Goal: Information Seeking & Learning: Learn about a topic

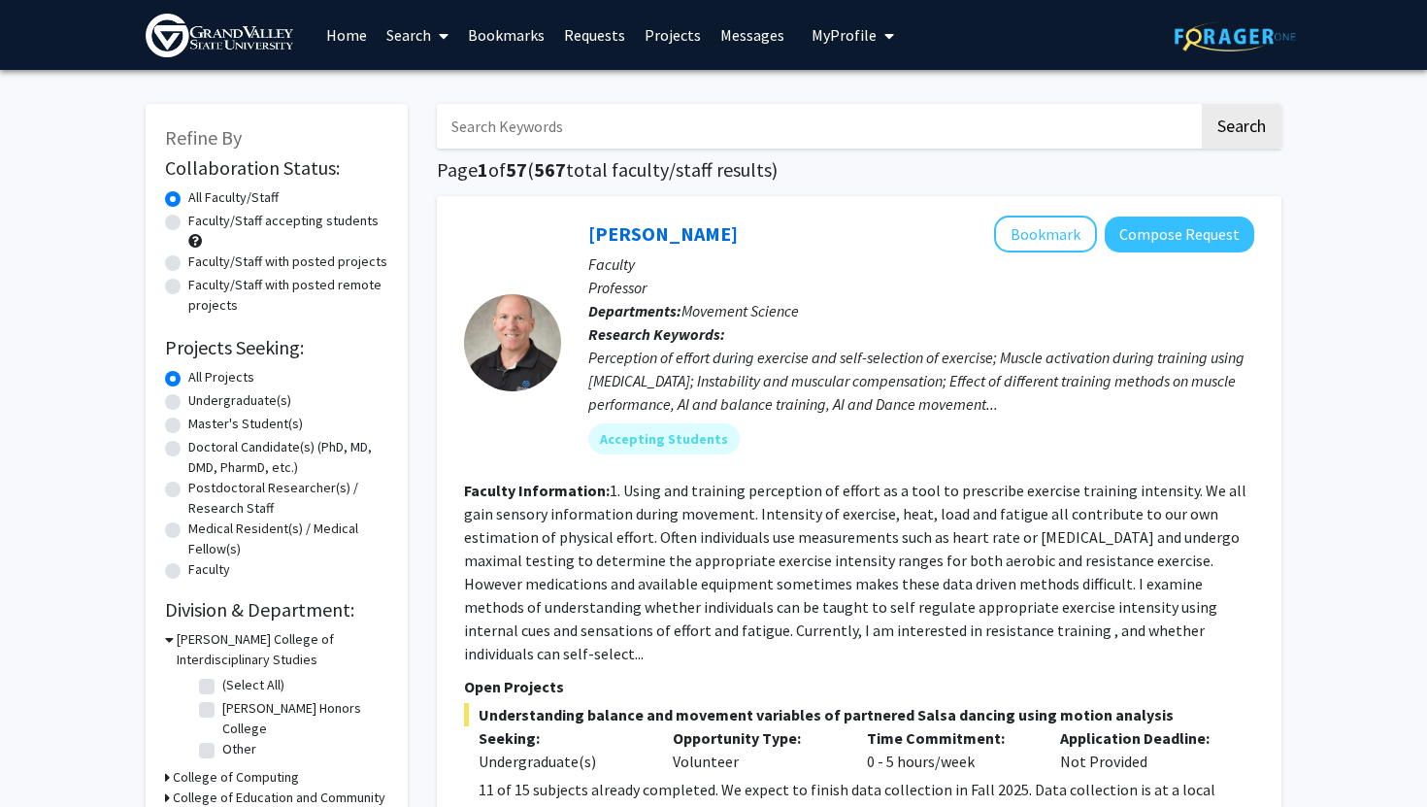
scroll to position [47, 0]
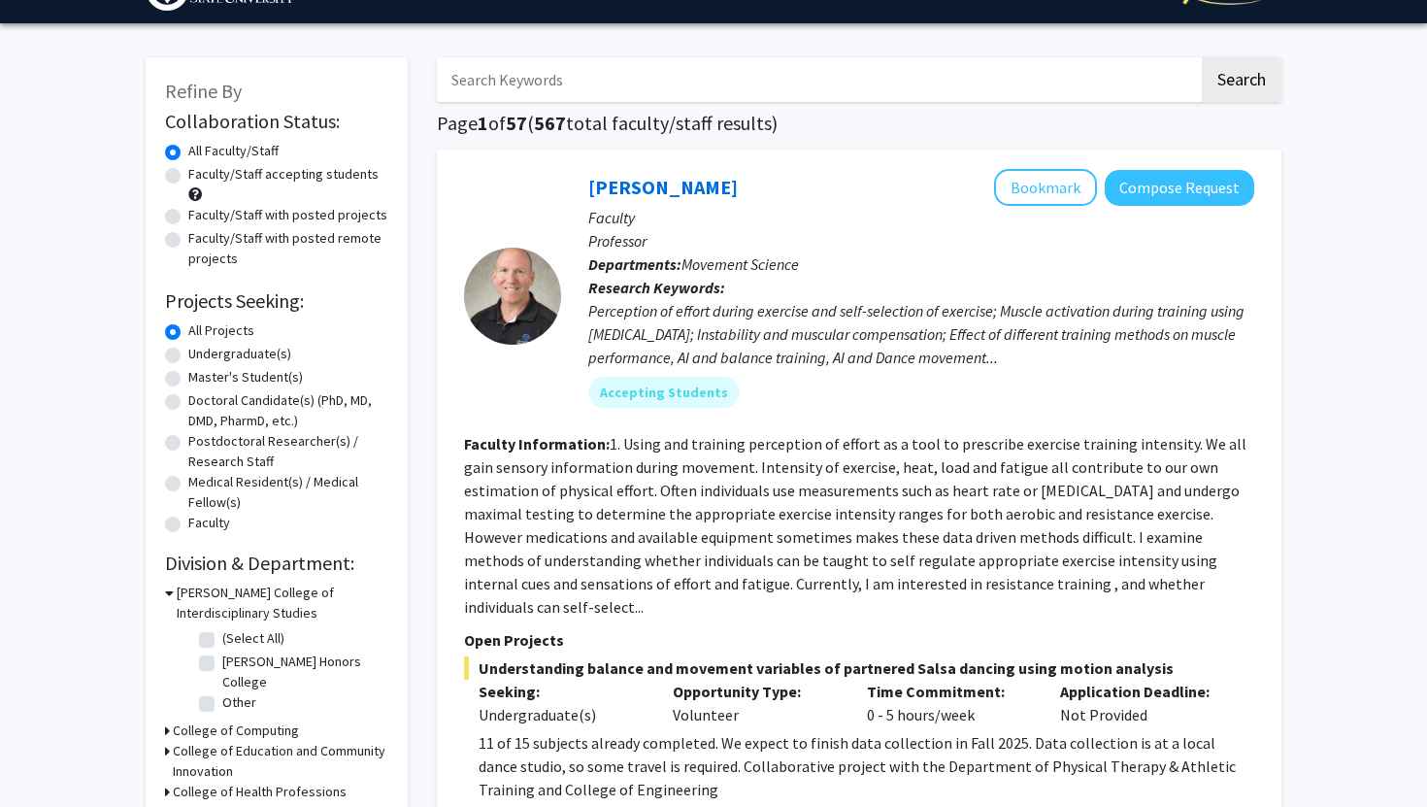
click at [188, 178] on label "Faculty/Staff accepting students" at bounding box center [283, 174] width 190 height 20
click at [188, 177] on input "Faculty/Staff accepting students" at bounding box center [194, 170] width 13 height 13
radio input "true"
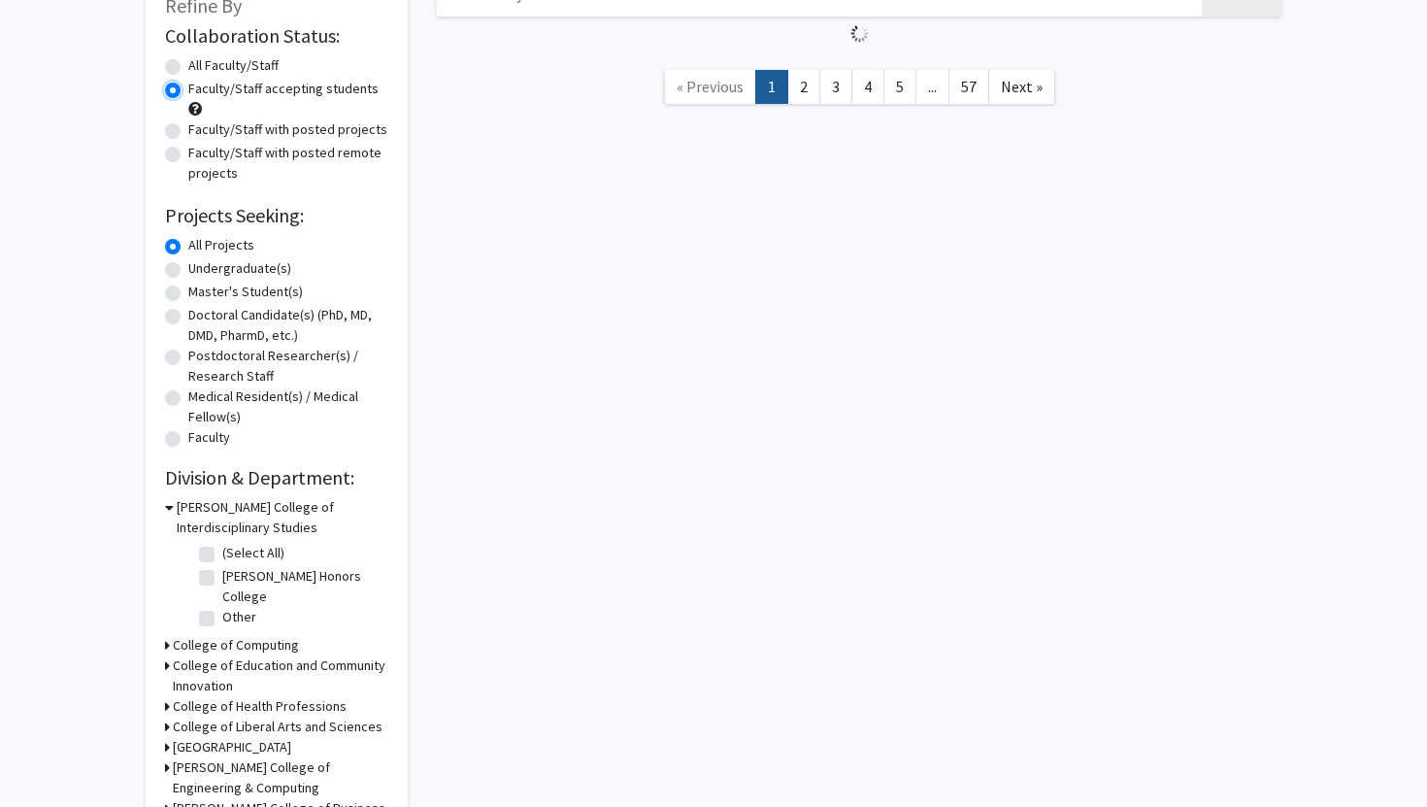
scroll to position [135, 0]
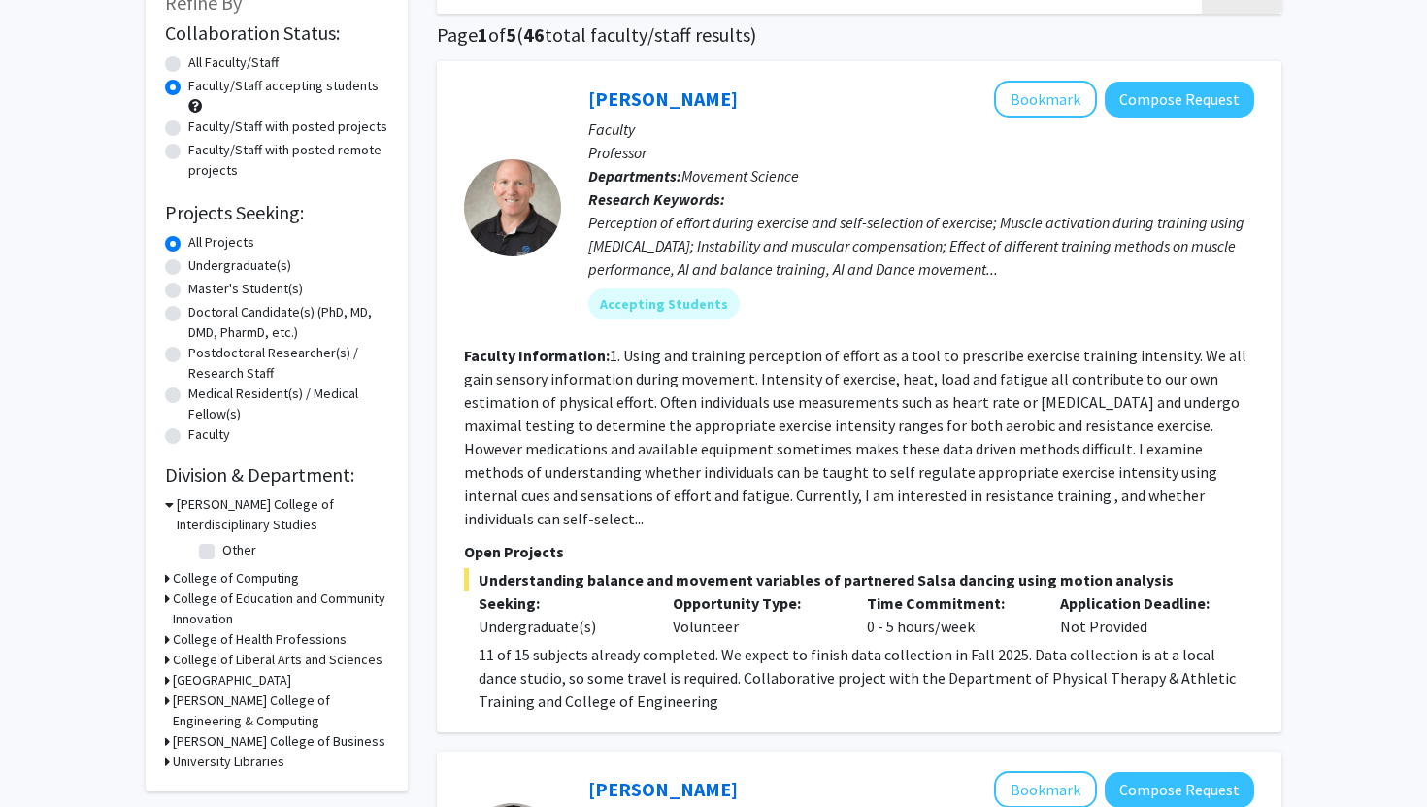
click at [188, 263] on label "Undergraduate(s)" at bounding box center [239, 265] width 103 height 20
click at [188, 263] on input "Undergraduate(s)" at bounding box center [194, 261] width 13 height 13
radio input "true"
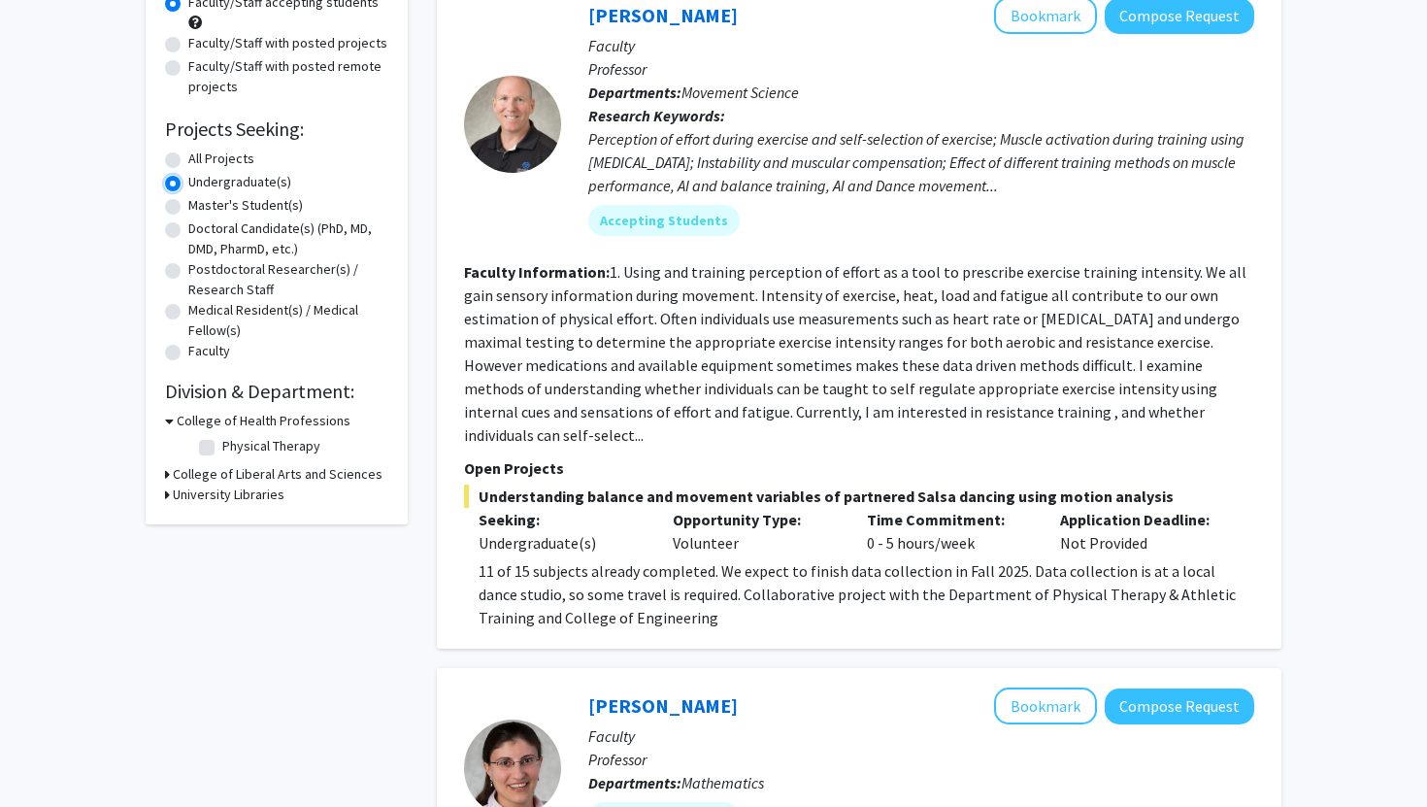
scroll to position [217, 0]
click at [163, 341] on div "Refine By Collaboration Status: Collaboration Status All Faculty/Staff Collabor…" at bounding box center [277, 205] width 262 height 639
click at [188, 359] on label "Faculty" at bounding box center [209, 352] width 42 height 20
click at [188, 354] on input "Faculty" at bounding box center [194, 348] width 13 height 13
radio input "true"
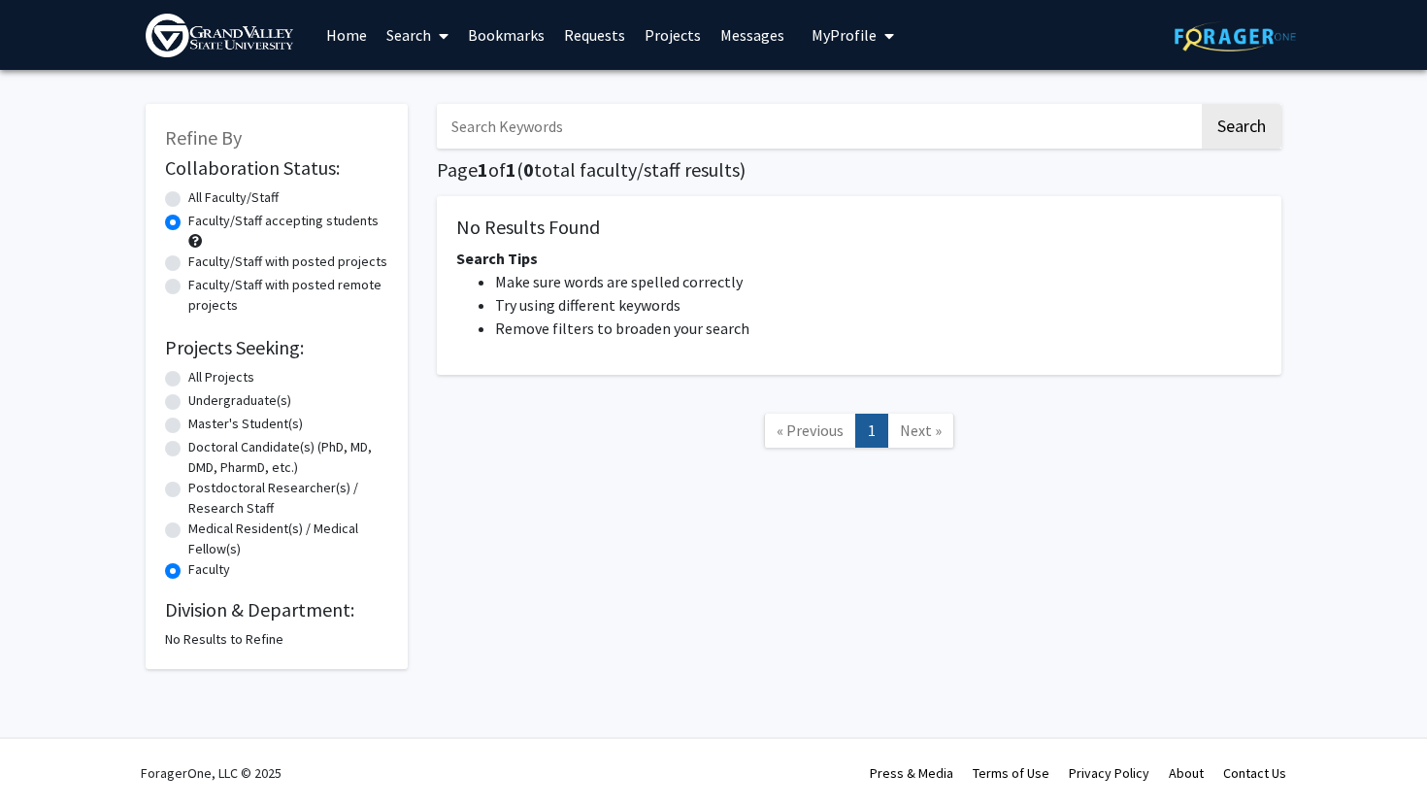
click at [188, 573] on label "Faculty" at bounding box center [209, 569] width 42 height 20
click at [188, 572] on input "Faculty" at bounding box center [194, 565] width 13 height 13
click at [188, 399] on label "Undergraduate(s)" at bounding box center [239, 400] width 103 height 20
click at [188, 399] on input "Undergraduate(s)" at bounding box center [194, 396] width 13 height 13
radio input "true"
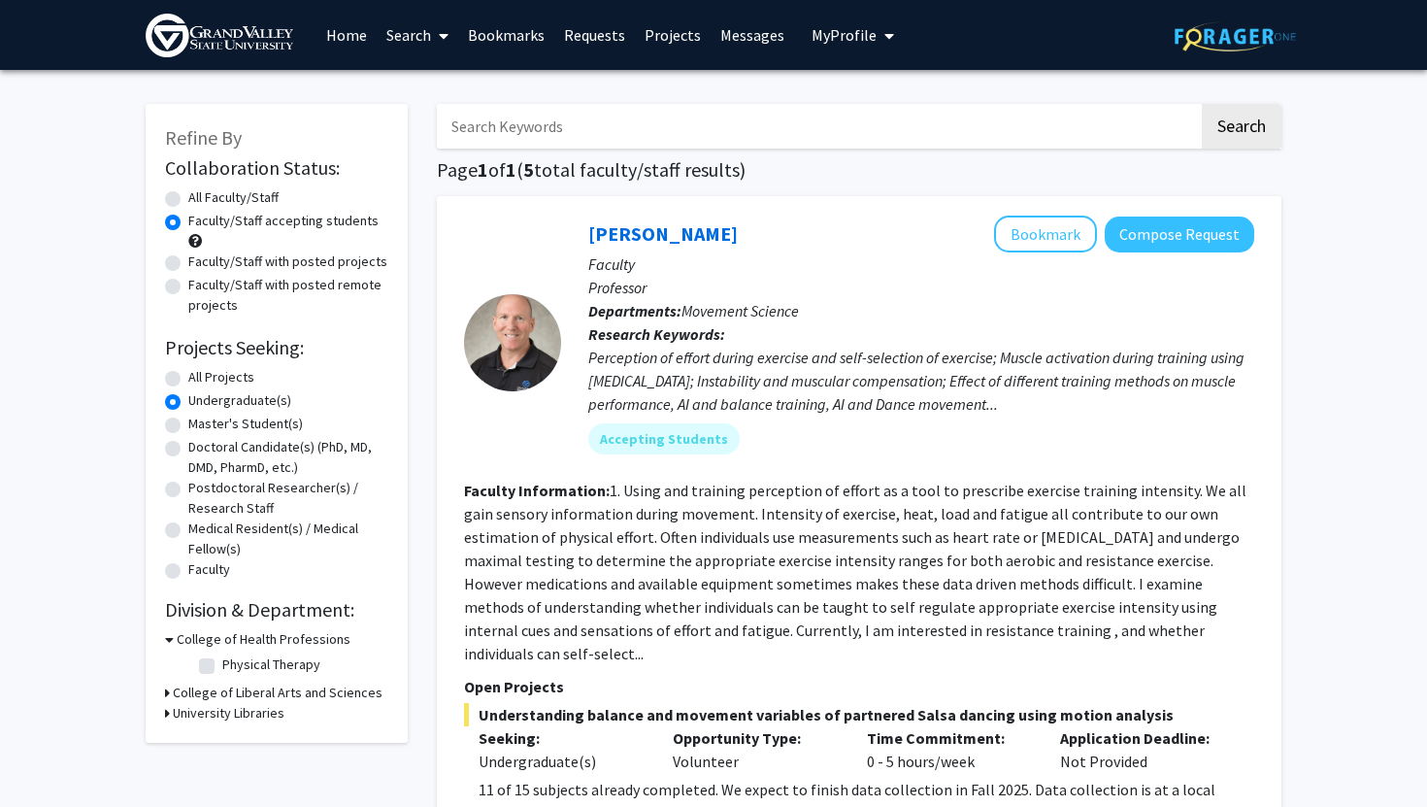
click at [188, 401] on label "Undergraduate(s)" at bounding box center [239, 400] width 103 height 20
click at [188, 401] on input "Undergraduate(s)" at bounding box center [194, 396] width 13 height 13
click at [188, 217] on label "Faculty/Staff accepting students" at bounding box center [283, 221] width 190 height 20
click at [188, 217] on input "Faculty/Staff accepting students" at bounding box center [194, 217] width 13 height 13
click at [171, 186] on form "Collaboration Status: Collaboration Status All Faculty/Staff Collaboration Stat…" at bounding box center [276, 369] width 223 height 426
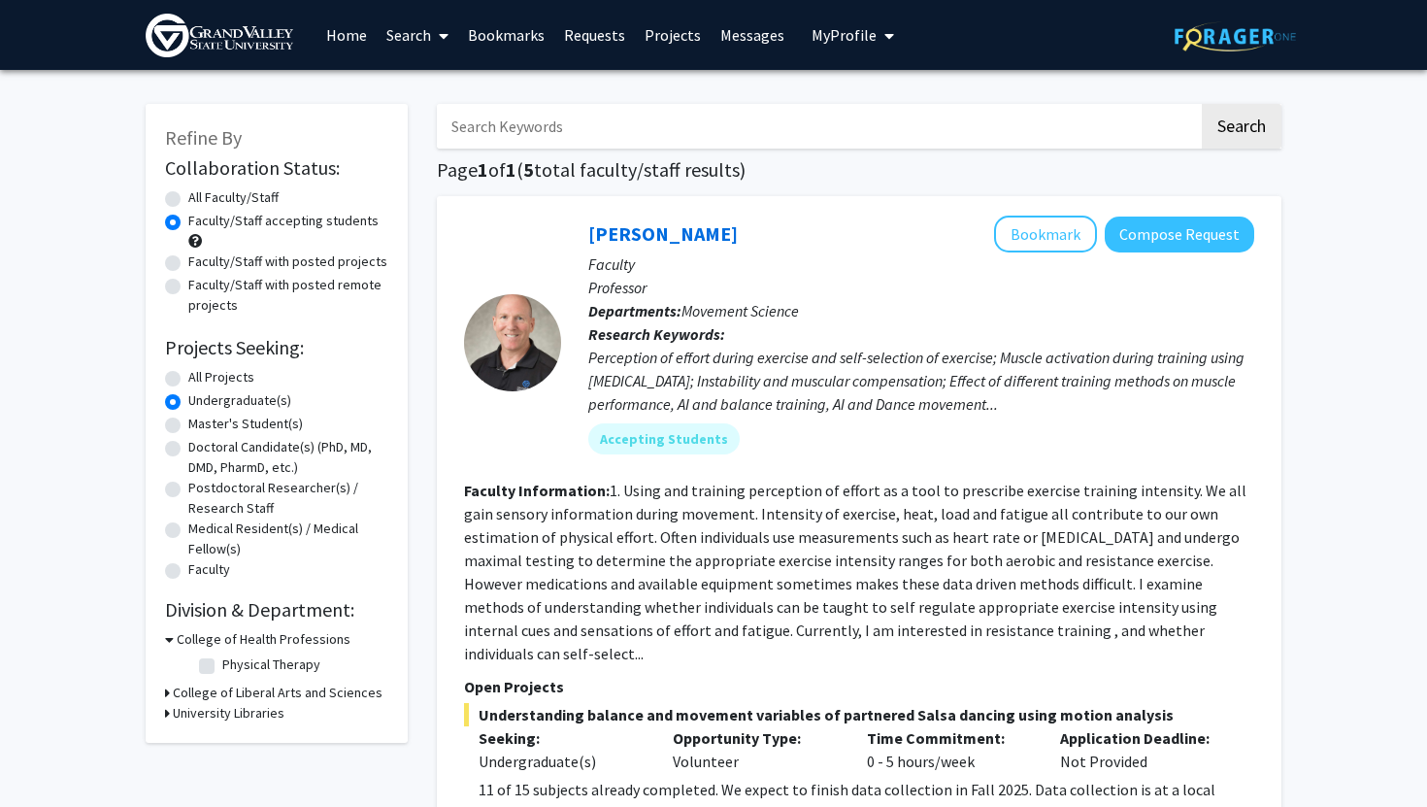
click at [188, 199] on label "All Faculty/Staff" at bounding box center [233, 197] width 90 height 20
click at [188, 199] on input "All Faculty/Staff" at bounding box center [194, 193] width 13 height 13
radio input "true"
click at [188, 372] on label "All Projects" at bounding box center [221, 377] width 66 height 20
click at [188, 372] on input "All Projects" at bounding box center [194, 373] width 13 height 13
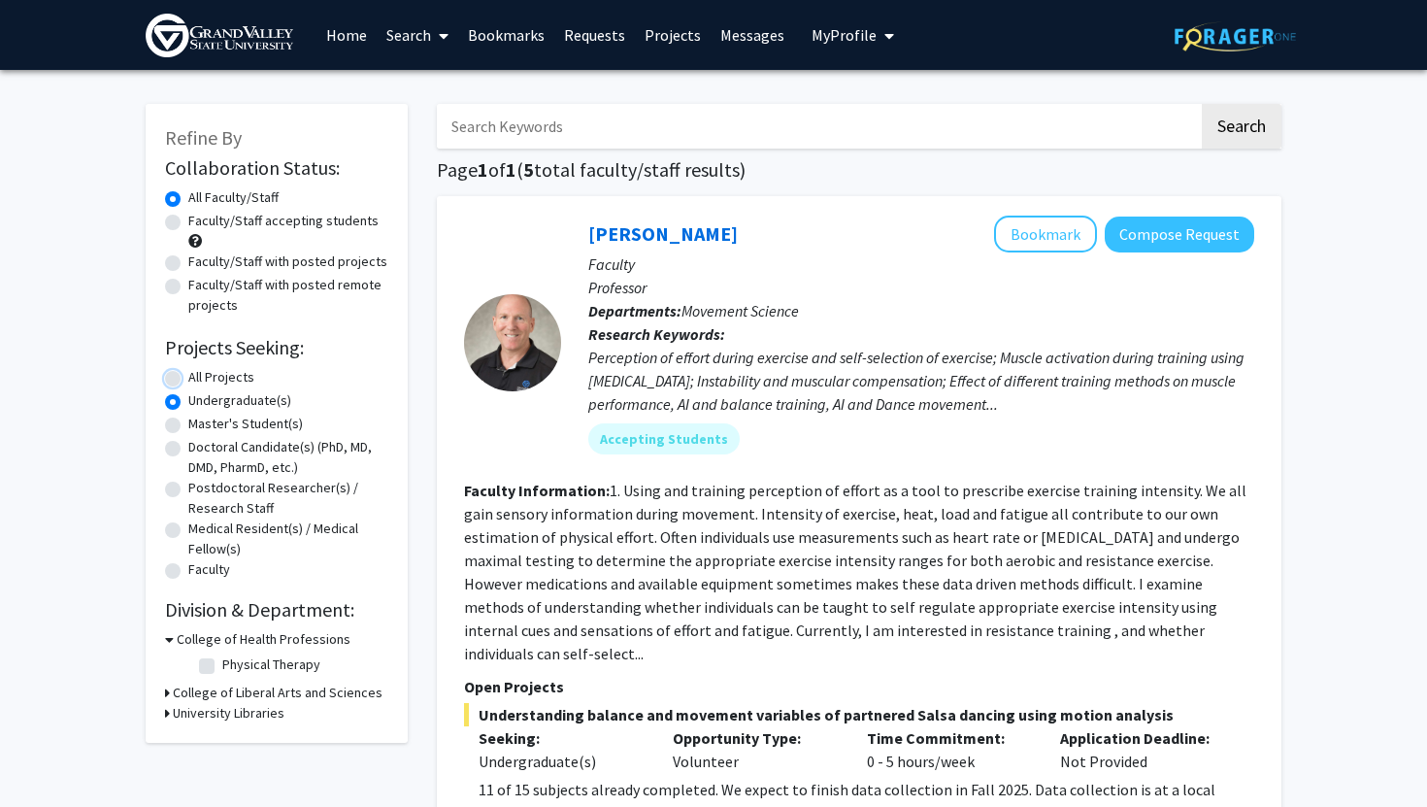
radio input "true"
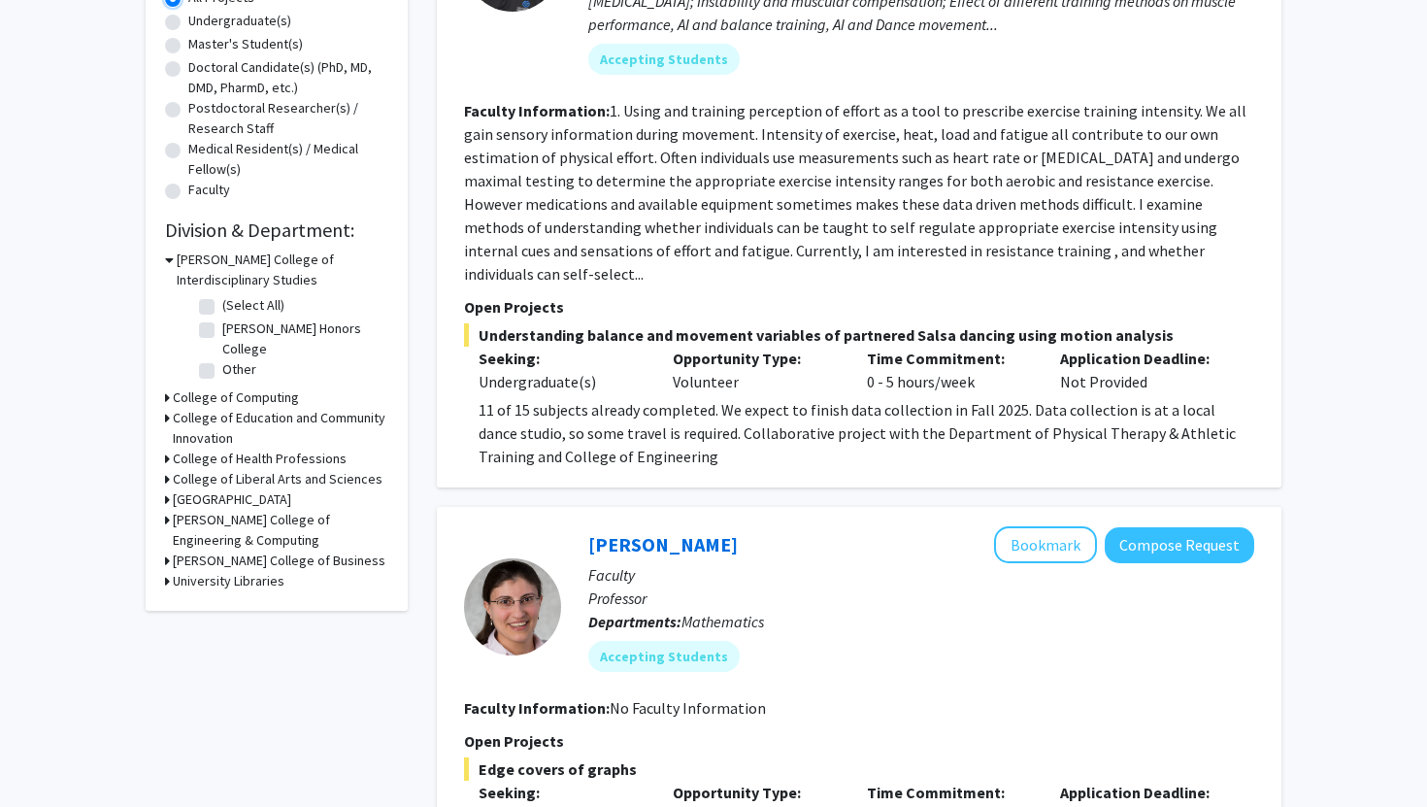
scroll to position [382, 0]
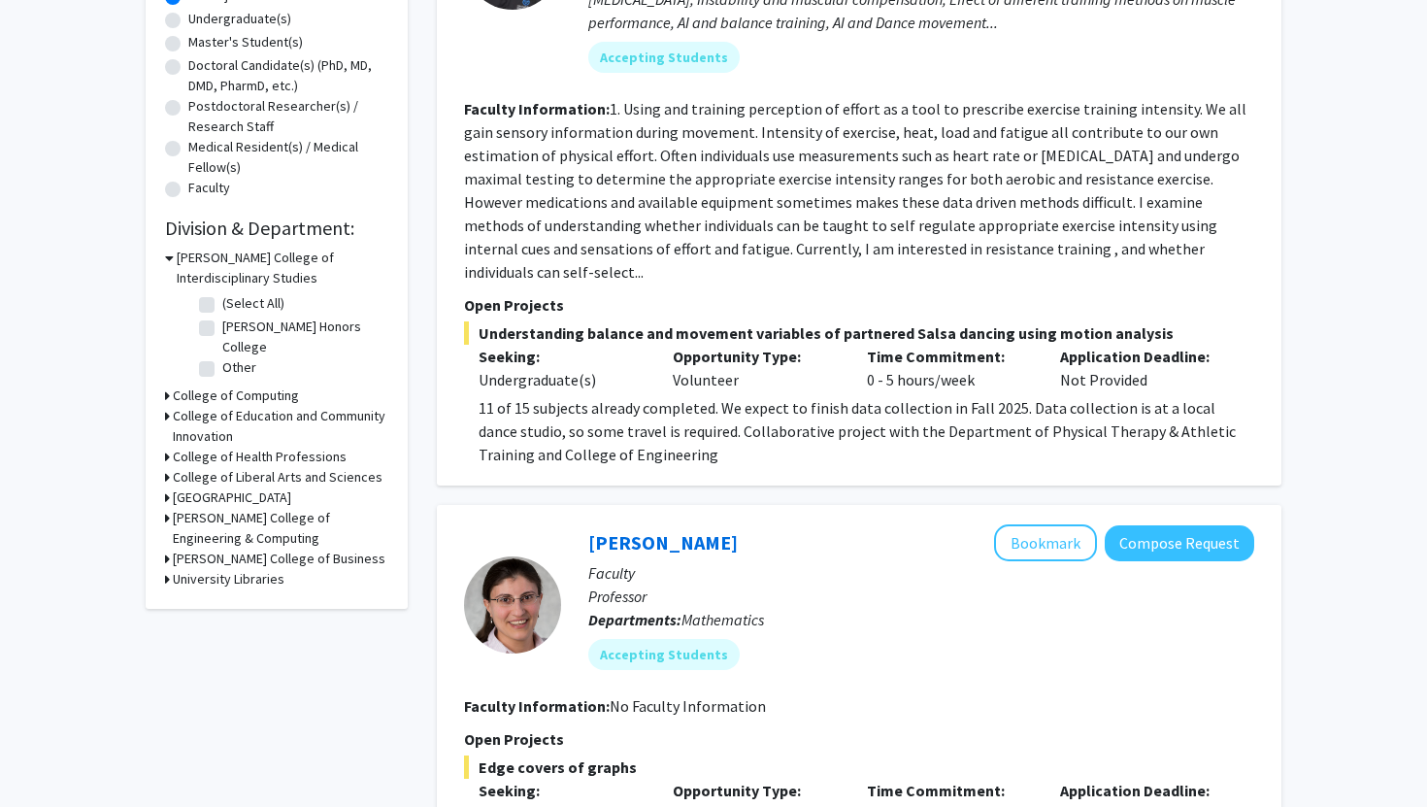
click at [166, 415] on icon at bounding box center [167, 416] width 5 height 20
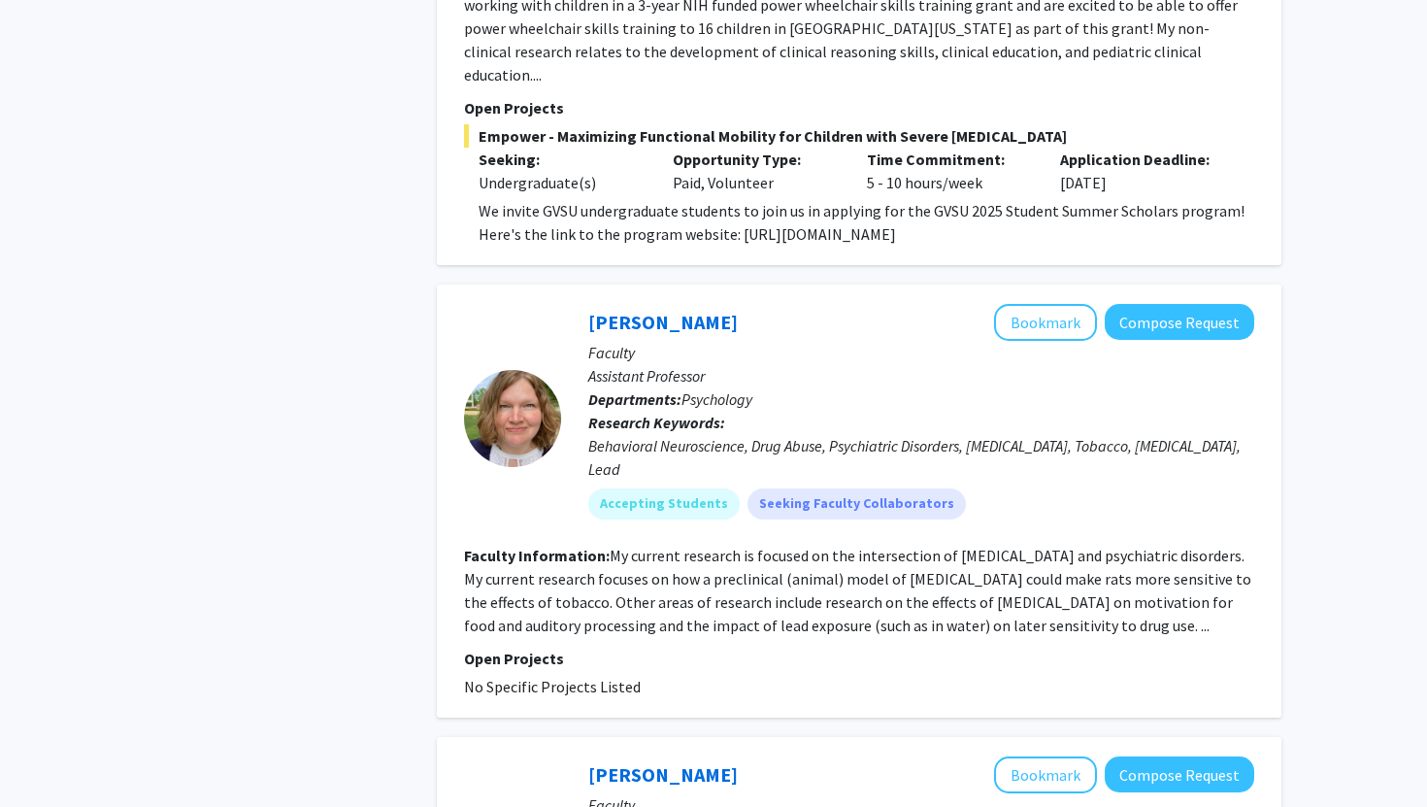
scroll to position [3058, 0]
click at [1124, 554] on fg-read-more "My current research is focused on the intersection of [MEDICAL_DATA] and psychi…" at bounding box center [857, 589] width 787 height 89
click at [1037, 303] on button "Bookmark" at bounding box center [1045, 321] width 103 height 37
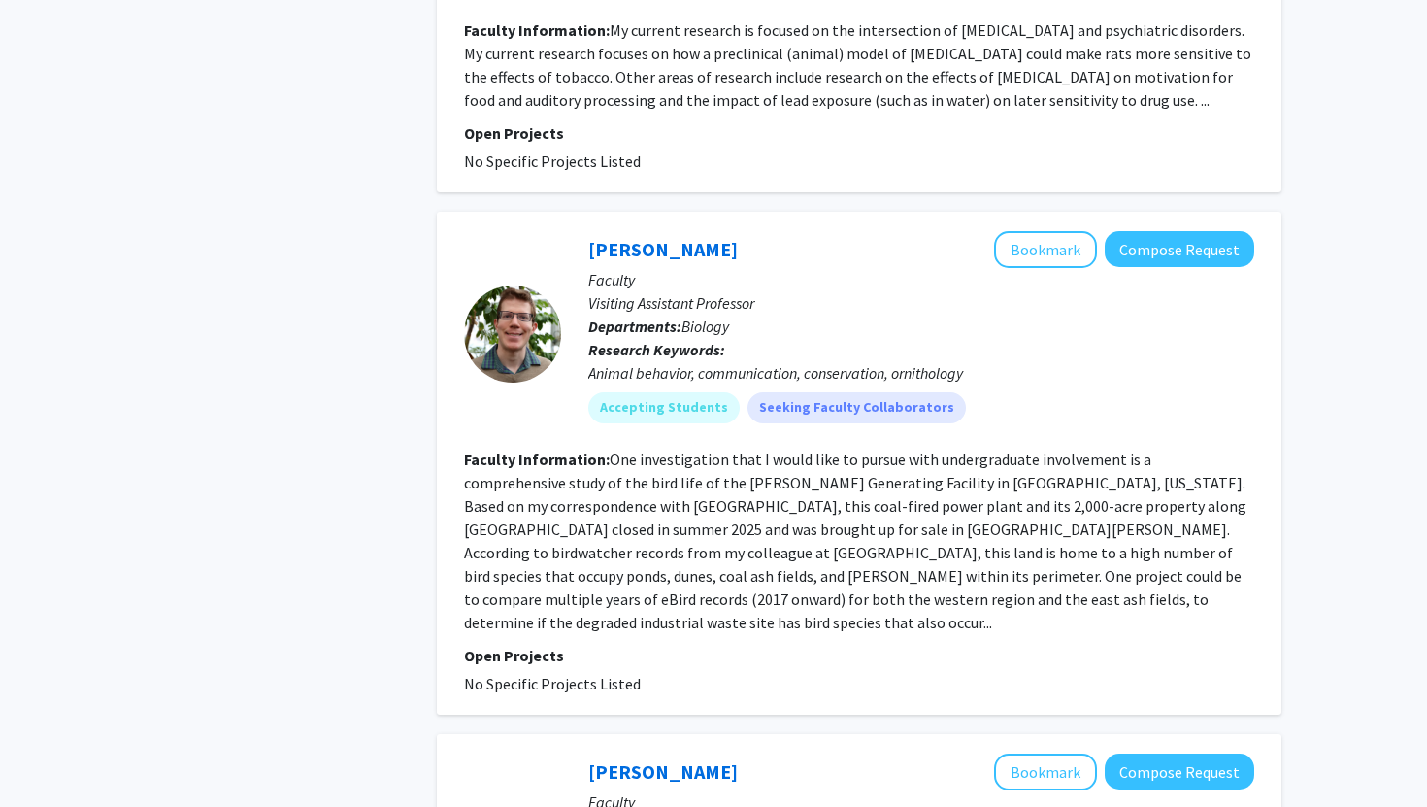
scroll to position [3578, 0]
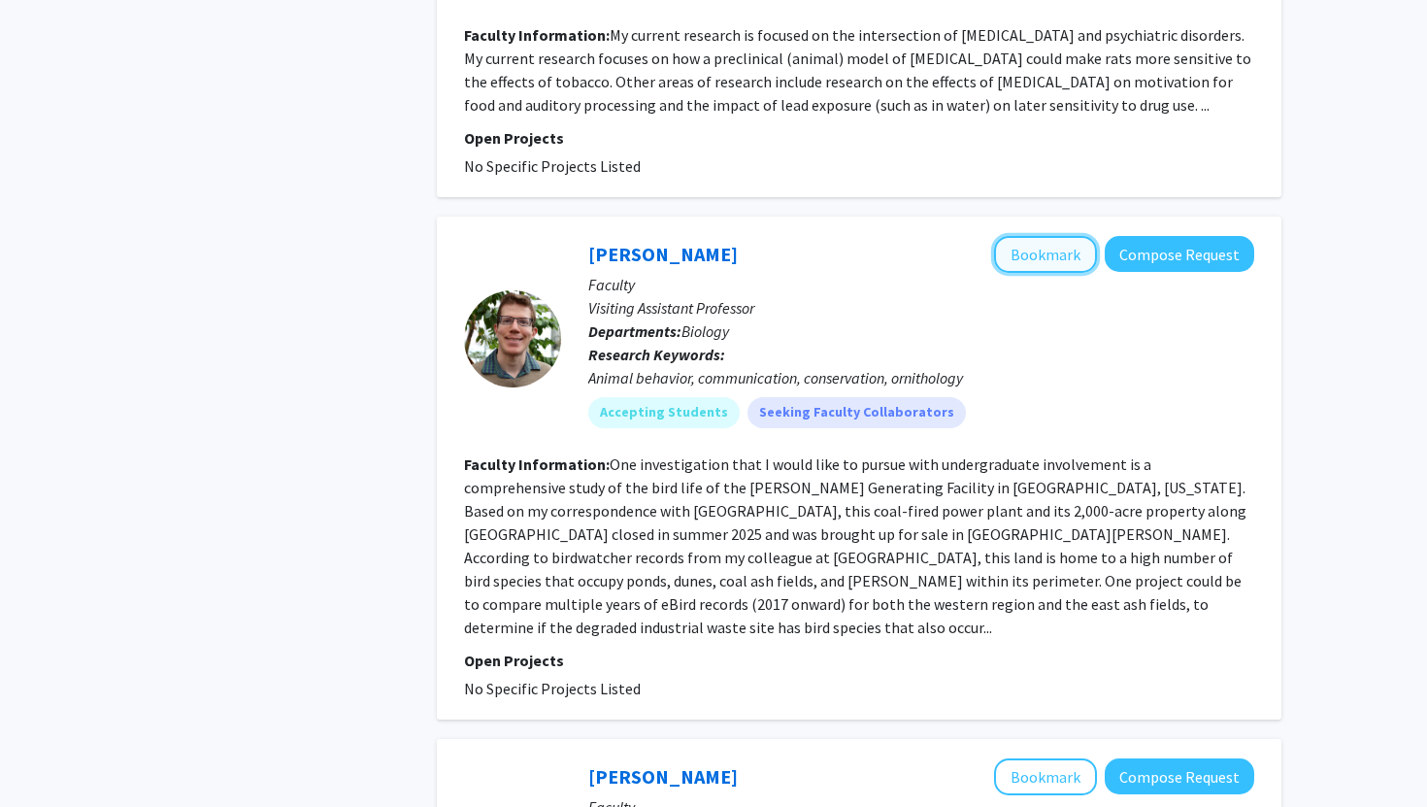
click at [1049, 236] on button "Bookmark" at bounding box center [1045, 254] width 103 height 37
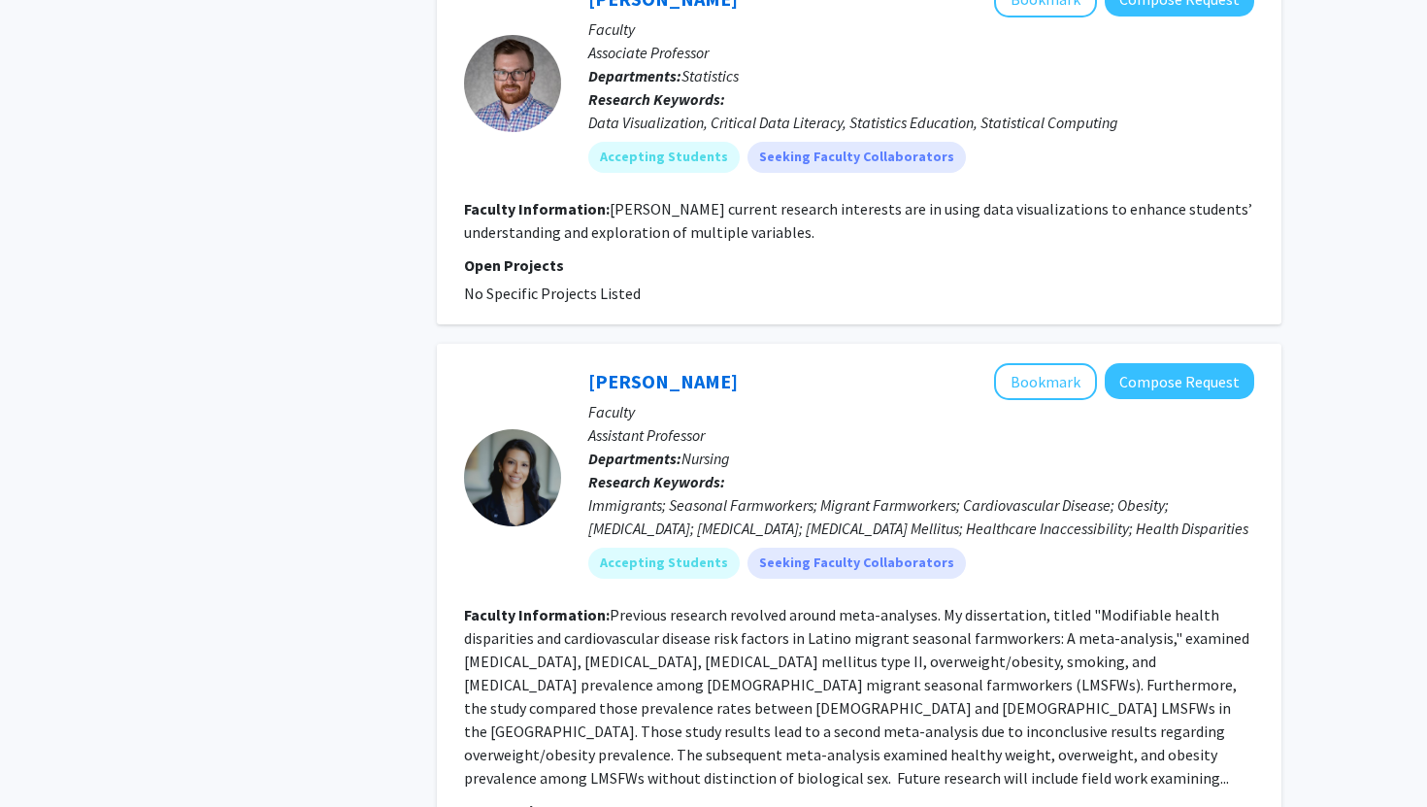
scroll to position [5086, 0]
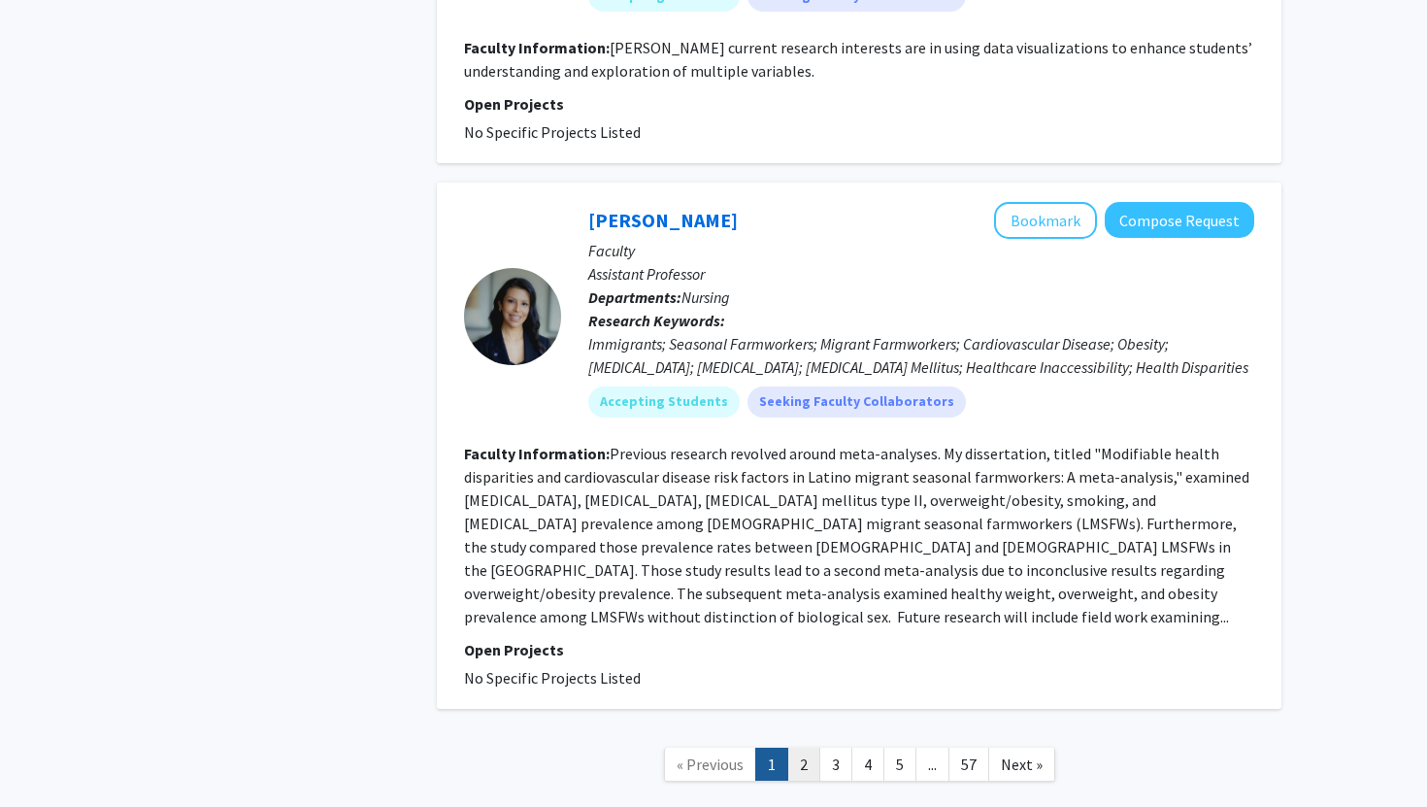
click at [806, 748] on link "2" at bounding box center [803, 765] width 33 height 34
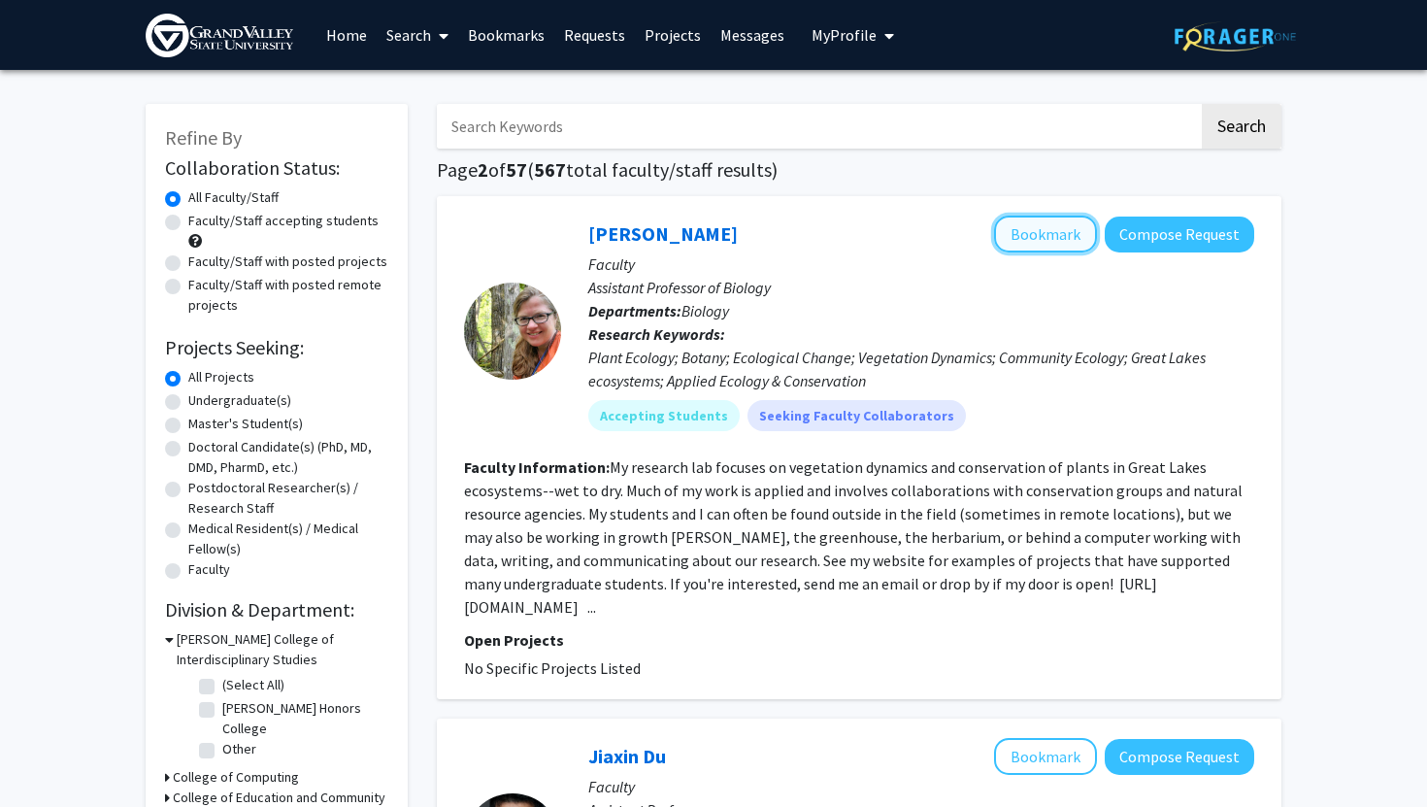
click at [1031, 239] on button "Bookmark" at bounding box center [1045, 234] width 103 height 37
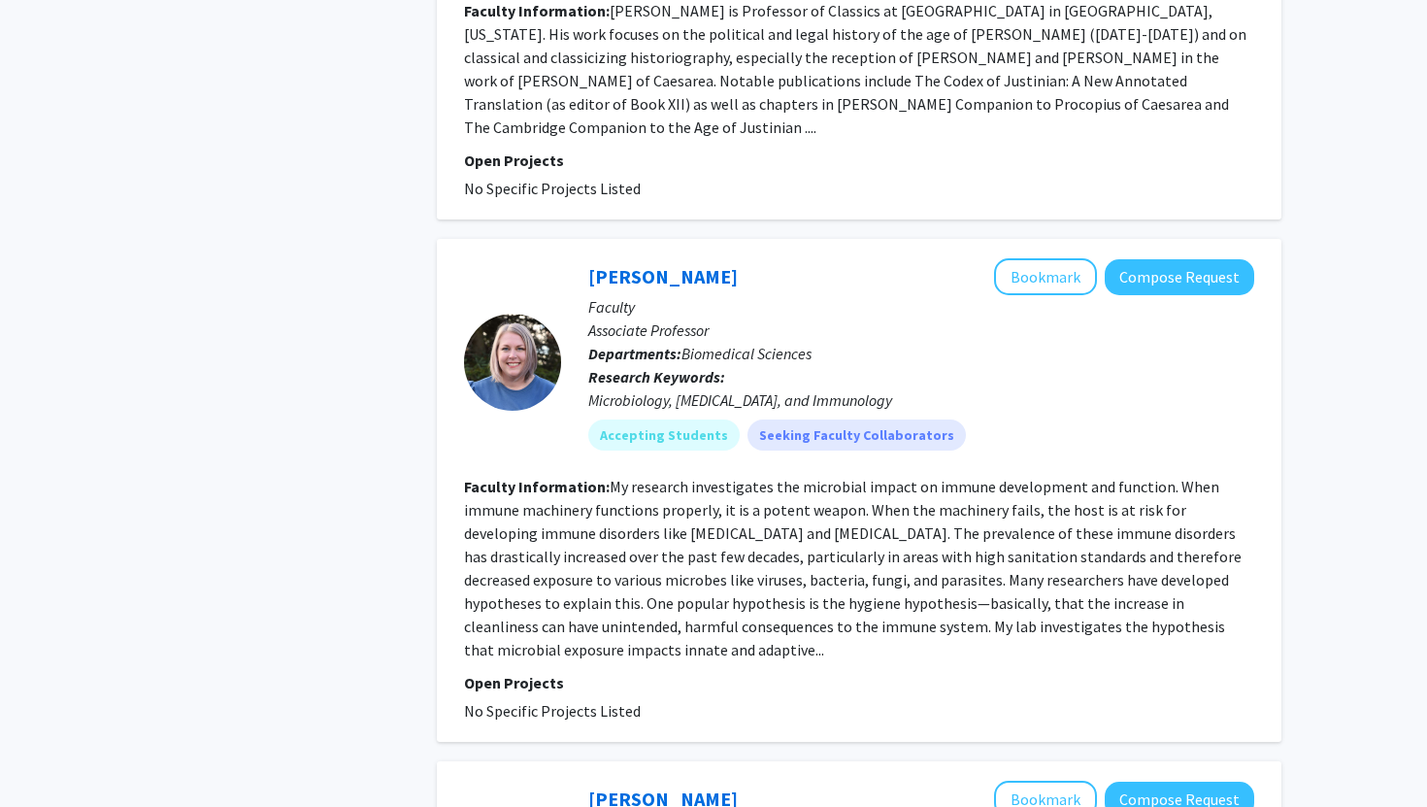
scroll to position [2384, 0]
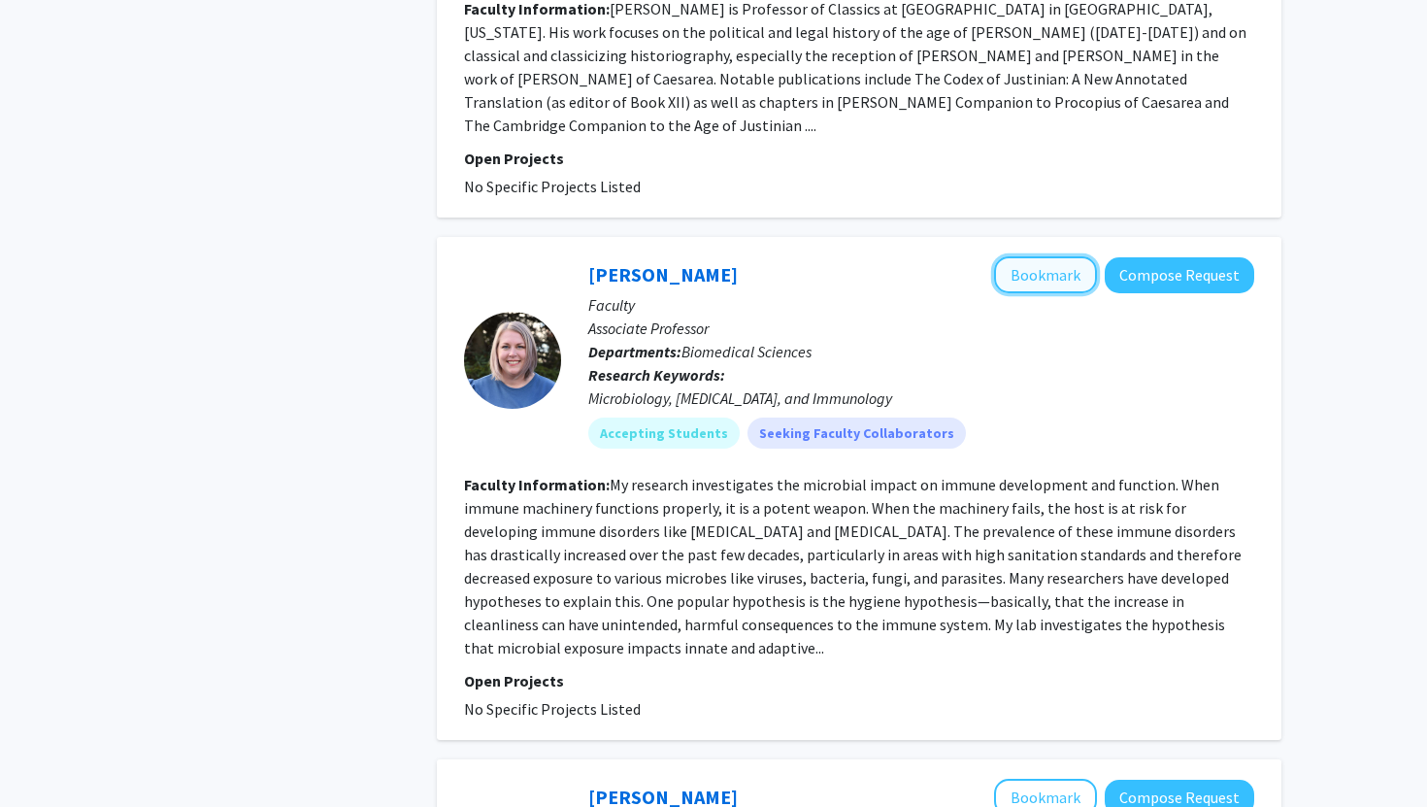
click at [1021, 256] on button "Bookmark" at bounding box center [1045, 274] width 103 height 37
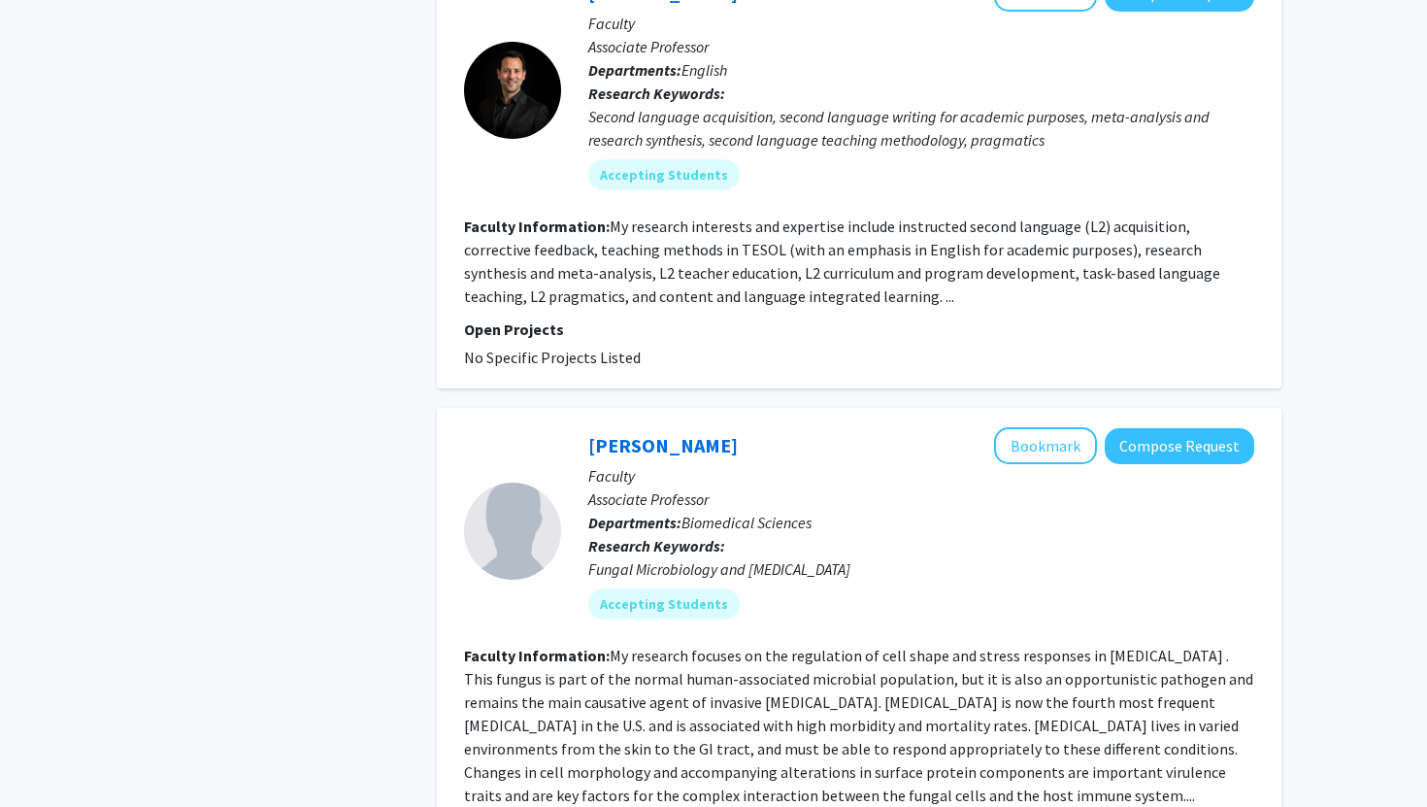
scroll to position [3224, 0]
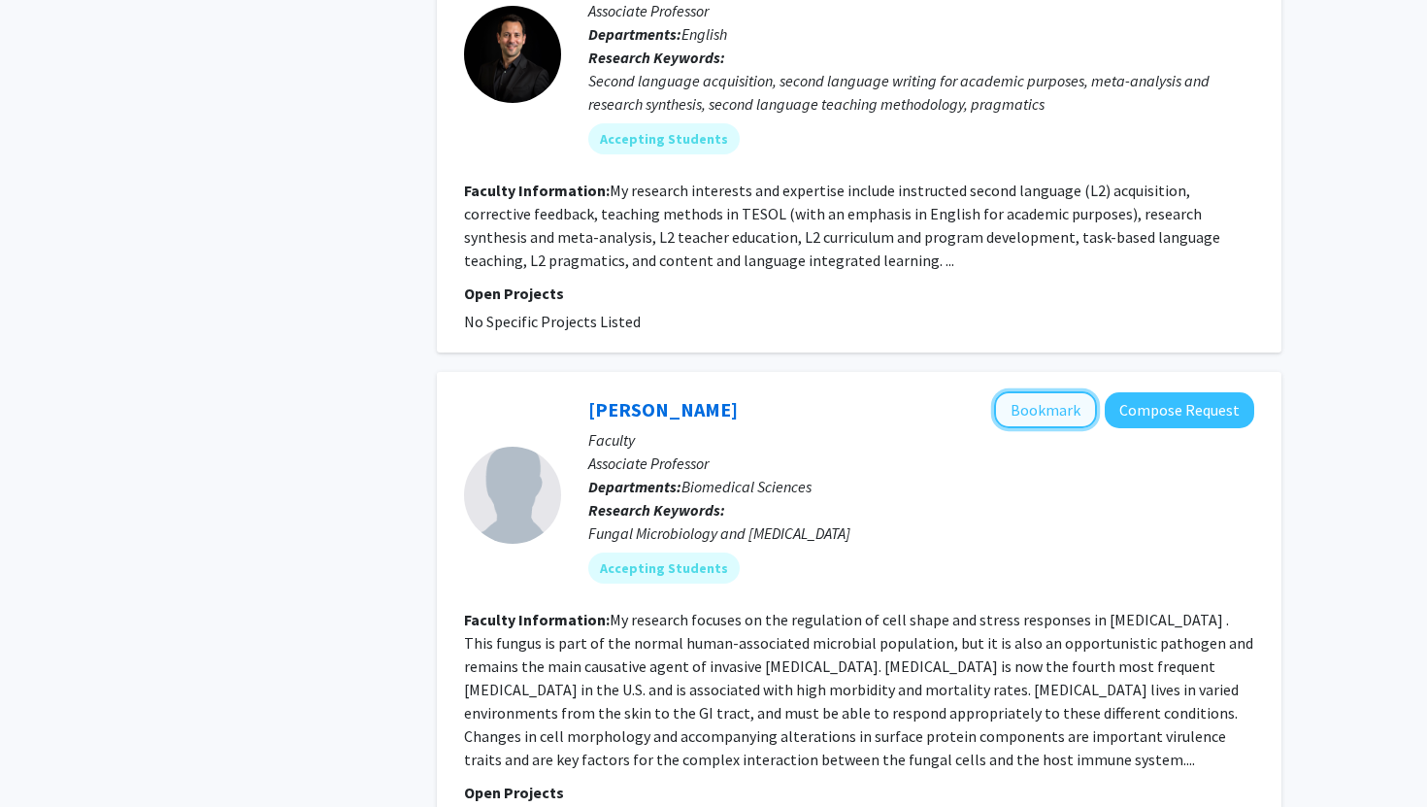
click at [1030, 391] on button "Bookmark" at bounding box center [1045, 409] width 103 height 37
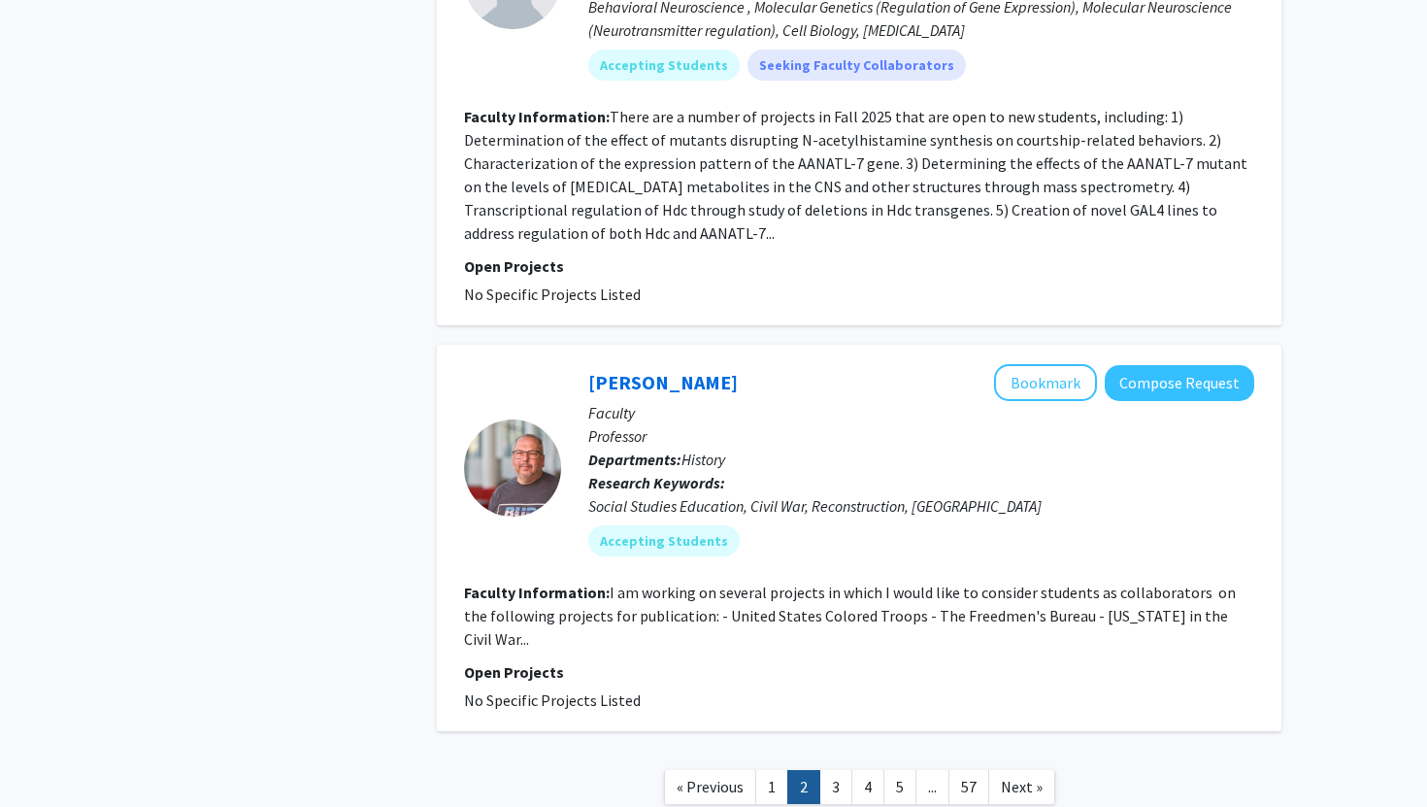
scroll to position [4264, 0]
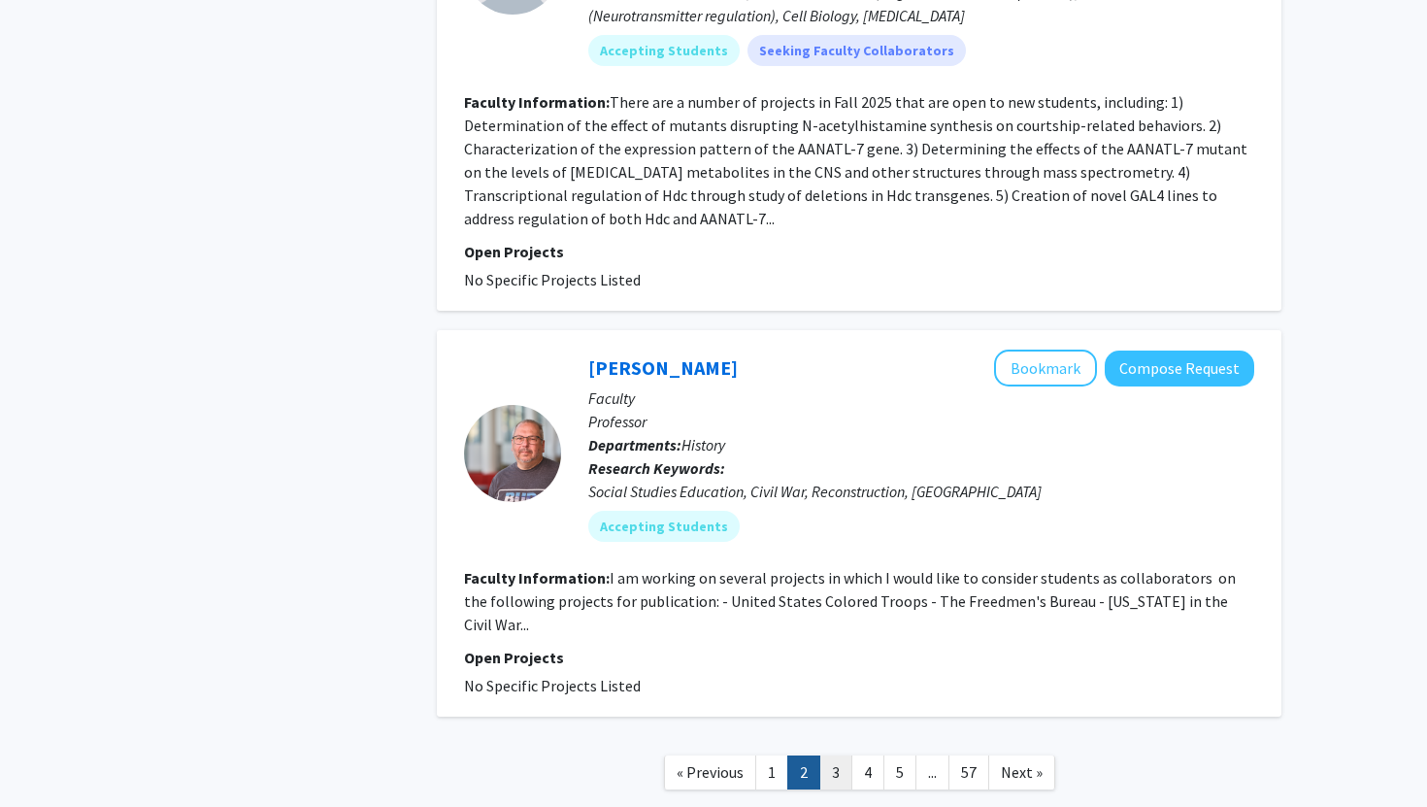
click at [841, 755] on link "3" at bounding box center [835, 772] width 33 height 34
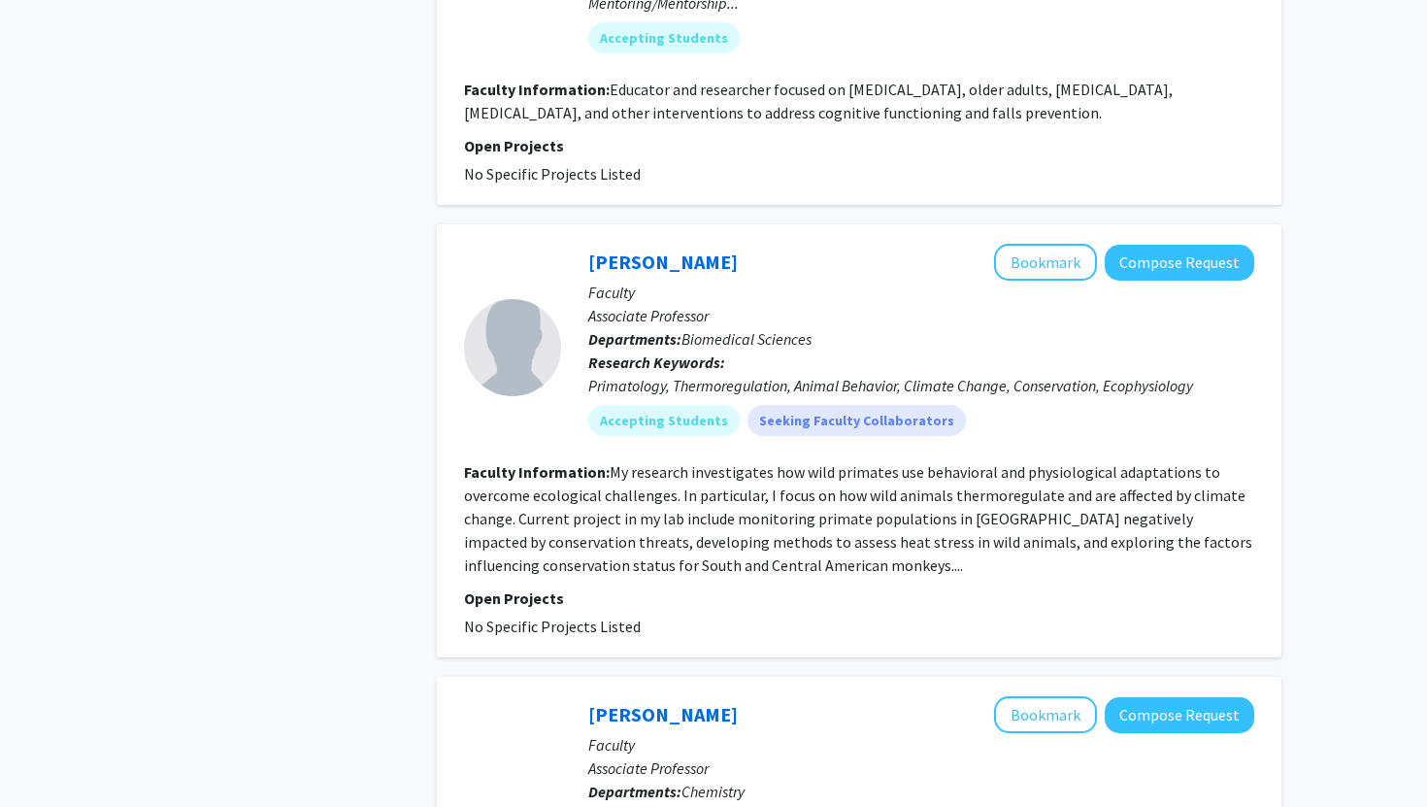
scroll to position [3883, 0]
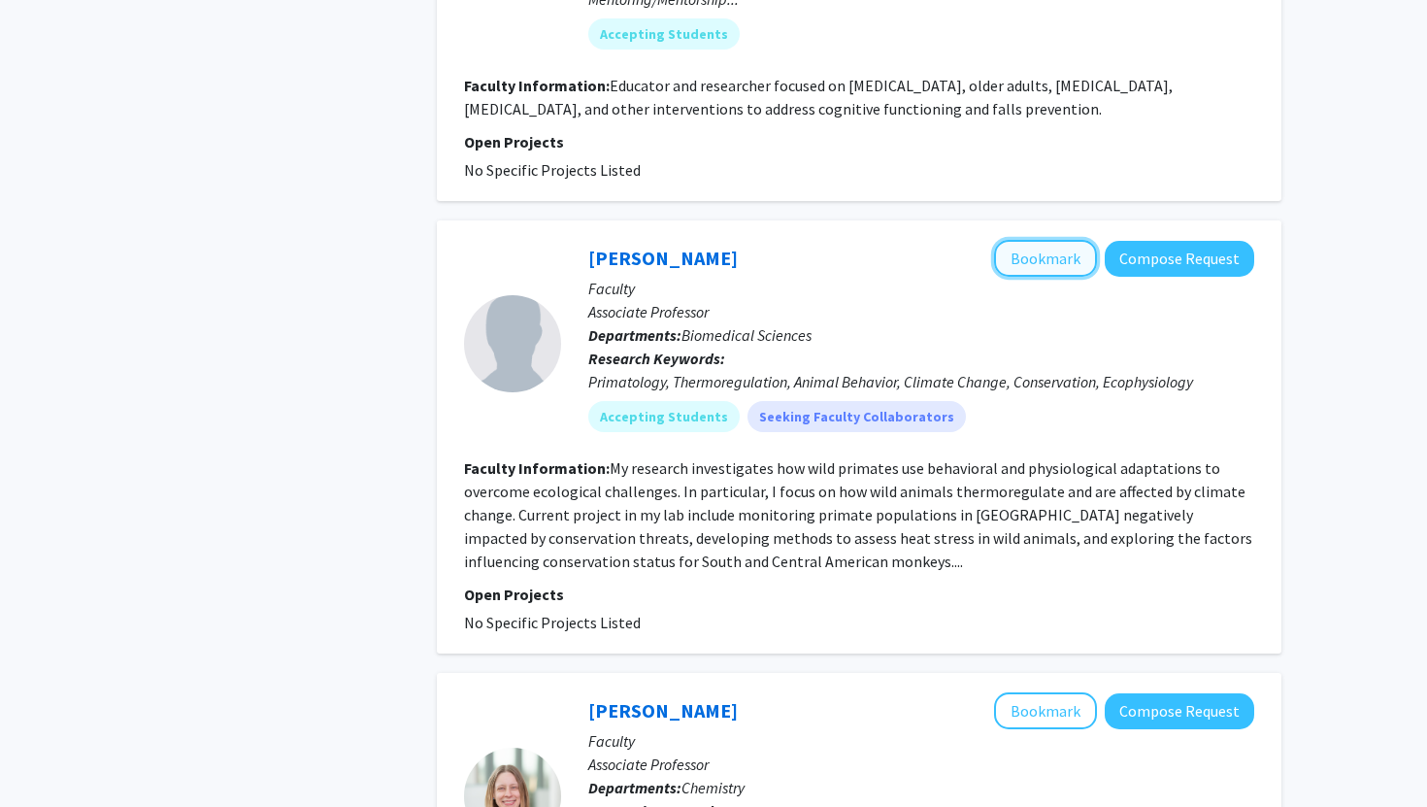
click at [1050, 240] on button "Bookmark" at bounding box center [1045, 258] width 103 height 37
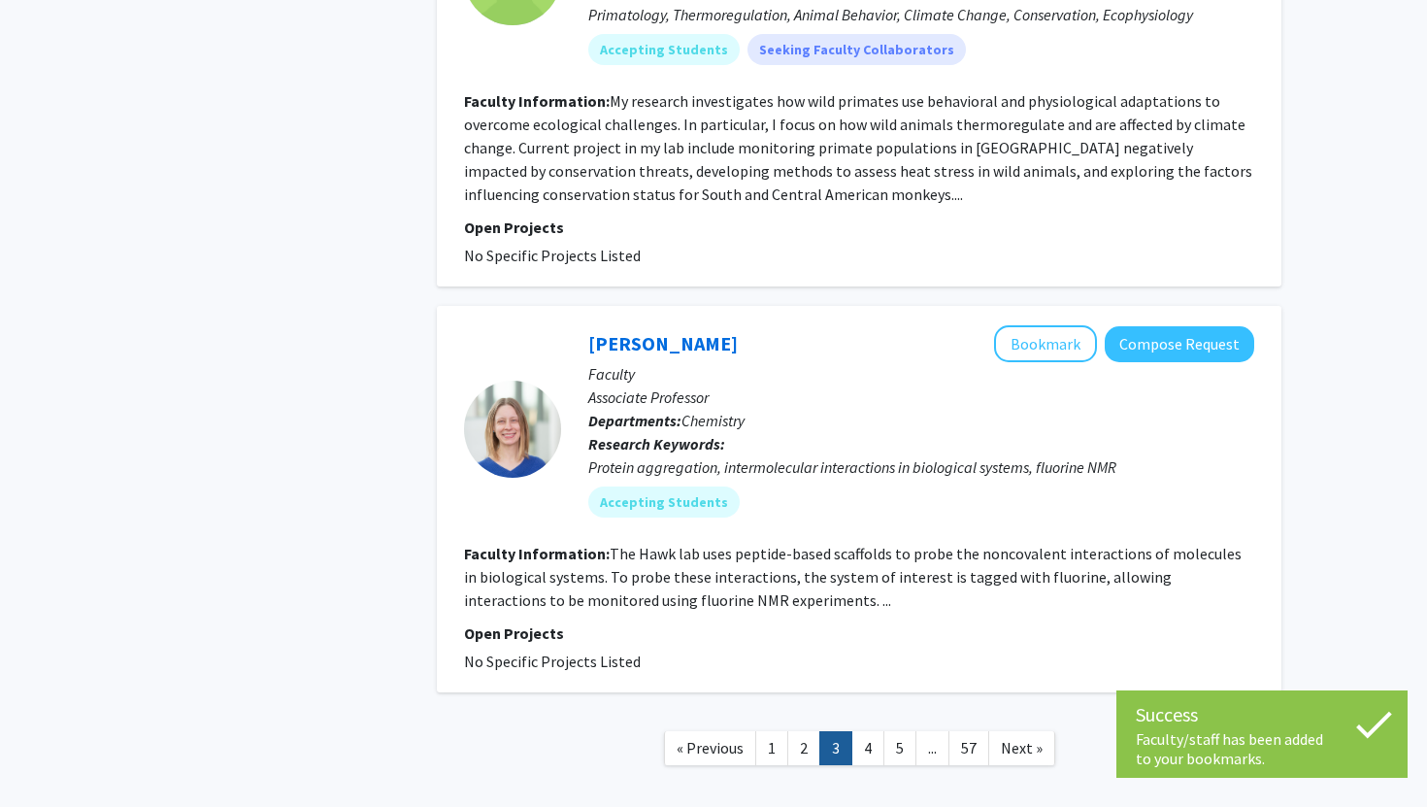
scroll to position [4252, 0]
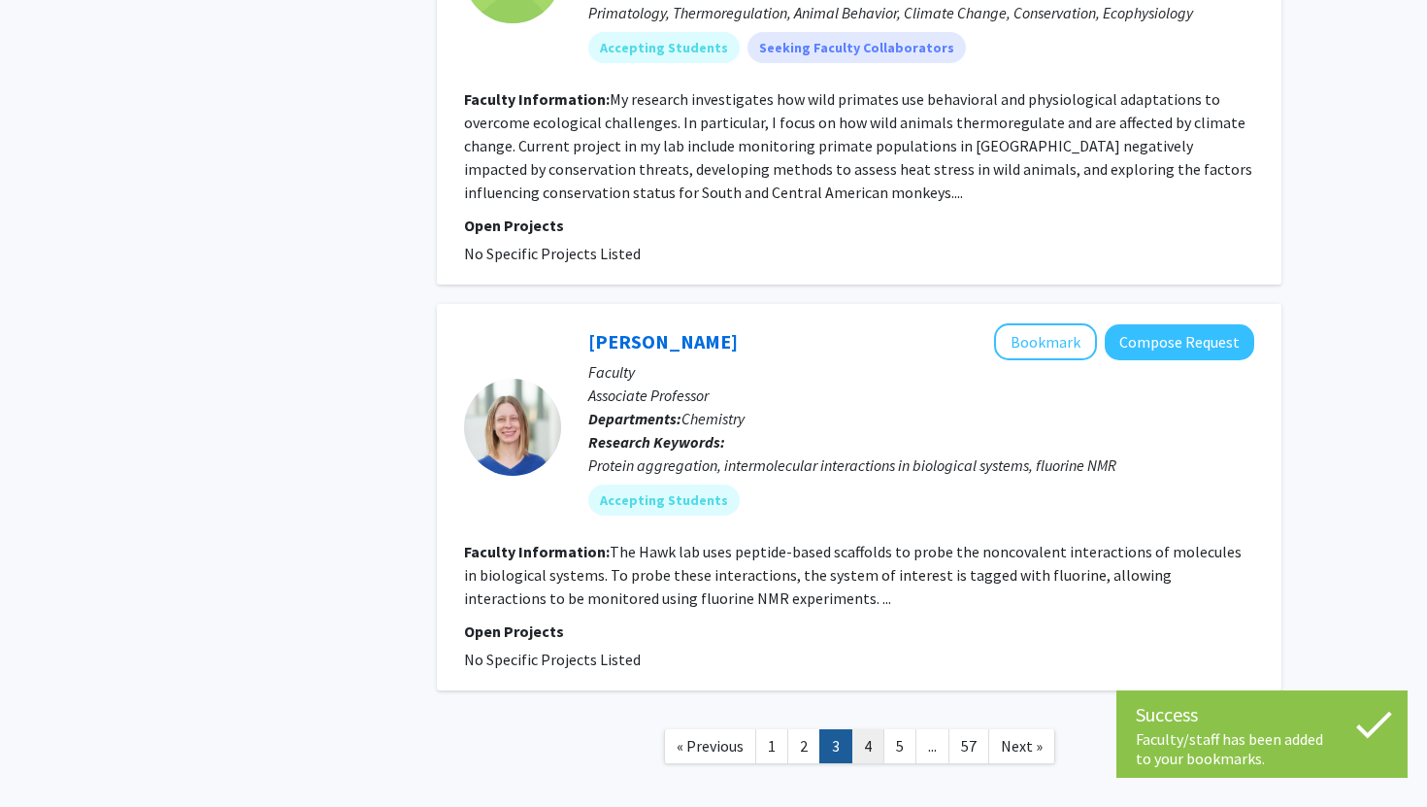
click at [856, 729] on link "4" at bounding box center [867, 746] width 33 height 34
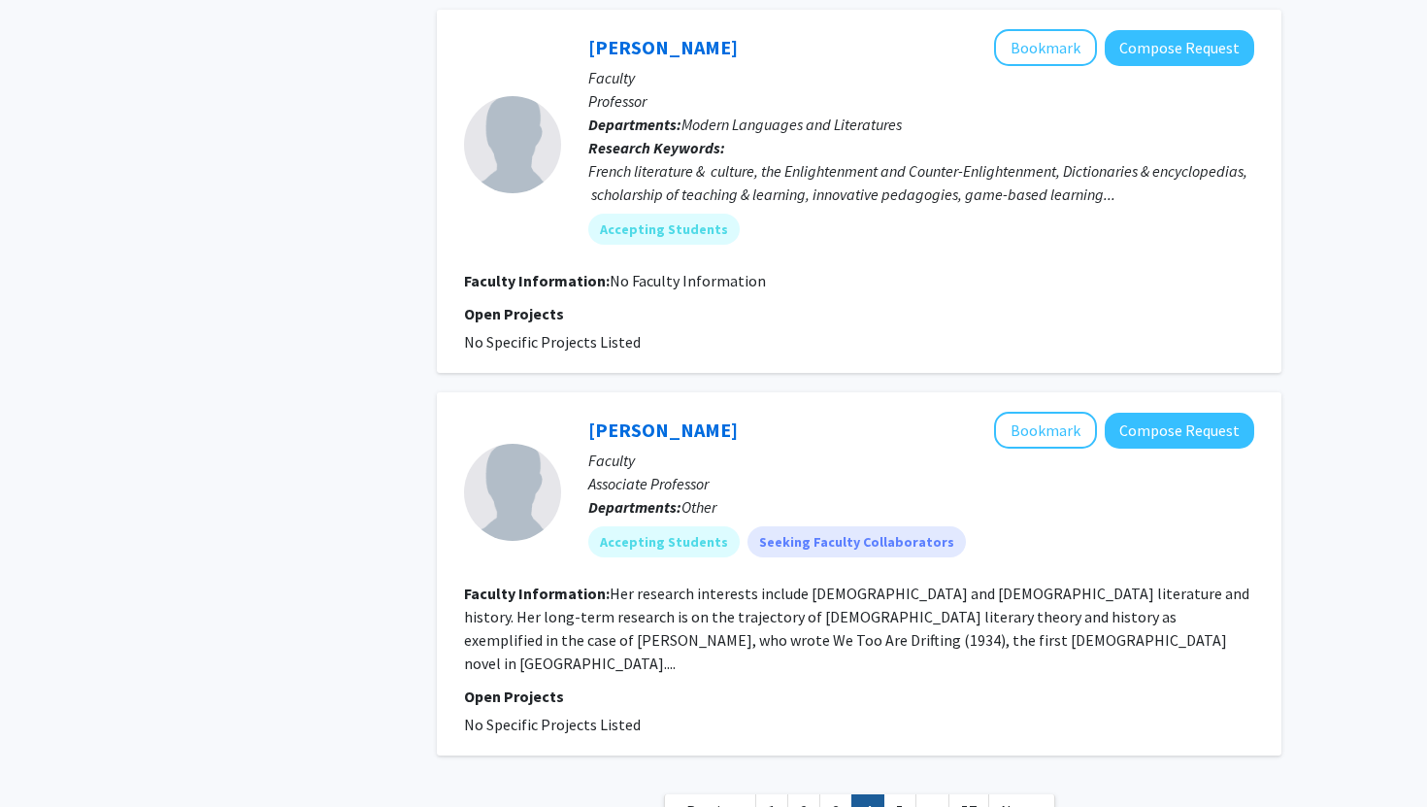
scroll to position [3107, 0]
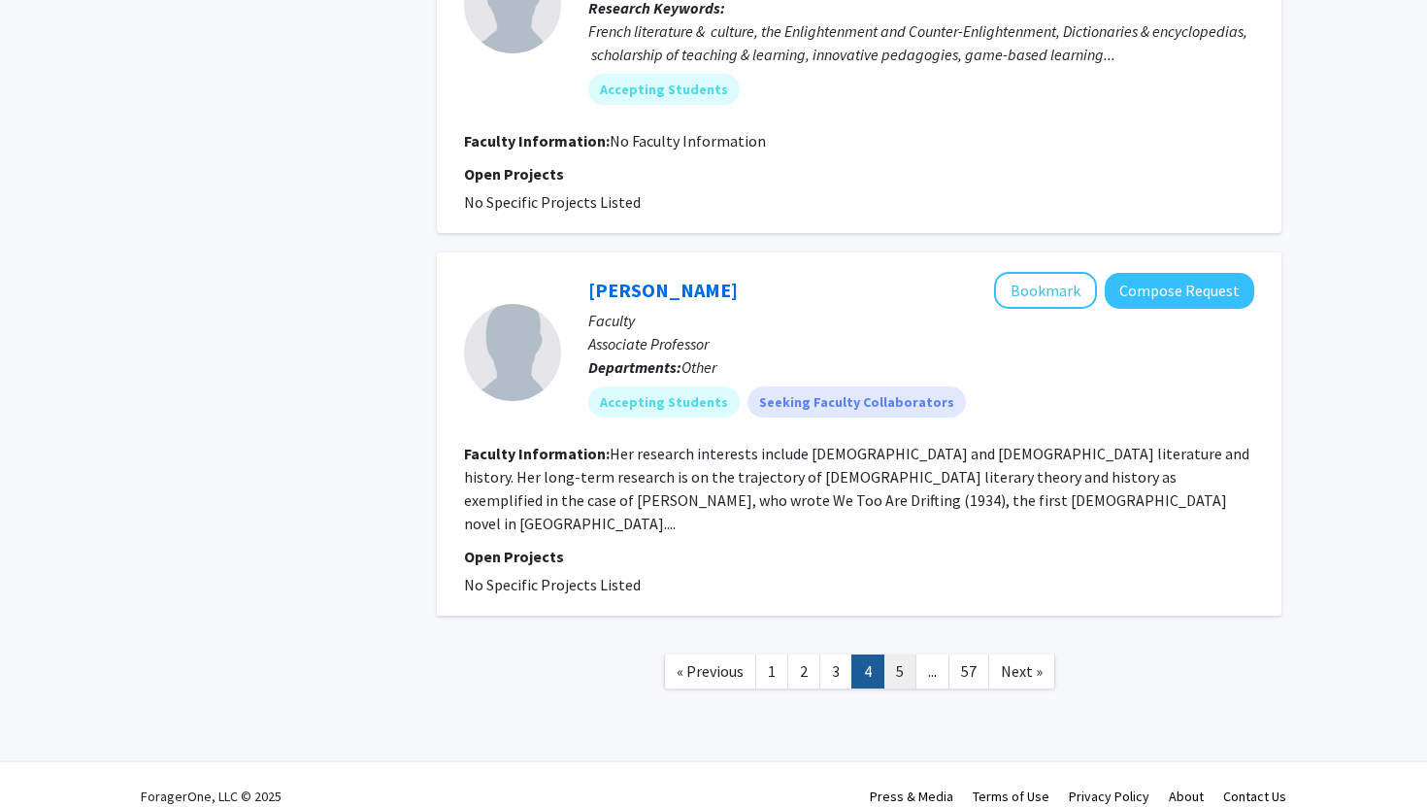
click at [905, 654] on link "5" at bounding box center [900, 671] width 33 height 34
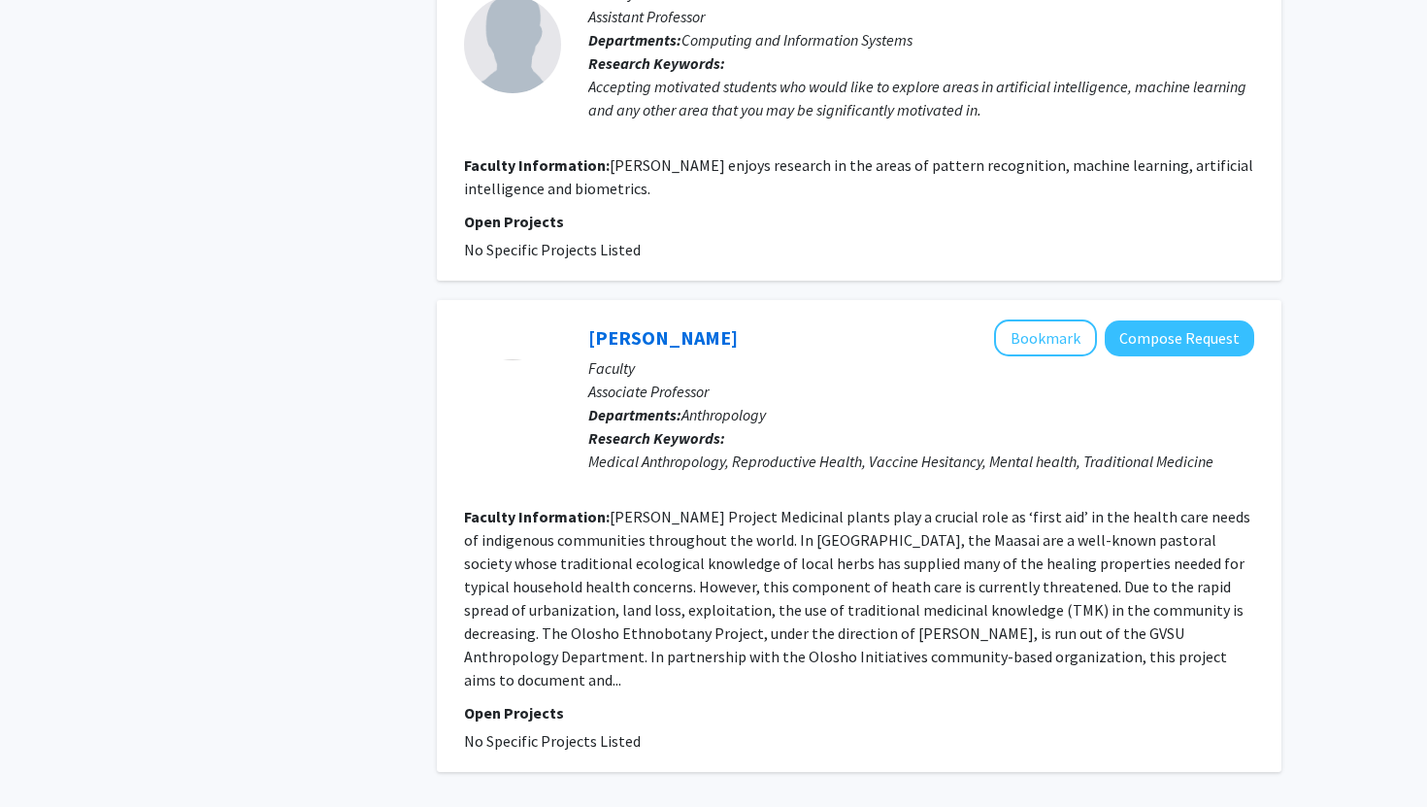
scroll to position [3169, 0]
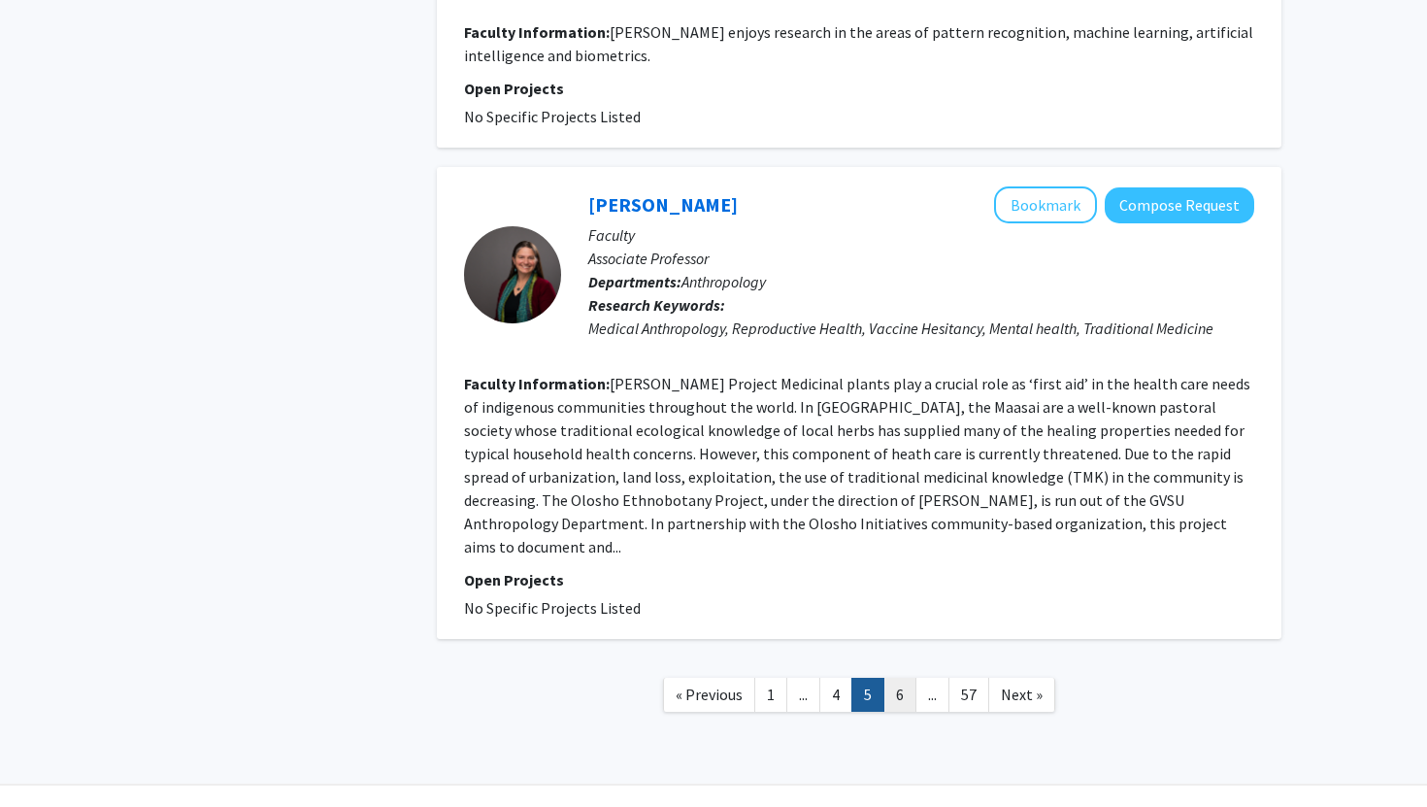
click at [894, 678] on link "6" at bounding box center [900, 695] width 33 height 34
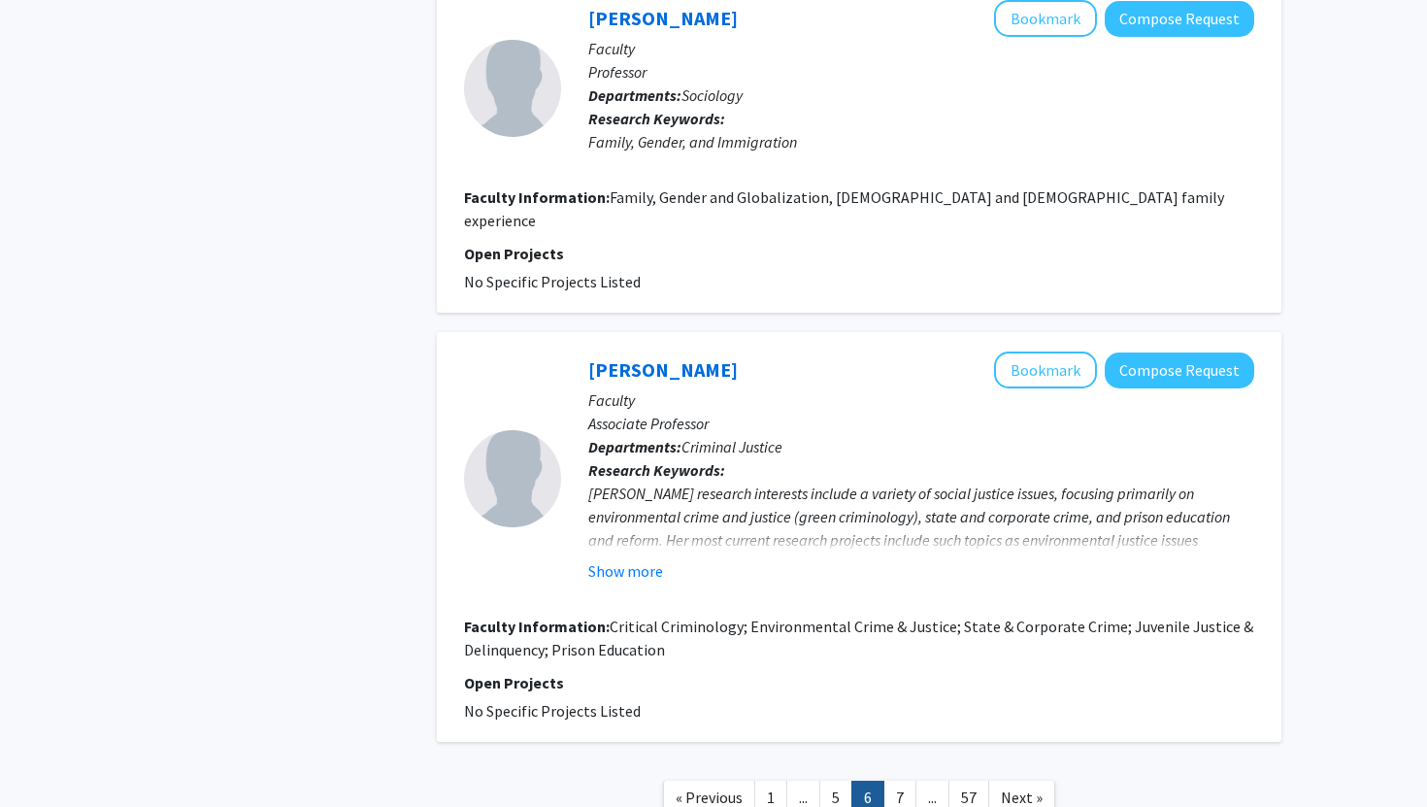
scroll to position [3321, 0]
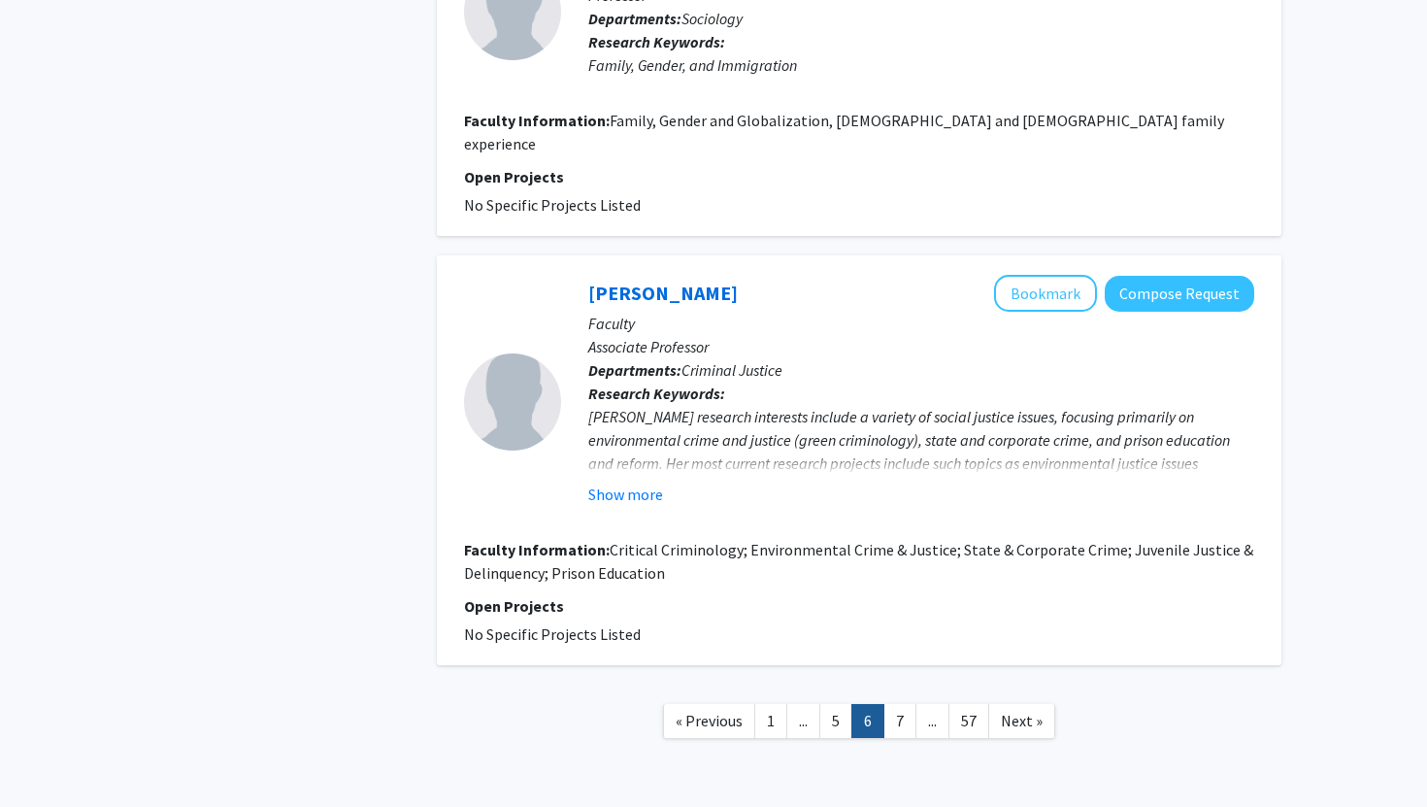
click at [894, 704] on link "7" at bounding box center [900, 721] width 33 height 34
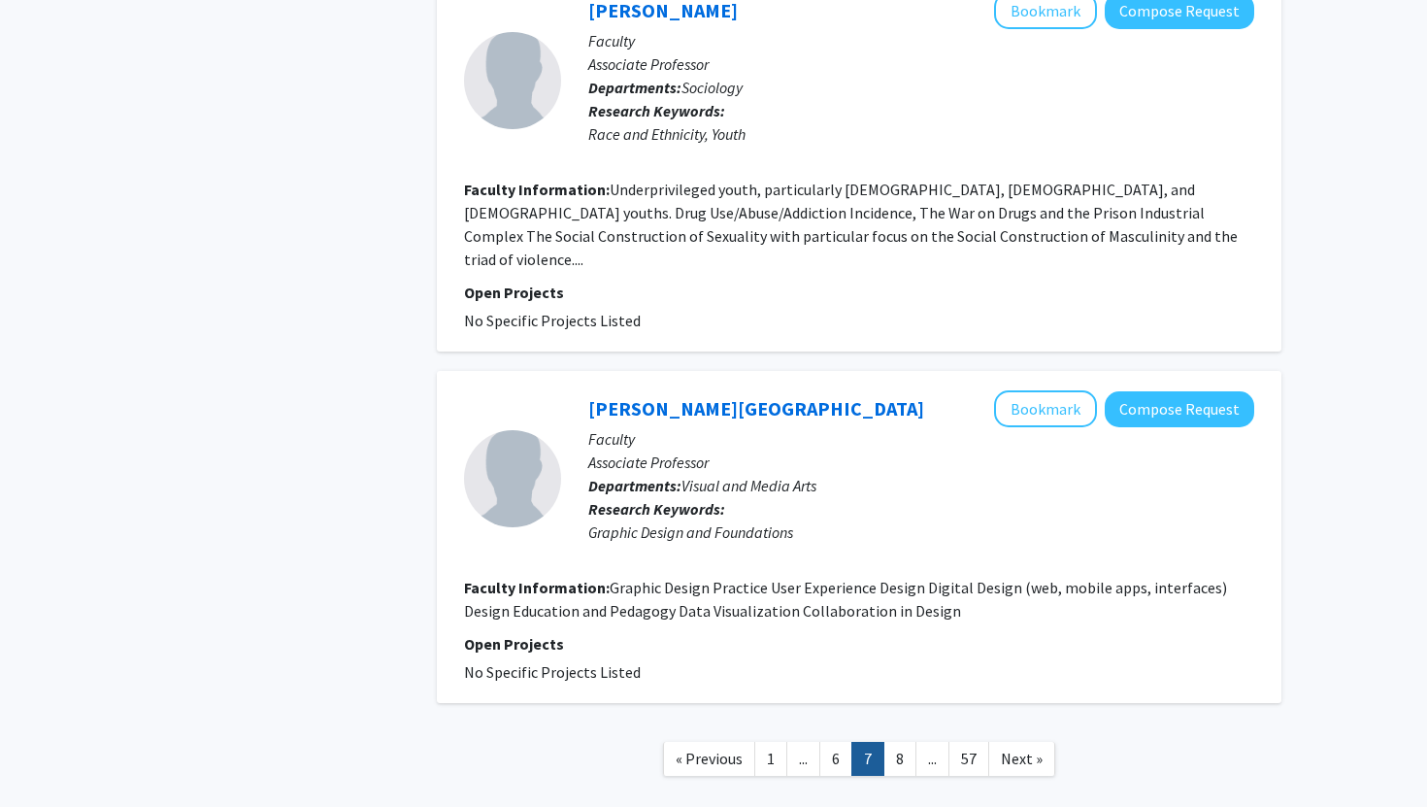
scroll to position [3192, 0]
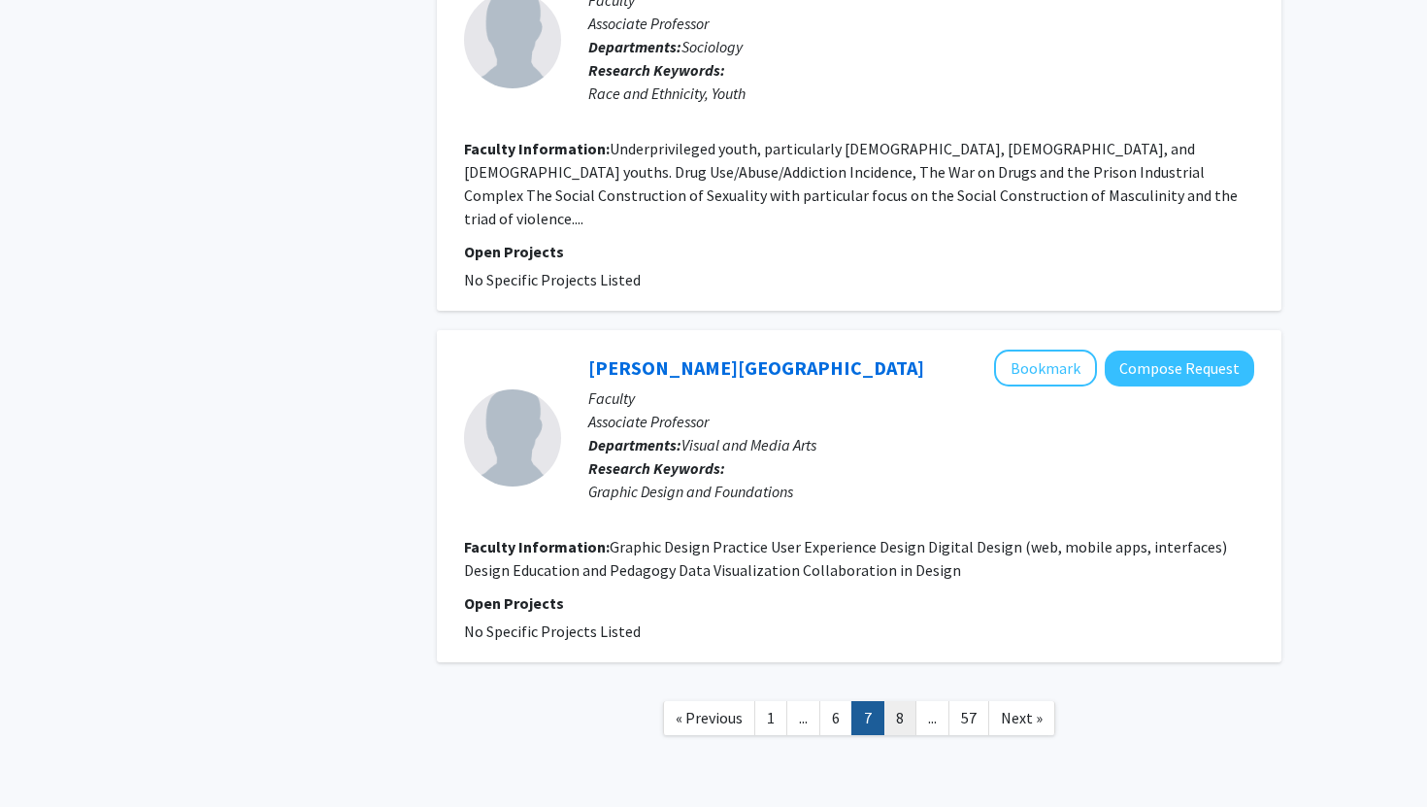
click at [893, 701] on link "8" at bounding box center [900, 718] width 33 height 34
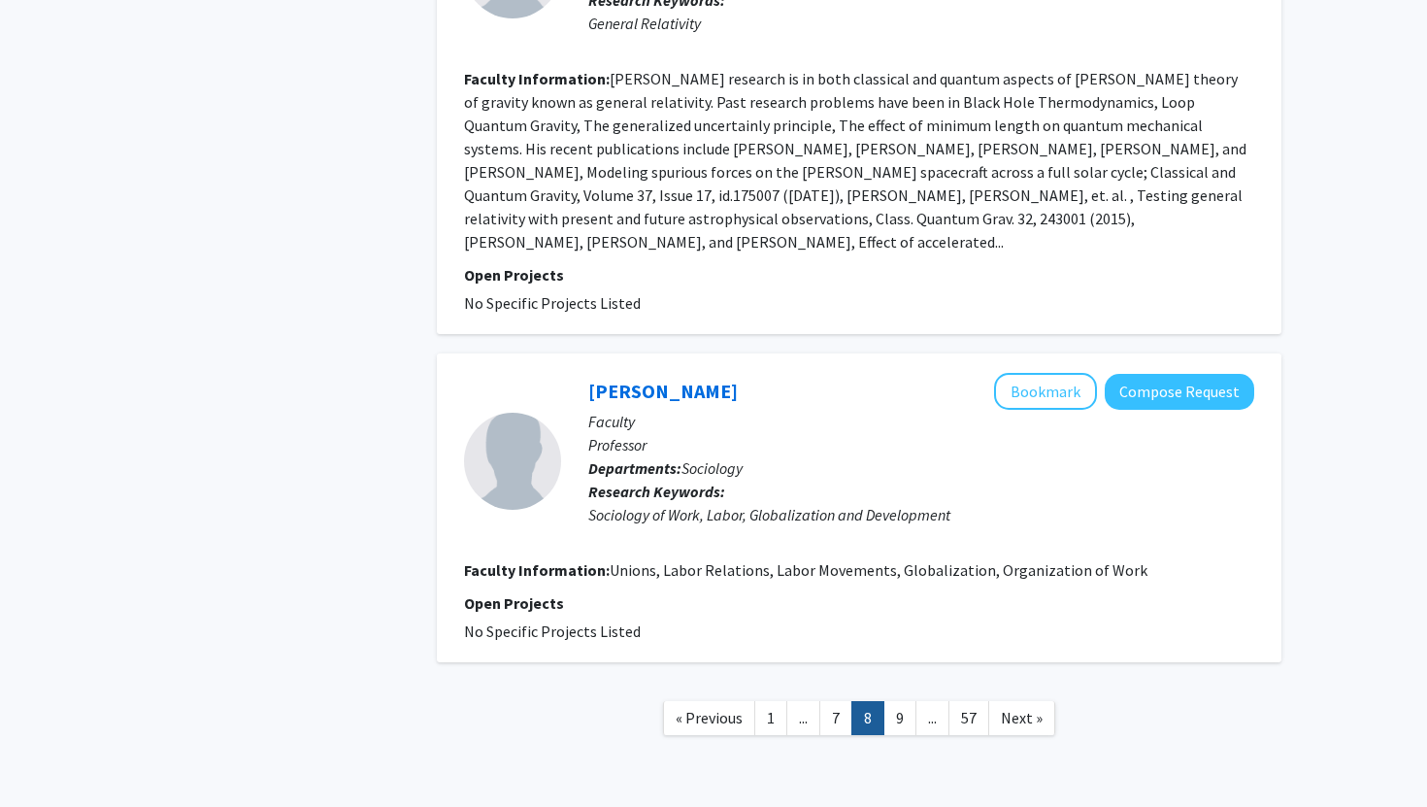
click at [893, 701] on link "9" at bounding box center [900, 718] width 33 height 34
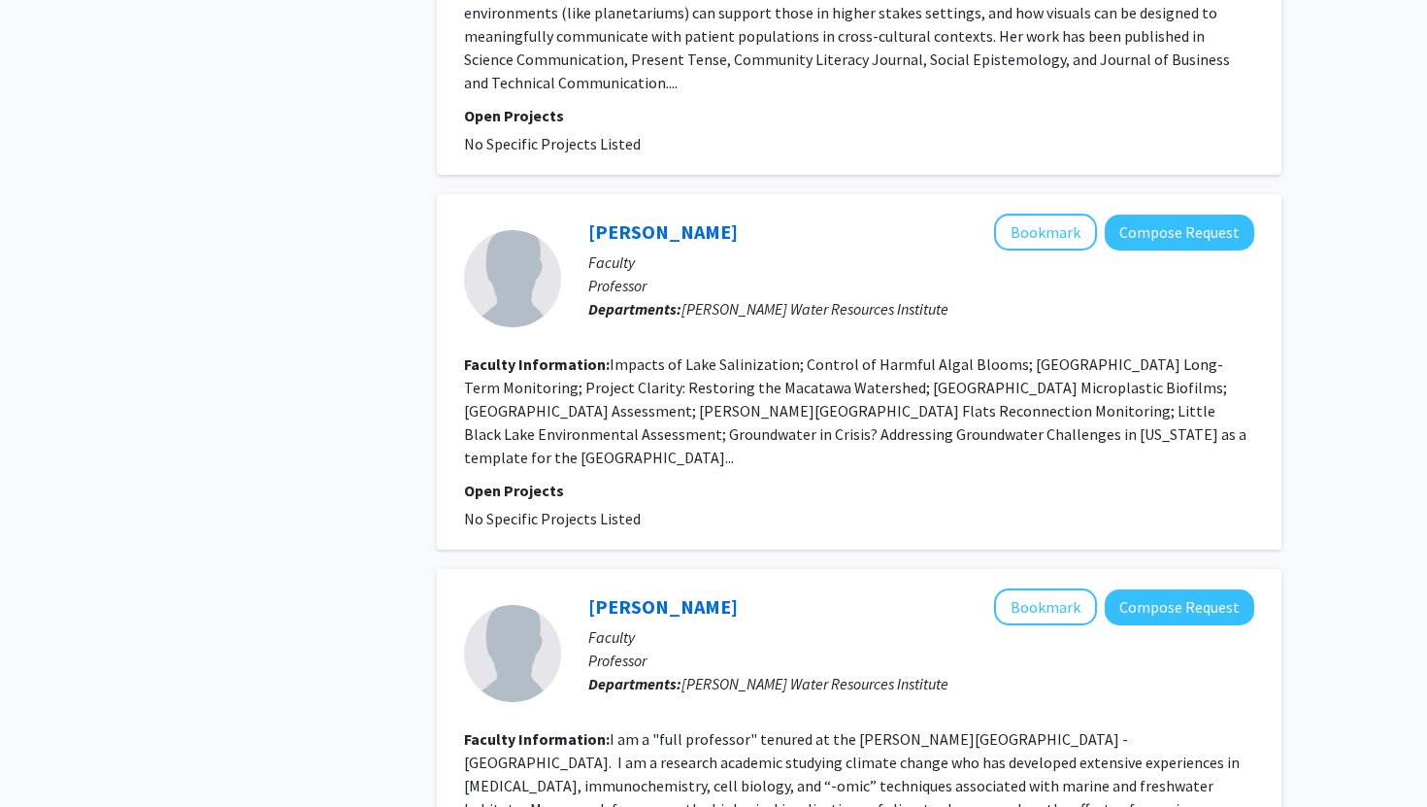
scroll to position [1185, 0]
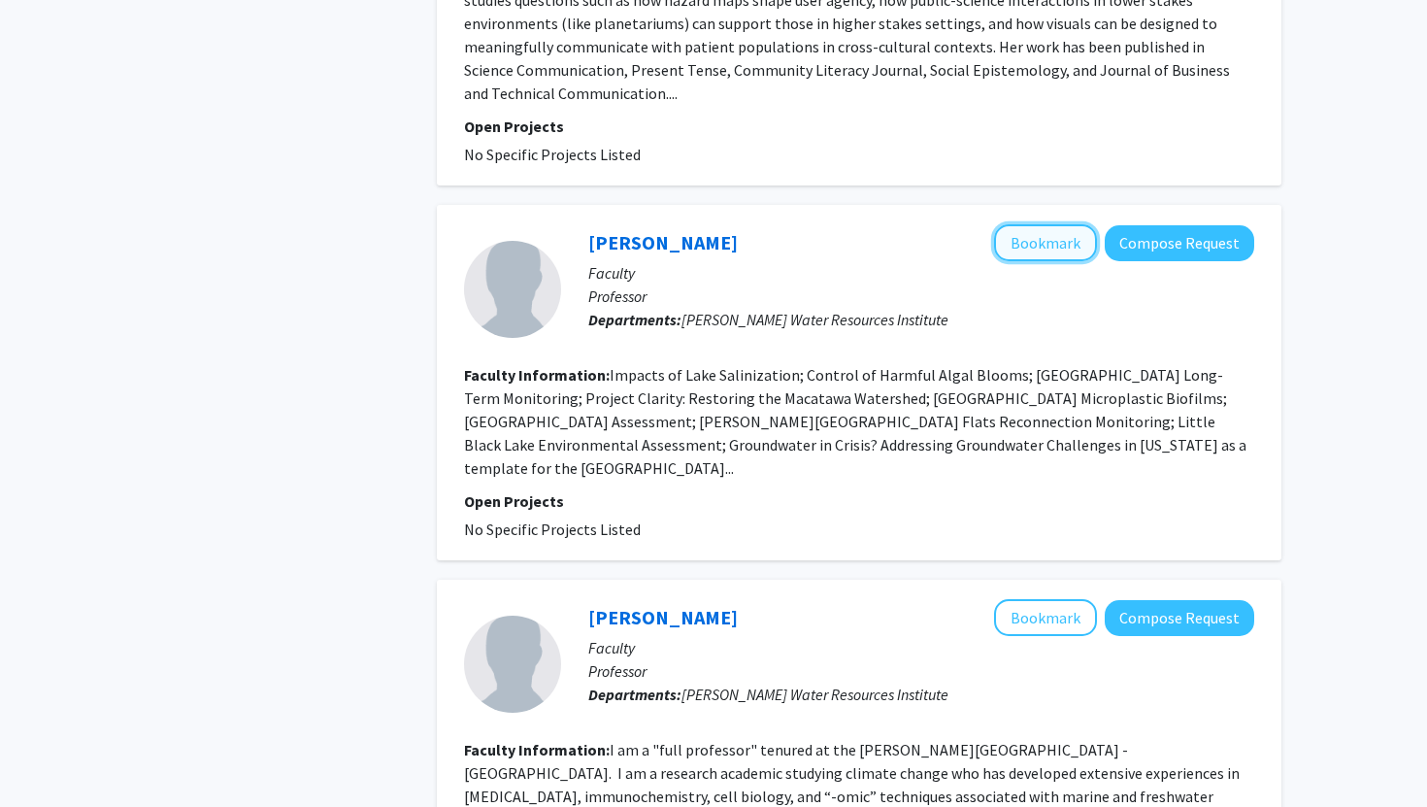
click at [1032, 224] on button "Bookmark" at bounding box center [1045, 242] width 103 height 37
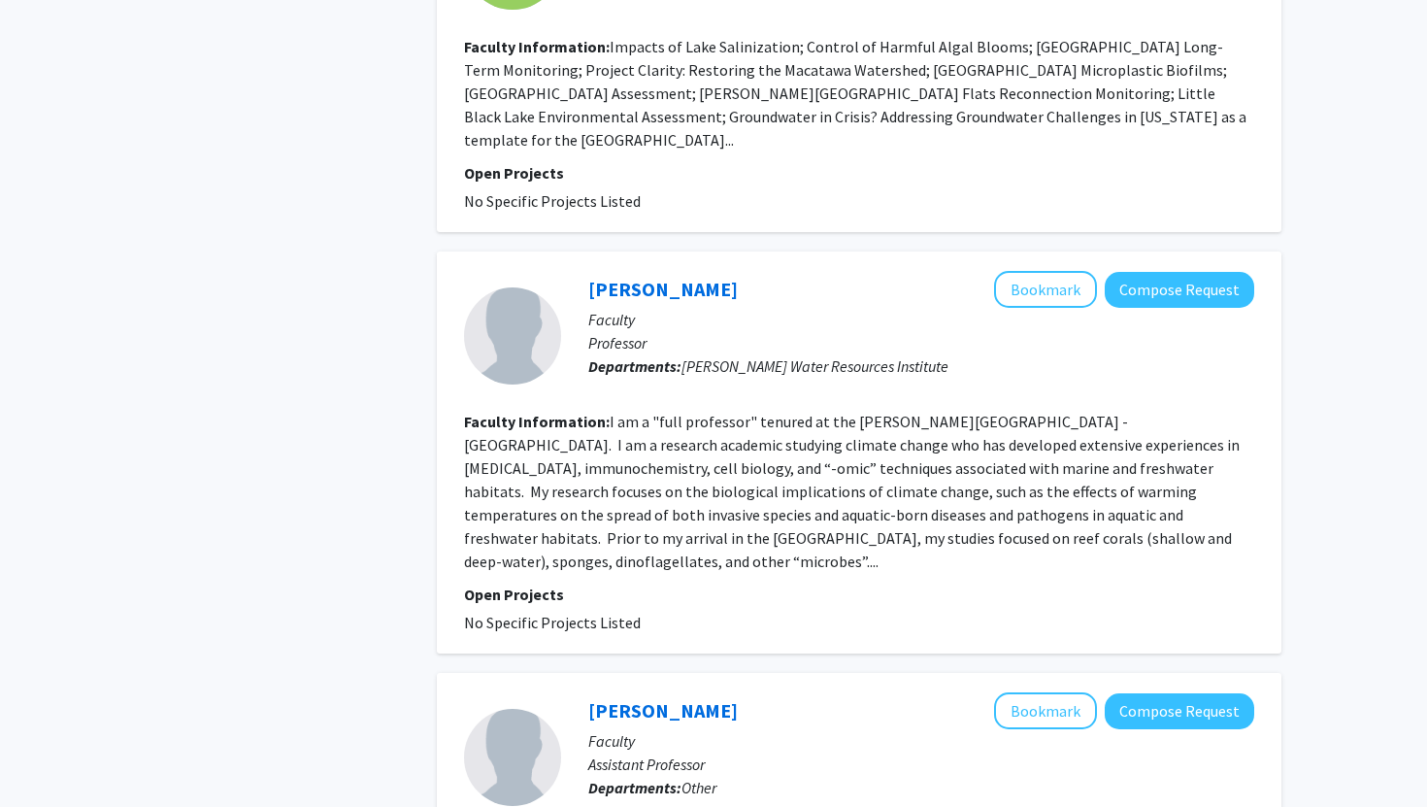
scroll to position [1517, 0]
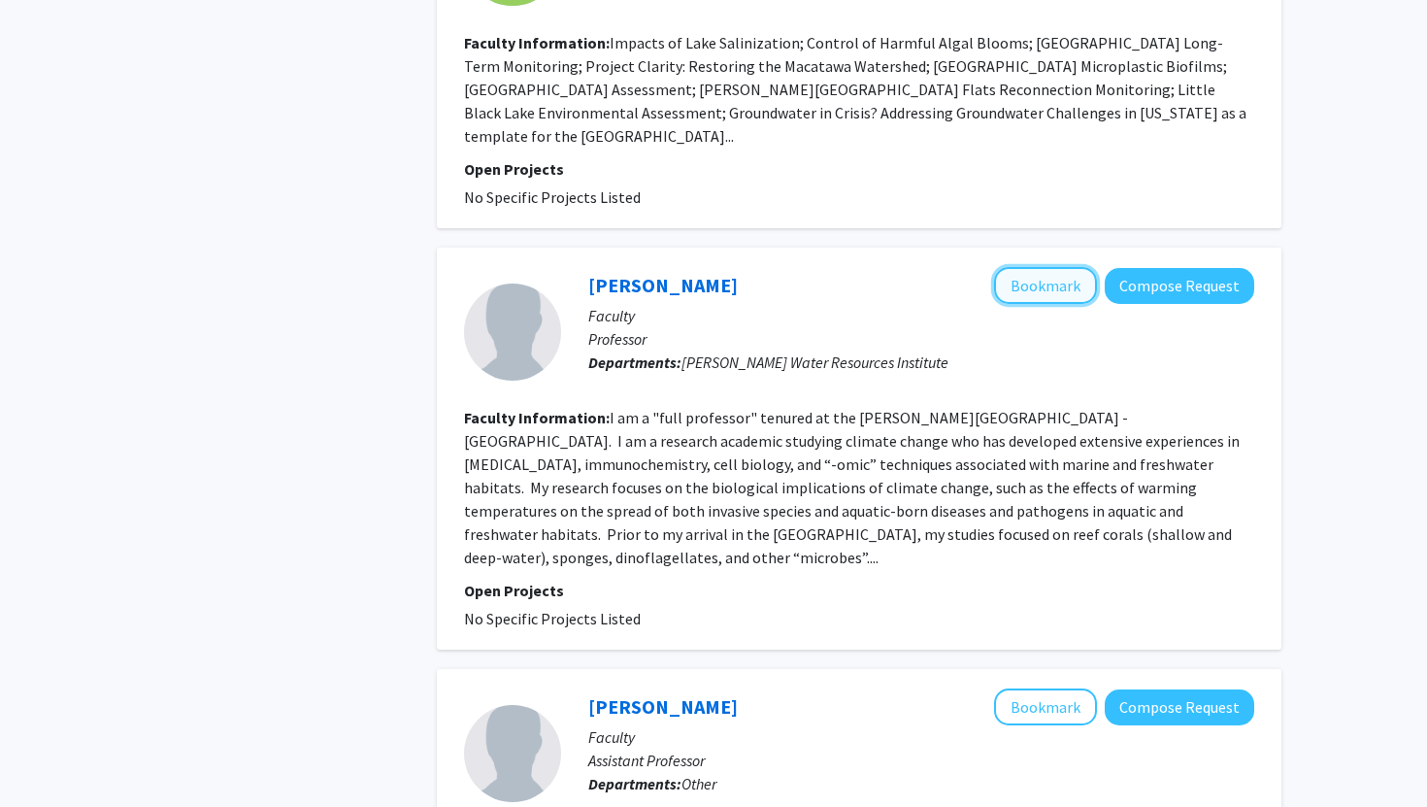
click at [1020, 267] on button "Bookmark" at bounding box center [1045, 285] width 103 height 37
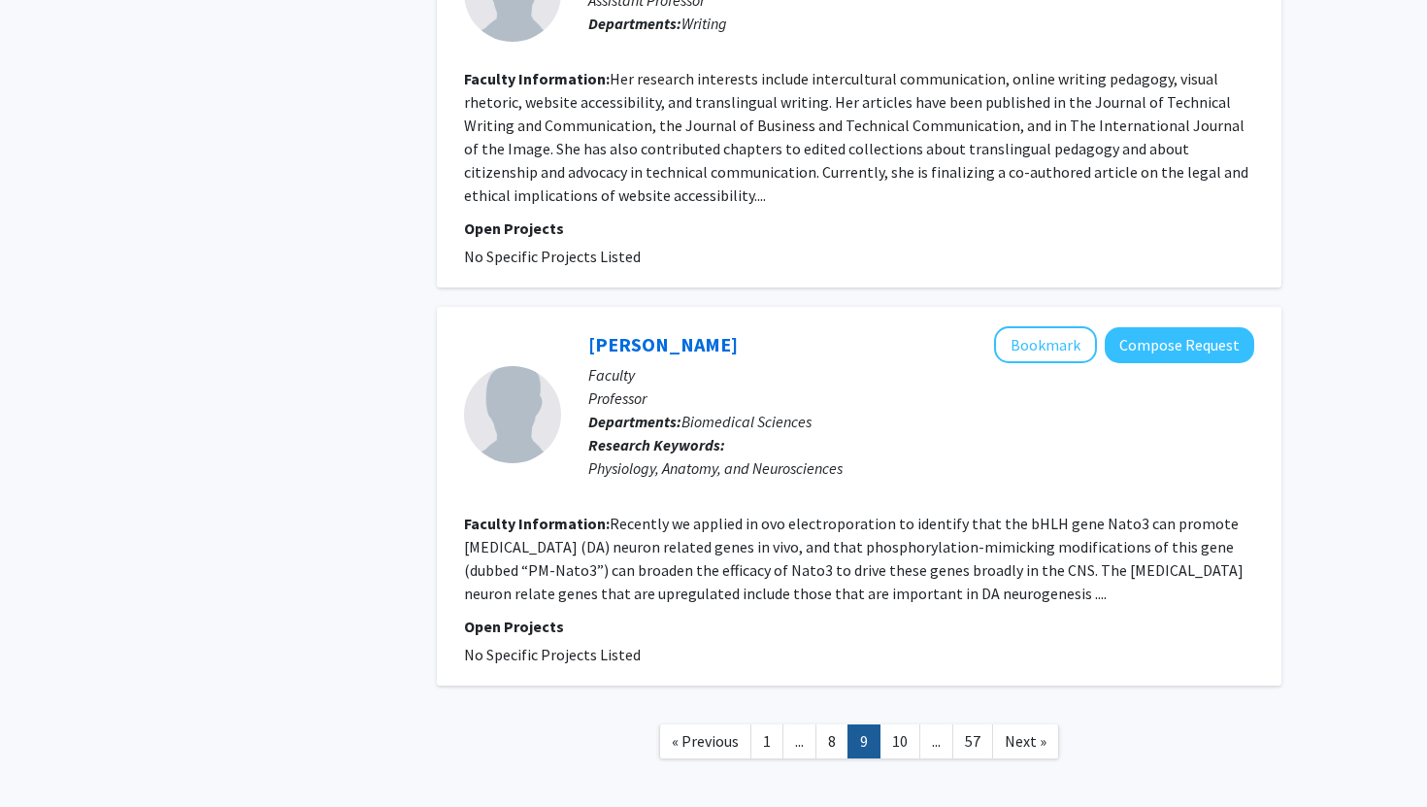
scroll to position [3309, 0]
click at [912, 724] on link "10" at bounding box center [900, 741] width 41 height 34
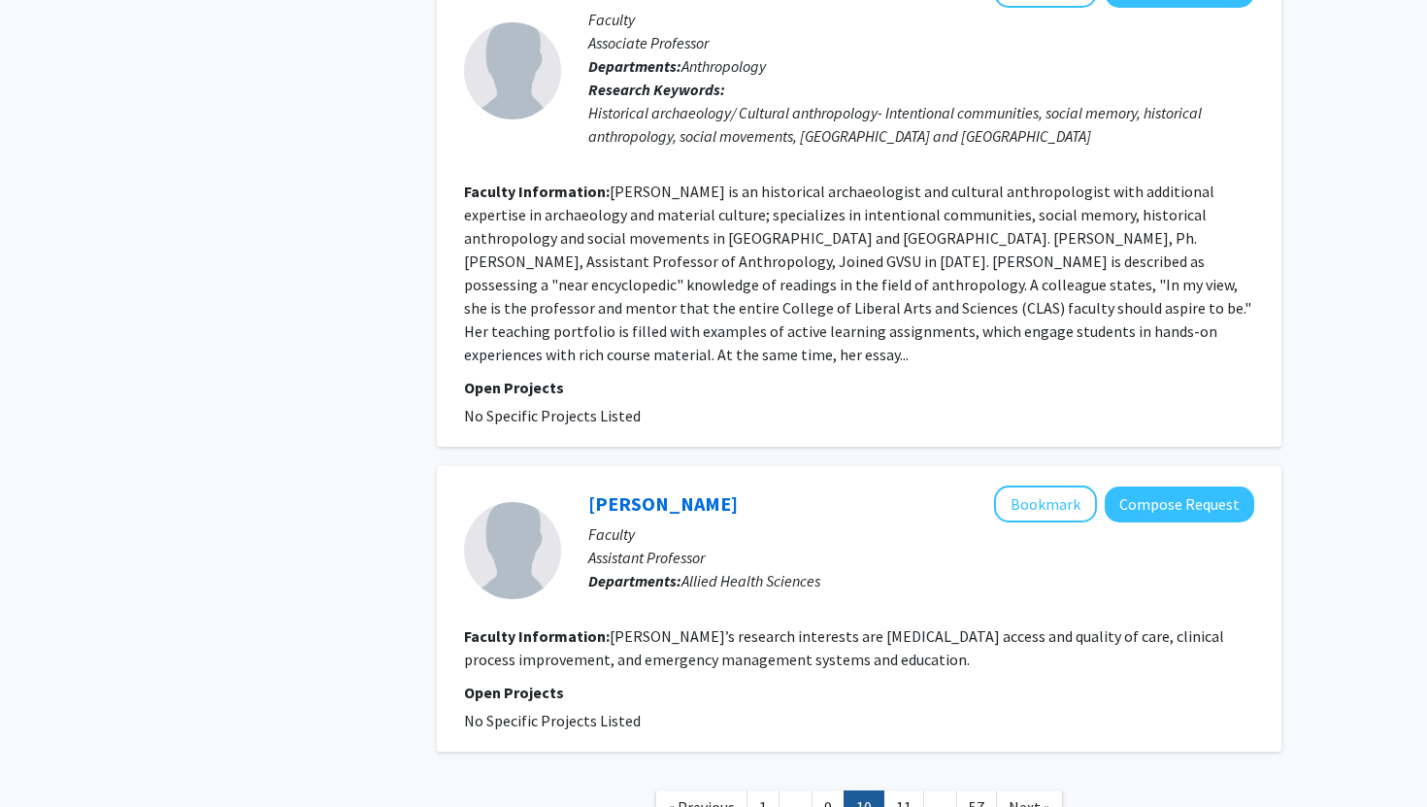
scroll to position [3992, 0]
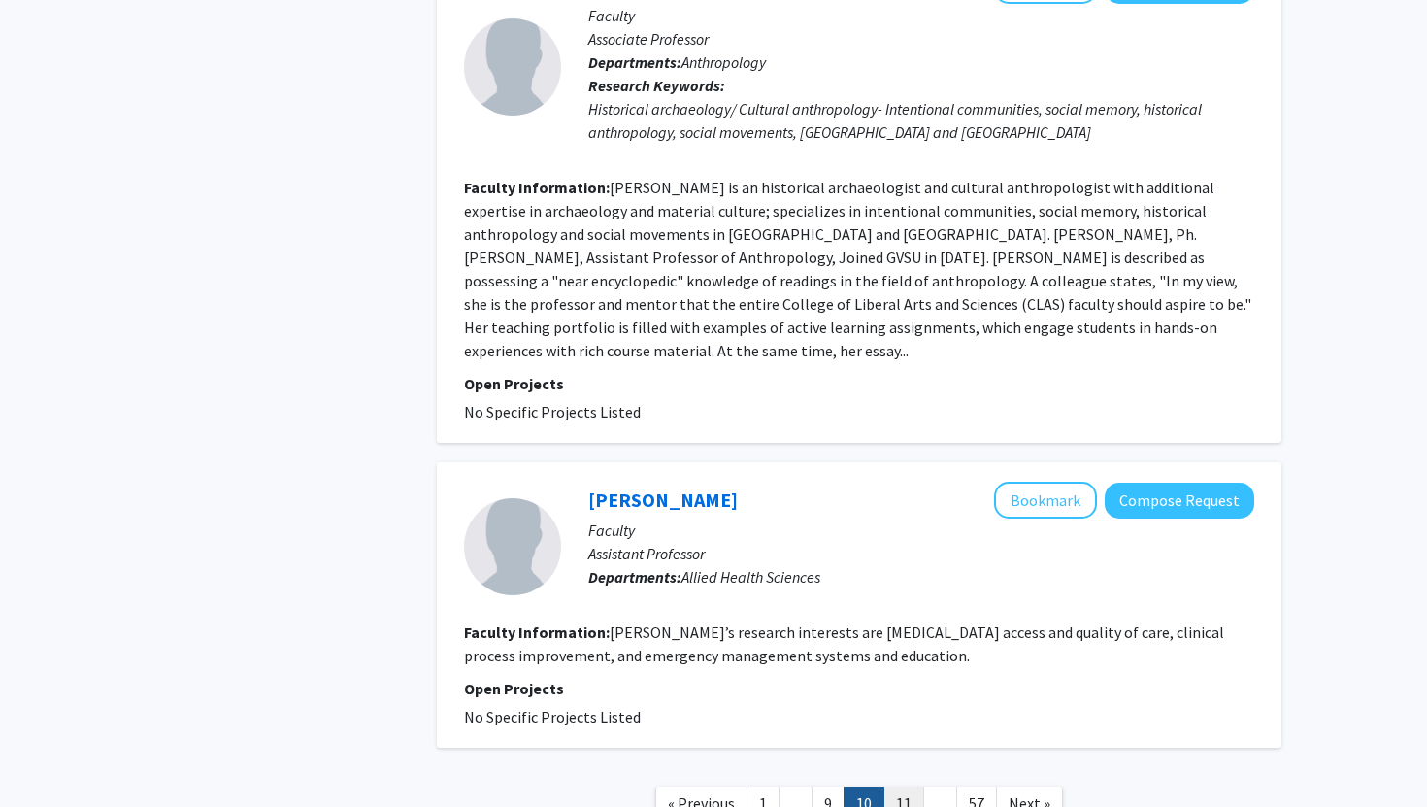
click at [903, 786] on link "11" at bounding box center [904, 803] width 41 height 34
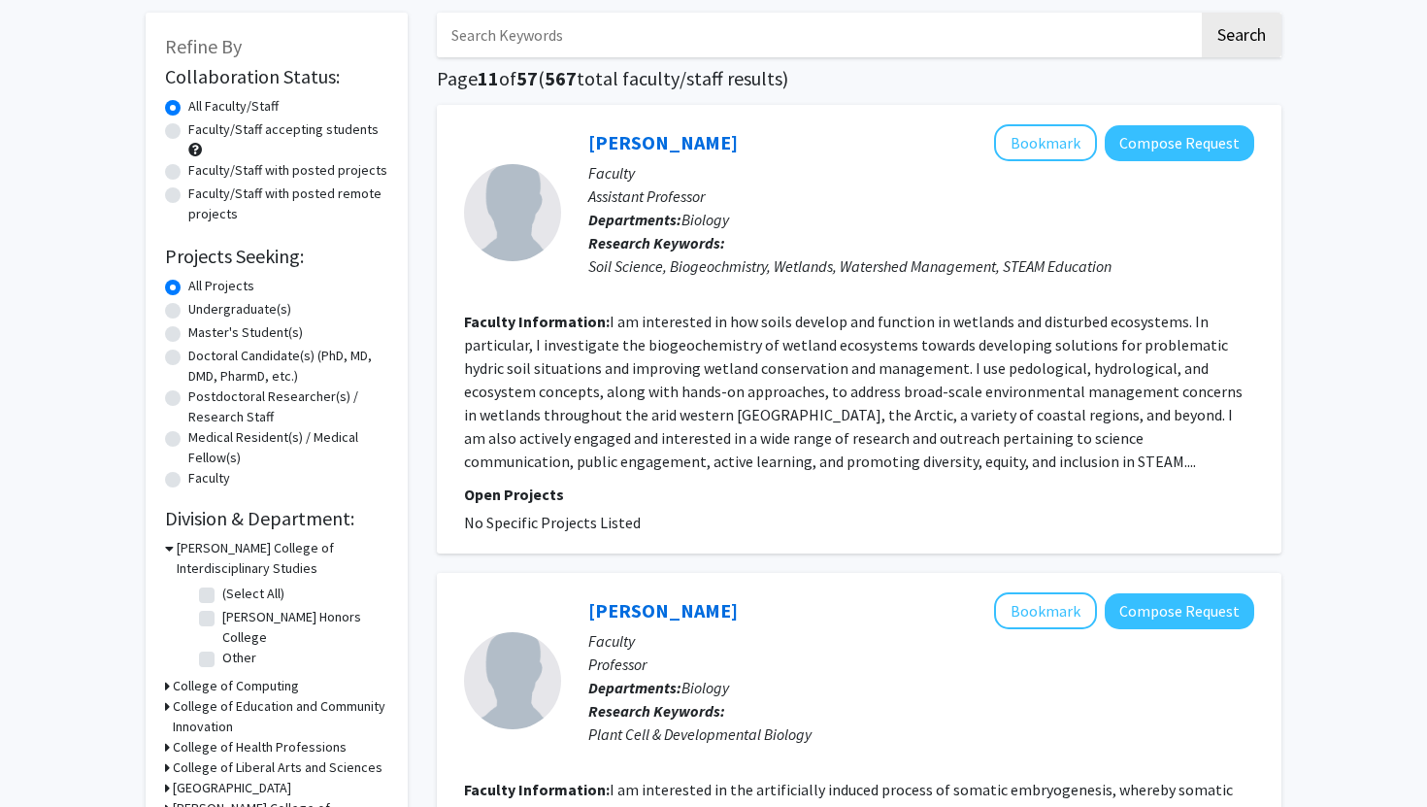
scroll to position [93, 0]
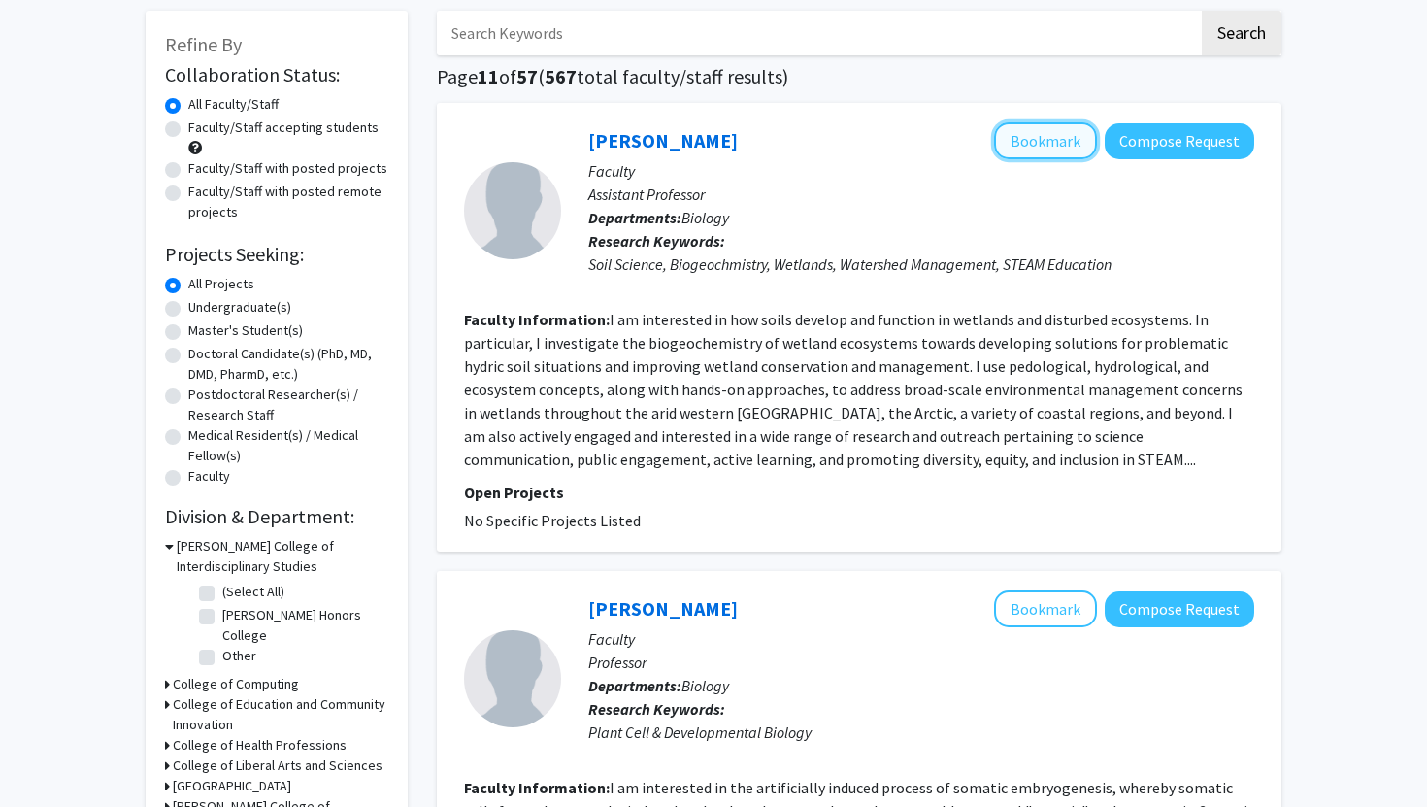
click at [1038, 140] on button "Bookmark" at bounding box center [1045, 140] width 103 height 37
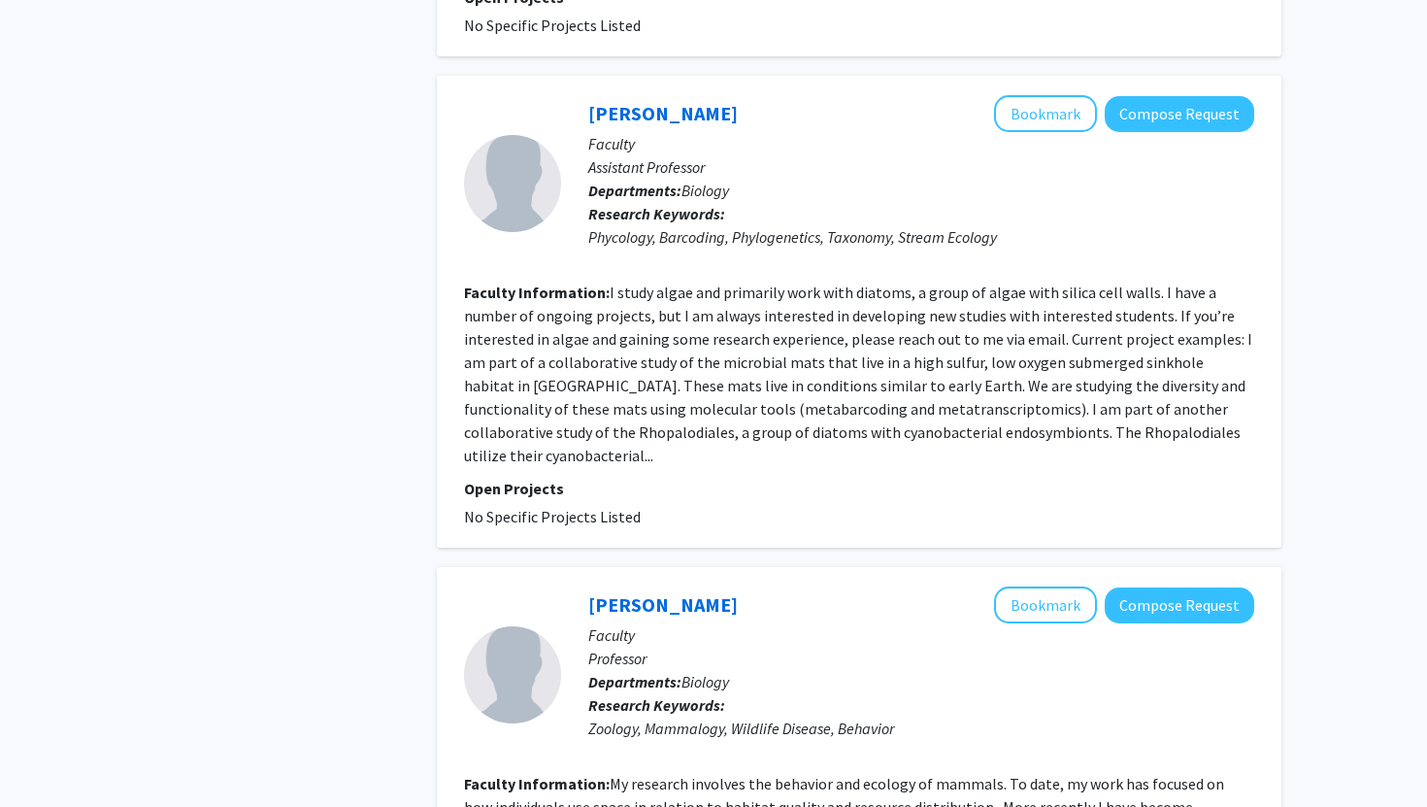
scroll to position [1949, 0]
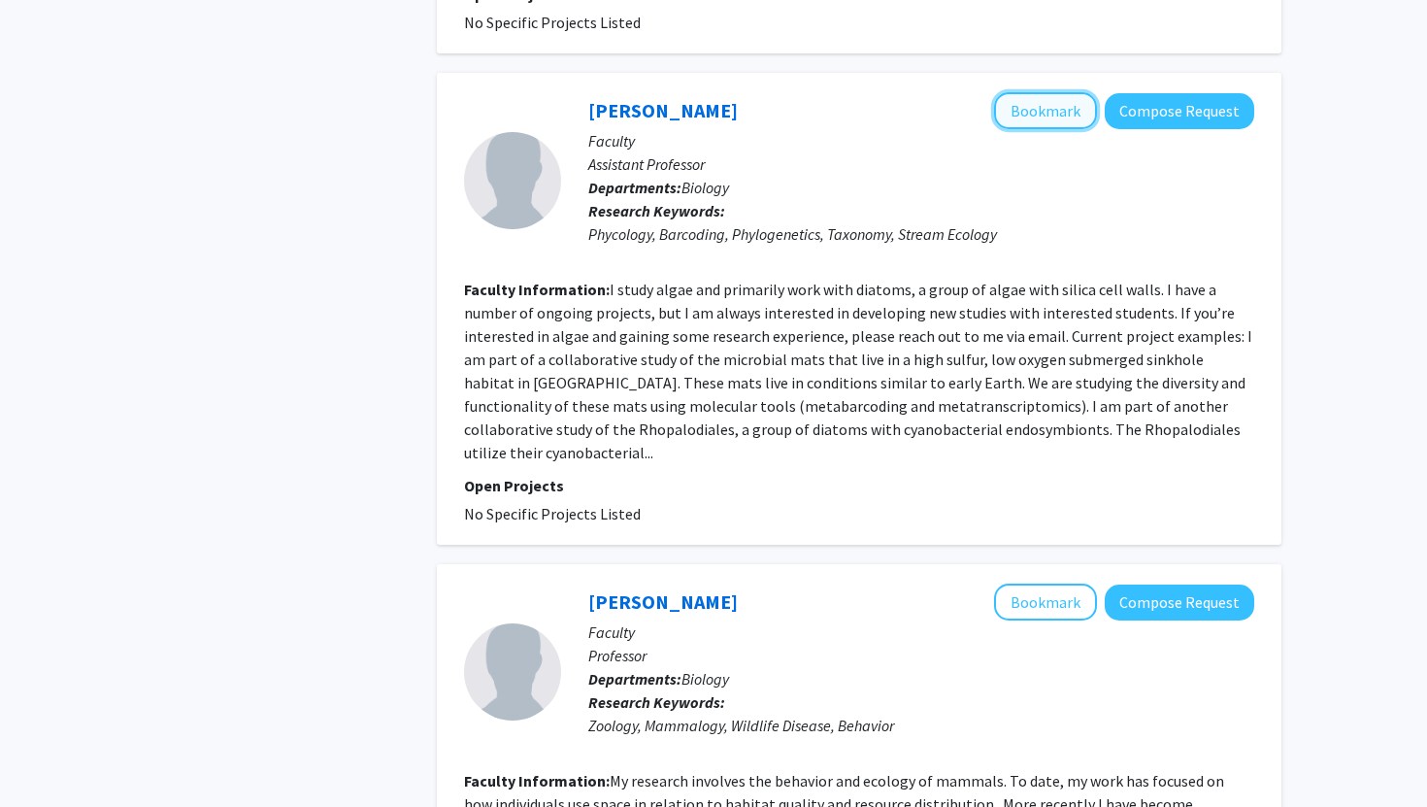
click at [1028, 92] on button "Bookmark" at bounding box center [1045, 110] width 103 height 37
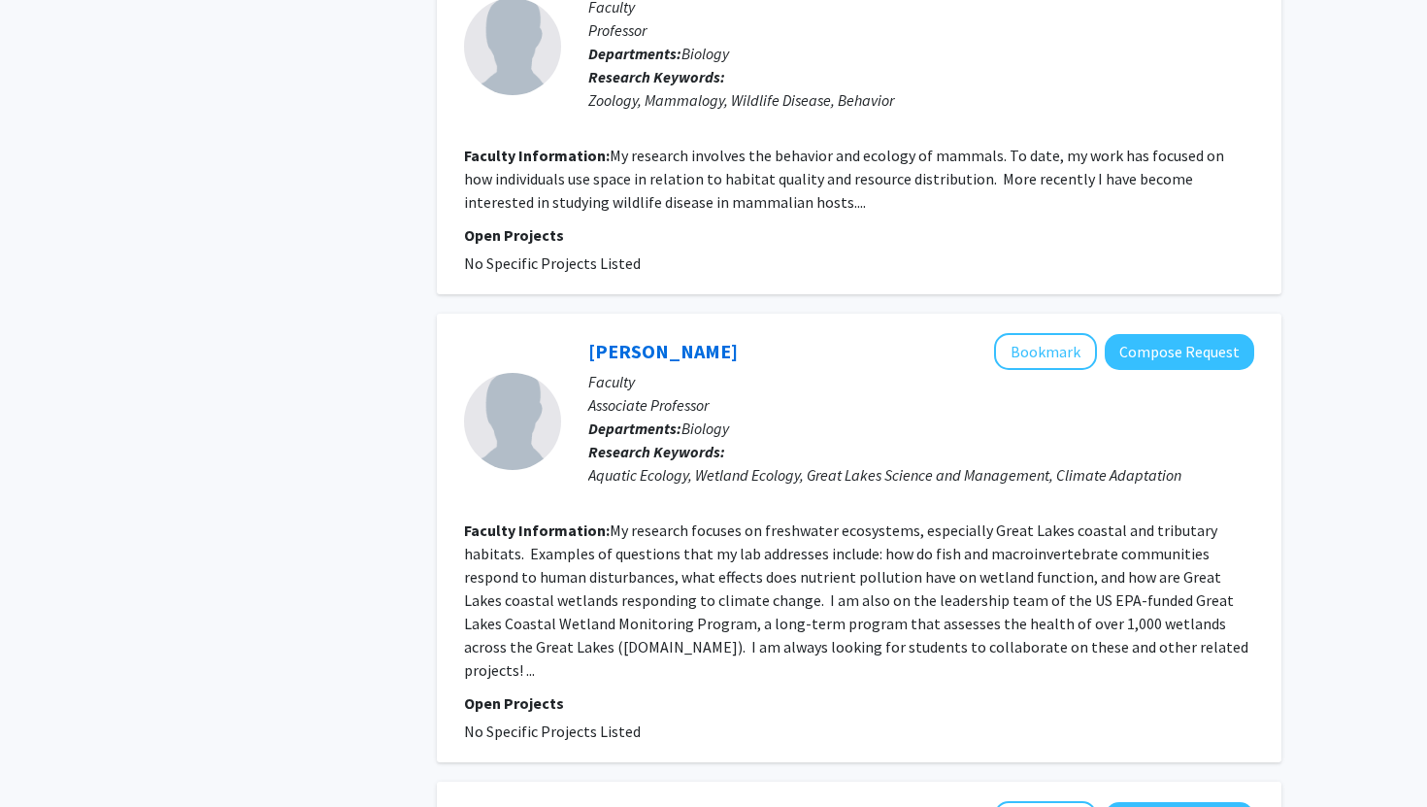
scroll to position [2579, 0]
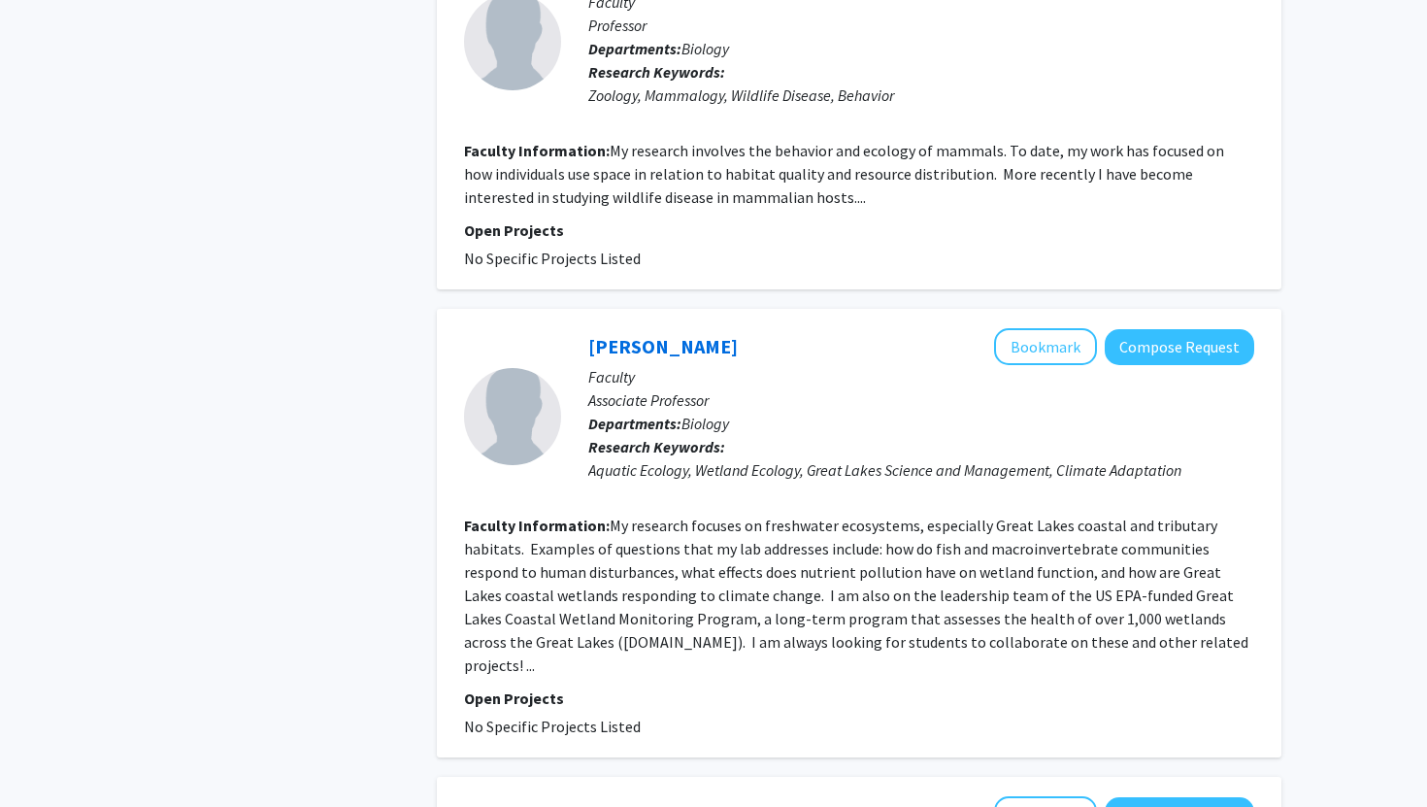
click at [773, 139] on section "Faculty Information: My research involves the behavior and ecology of mammals. …" at bounding box center [859, 174] width 790 height 70
click at [767, 141] on fg-read-more "My research involves the behavior and ecology of mammals. To date, my work has …" at bounding box center [844, 174] width 760 height 66
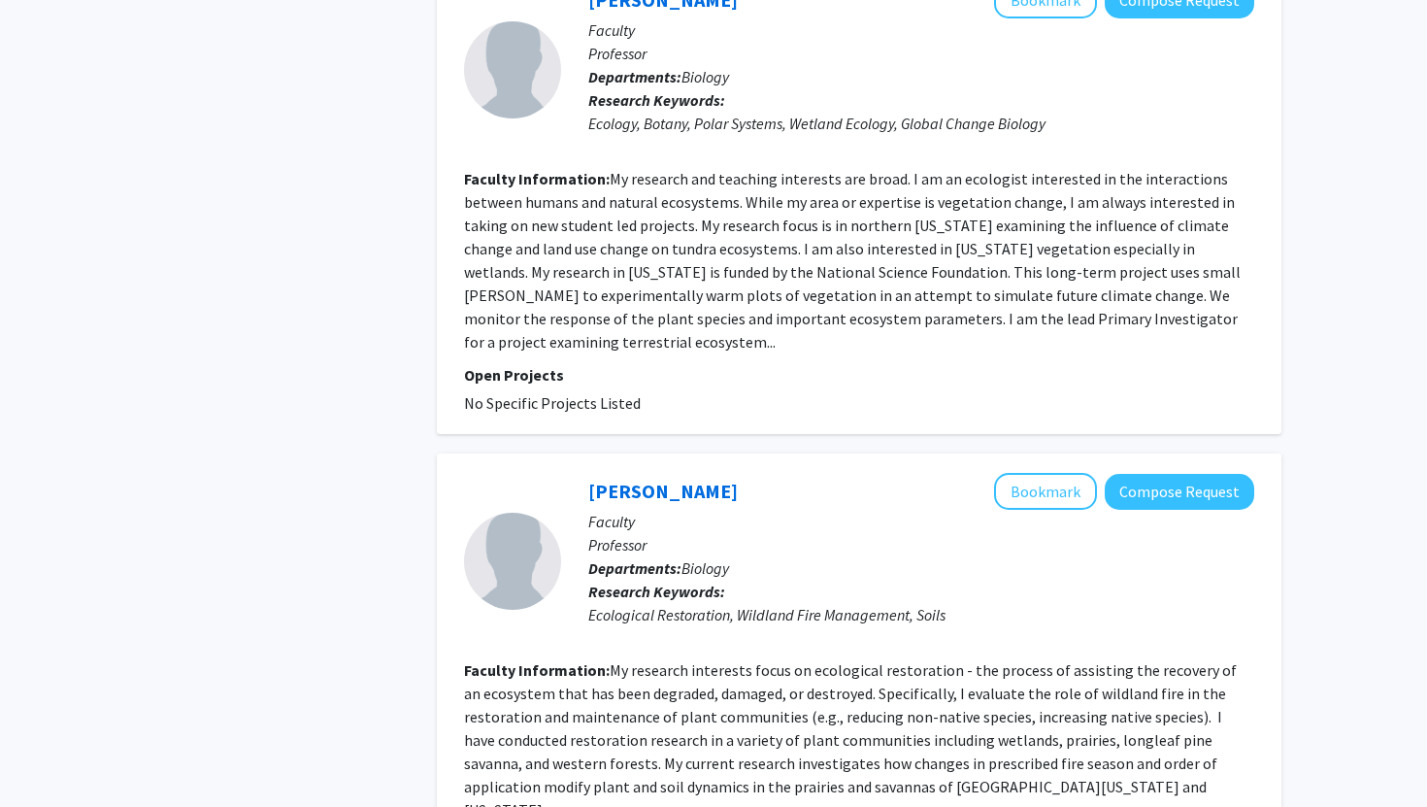
scroll to position [4054, 0]
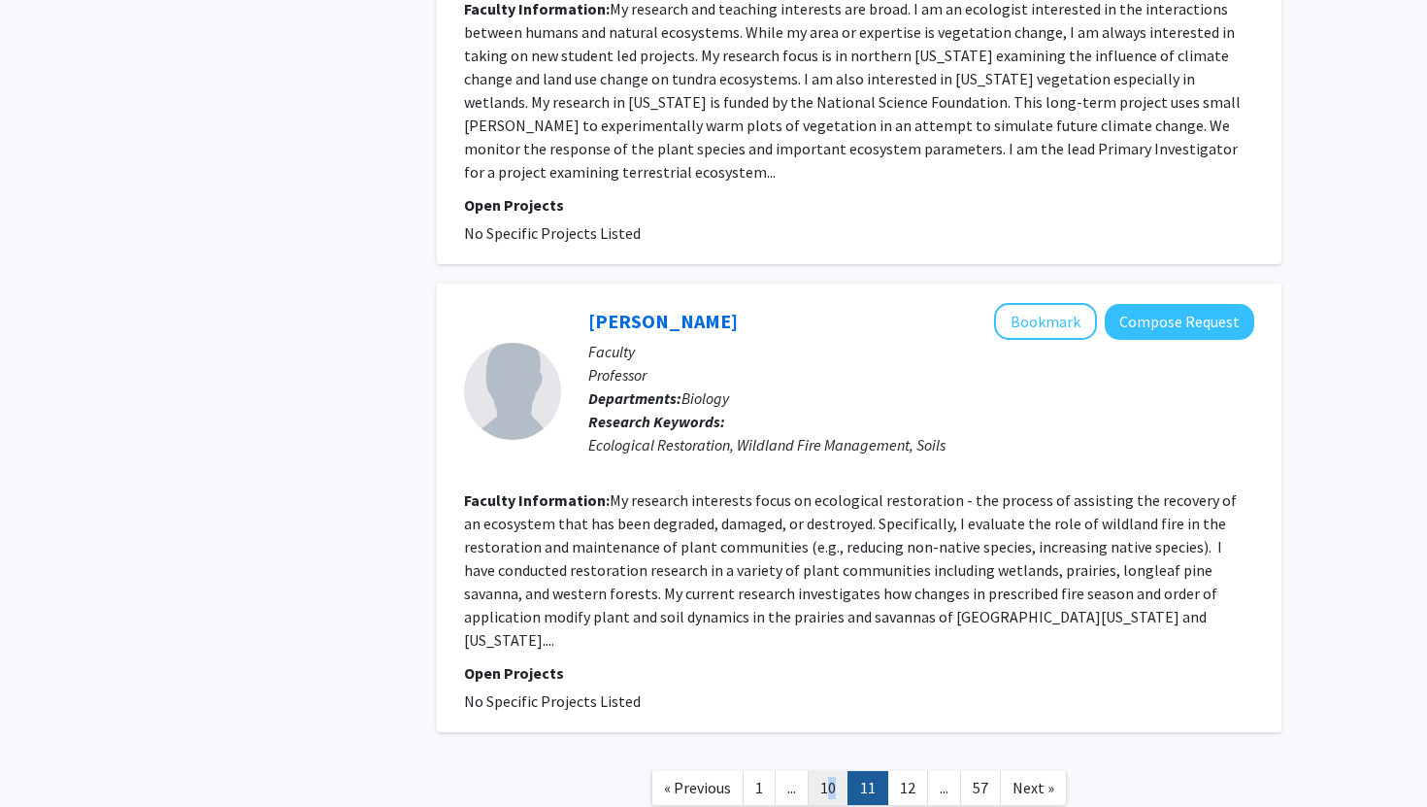
click at [825, 771] on link "10" at bounding box center [828, 788] width 41 height 34
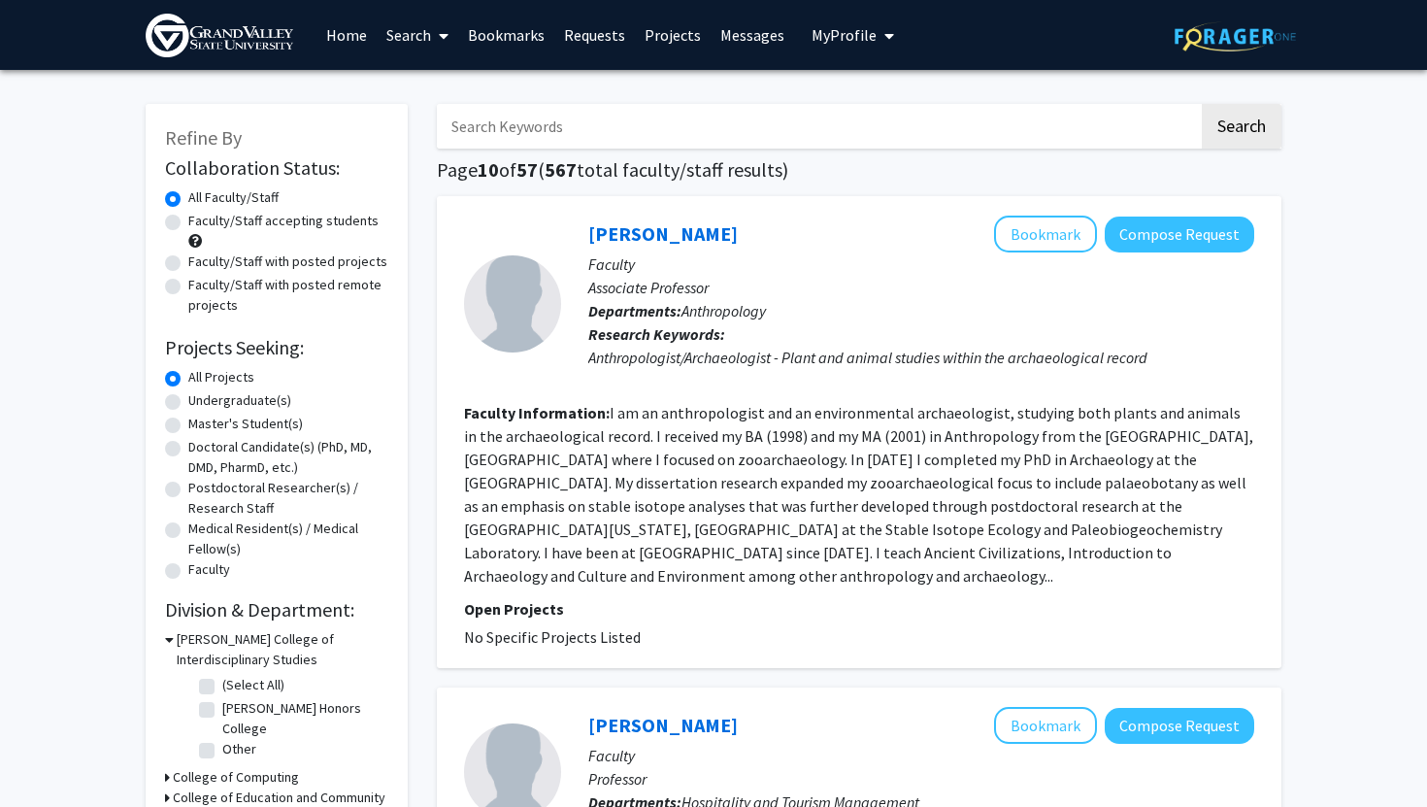
scroll to position [921, 0]
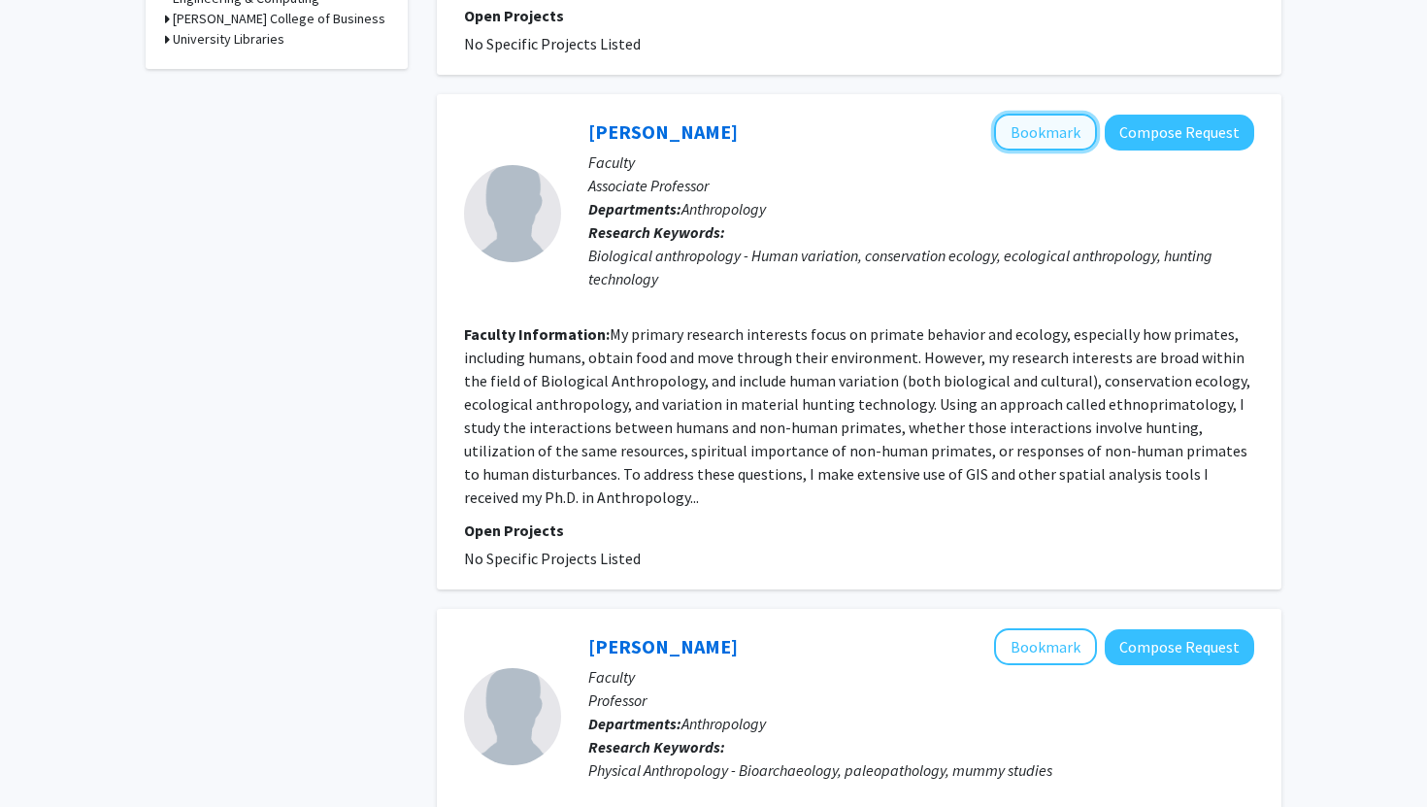
click at [1027, 134] on button "Bookmark" at bounding box center [1045, 132] width 103 height 37
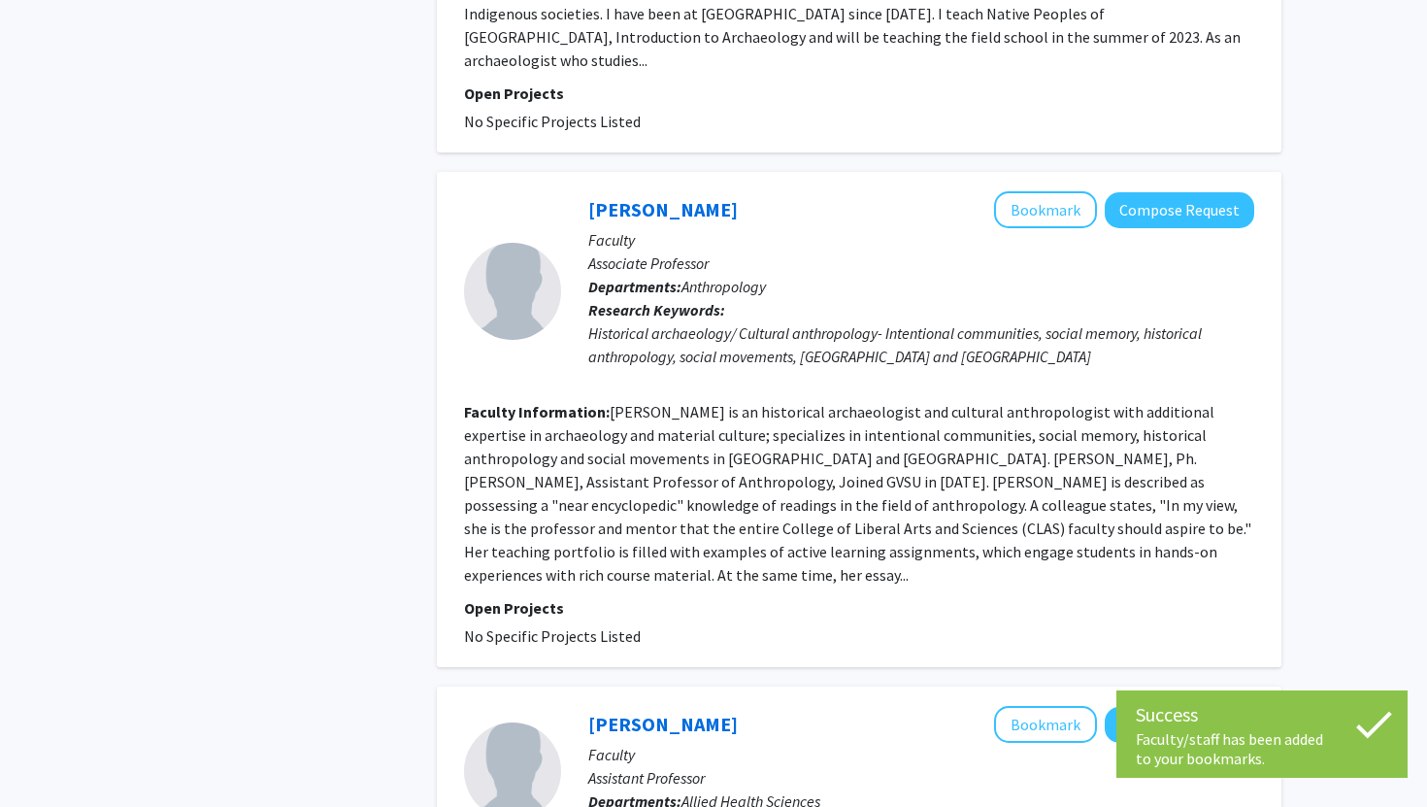
scroll to position [4008, 0]
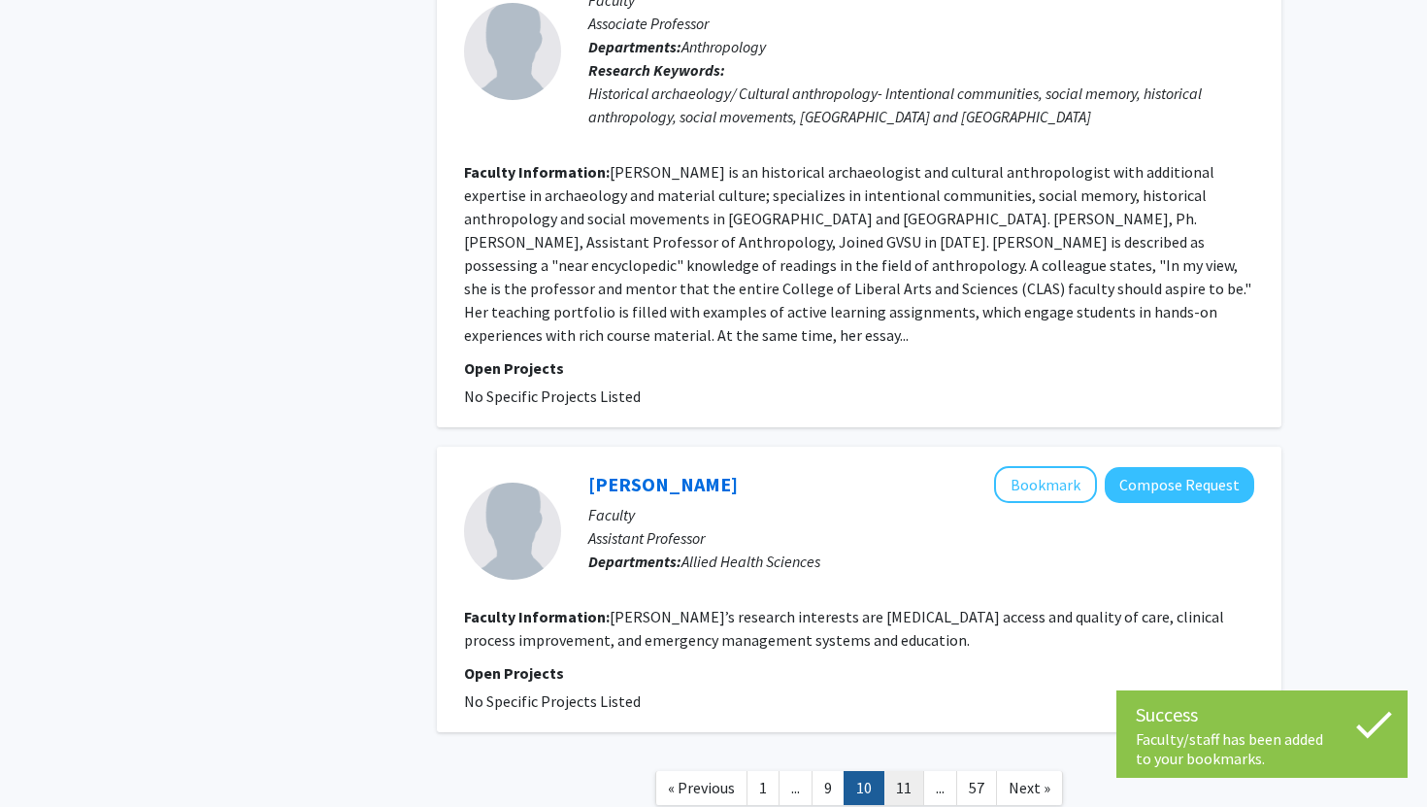
click at [911, 771] on link "11" at bounding box center [904, 788] width 41 height 34
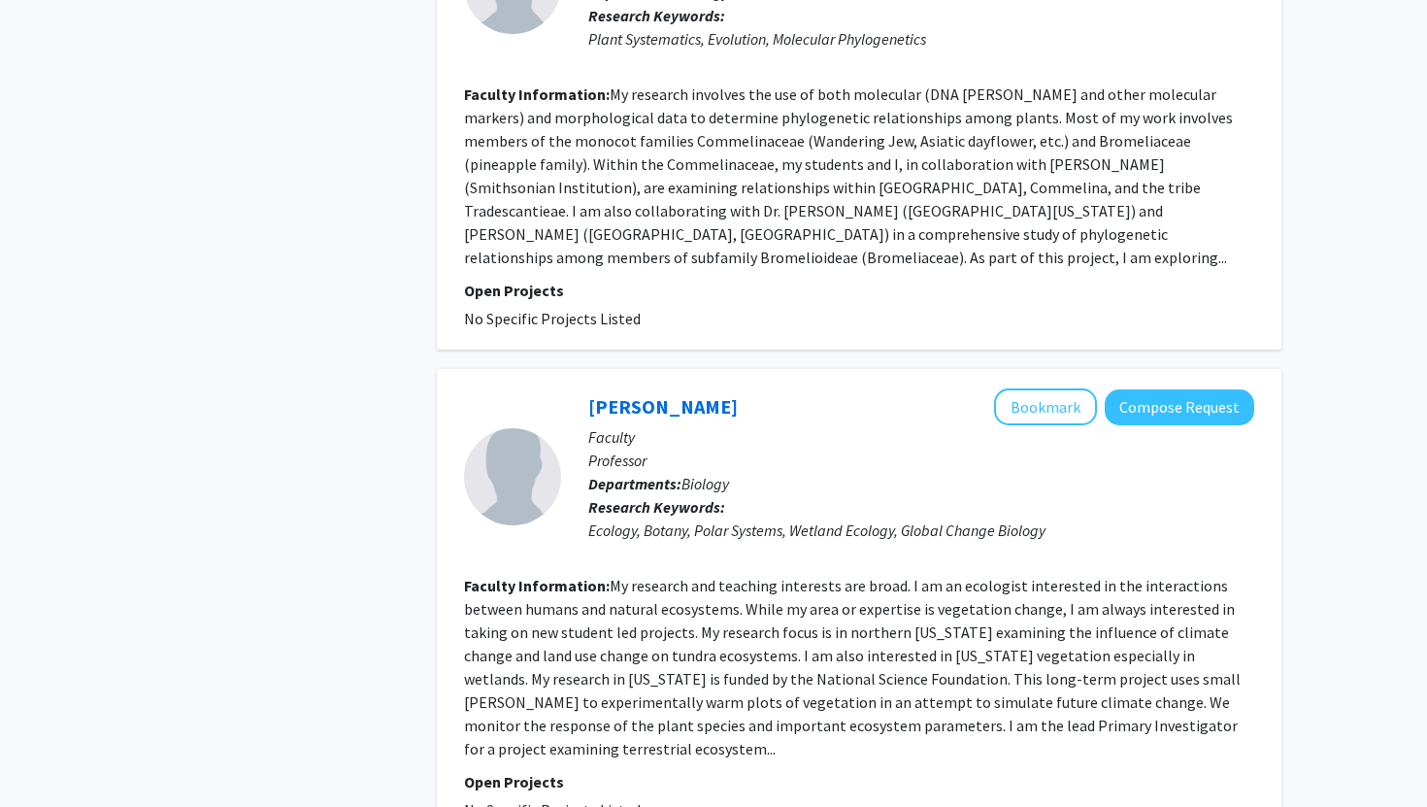
scroll to position [4054, 0]
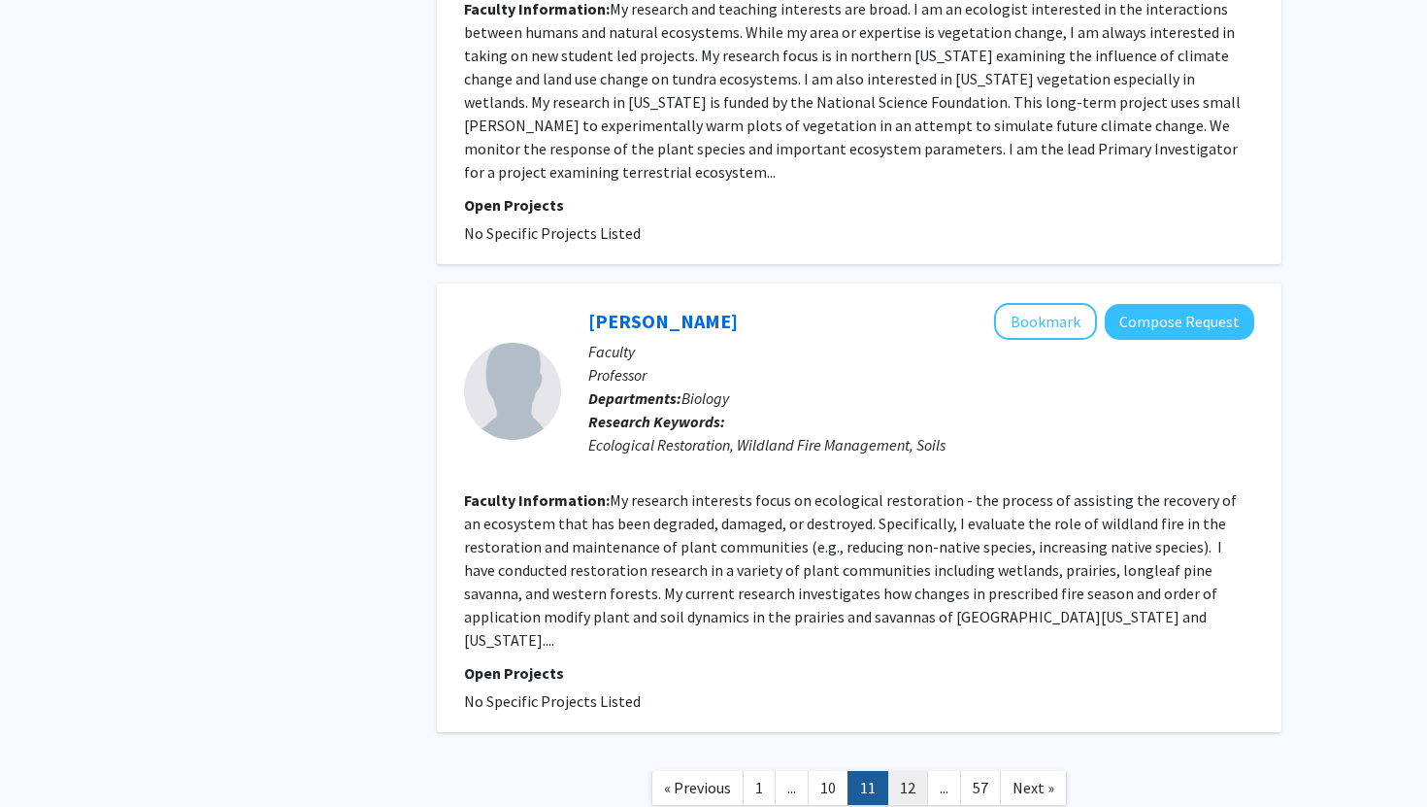
click at [902, 771] on link "12" at bounding box center [907, 788] width 41 height 34
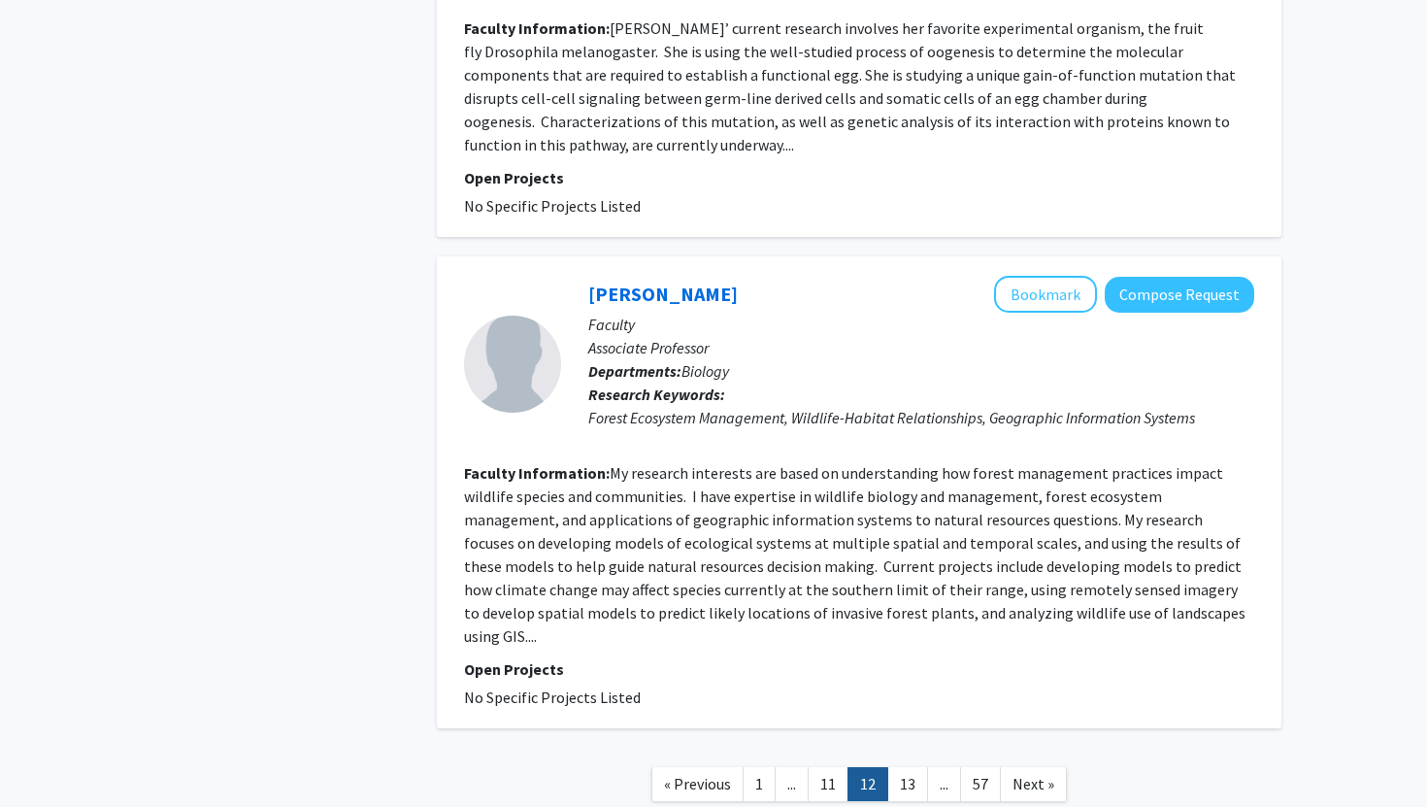
scroll to position [4020, 0]
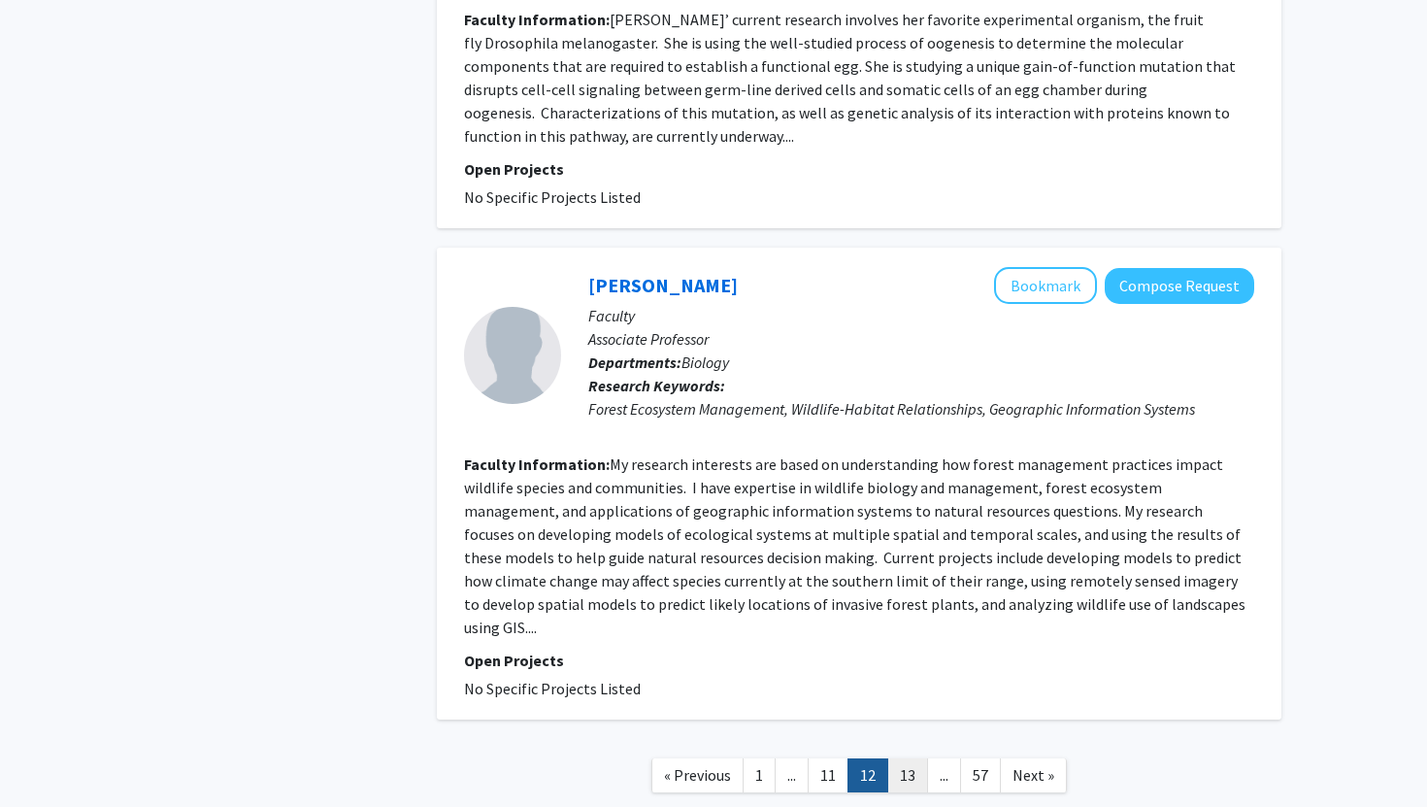
click at [915, 758] on link "13" at bounding box center [907, 775] width 41 height 34
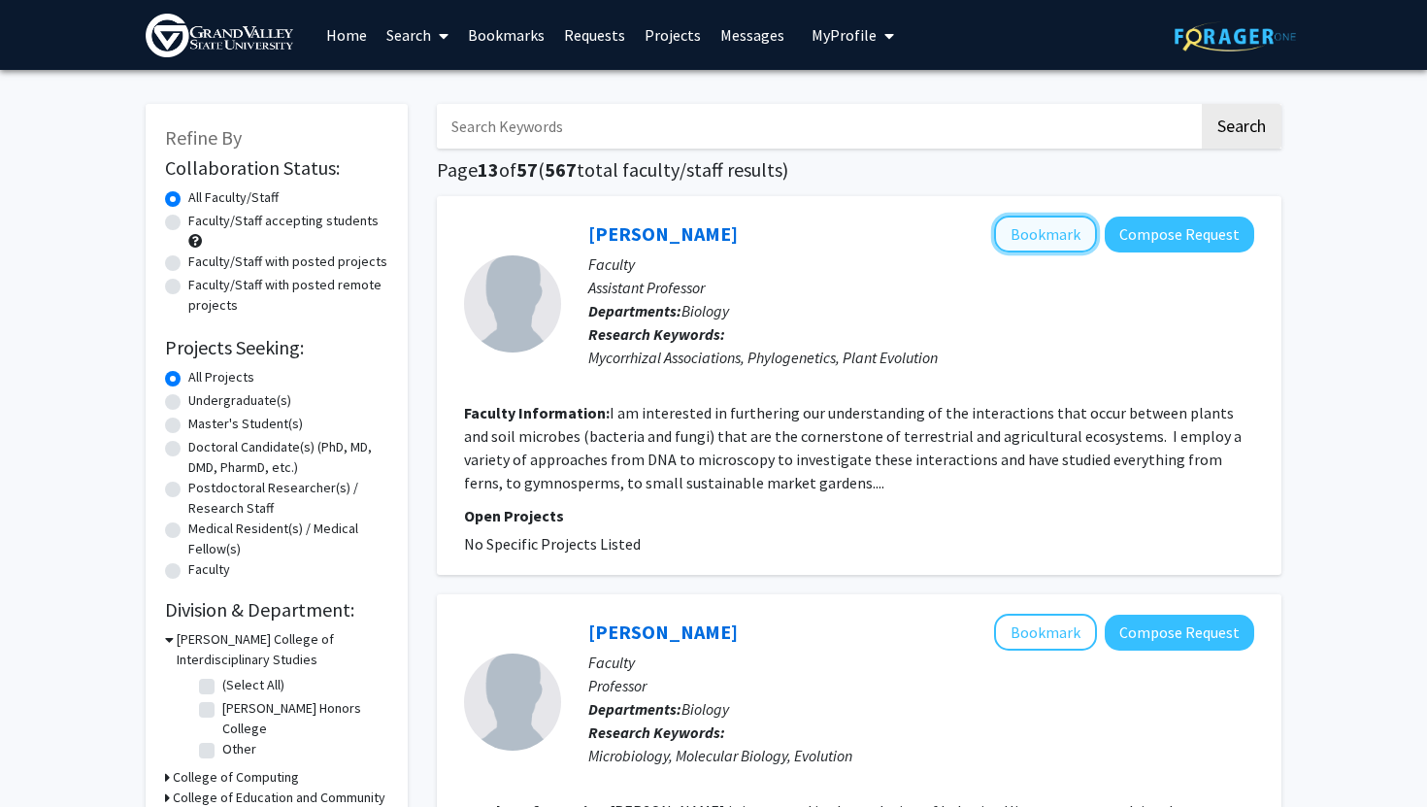
click at [1044, 243] on button "Bookmark" at bounding box center [1045, 234] width 103 height 37
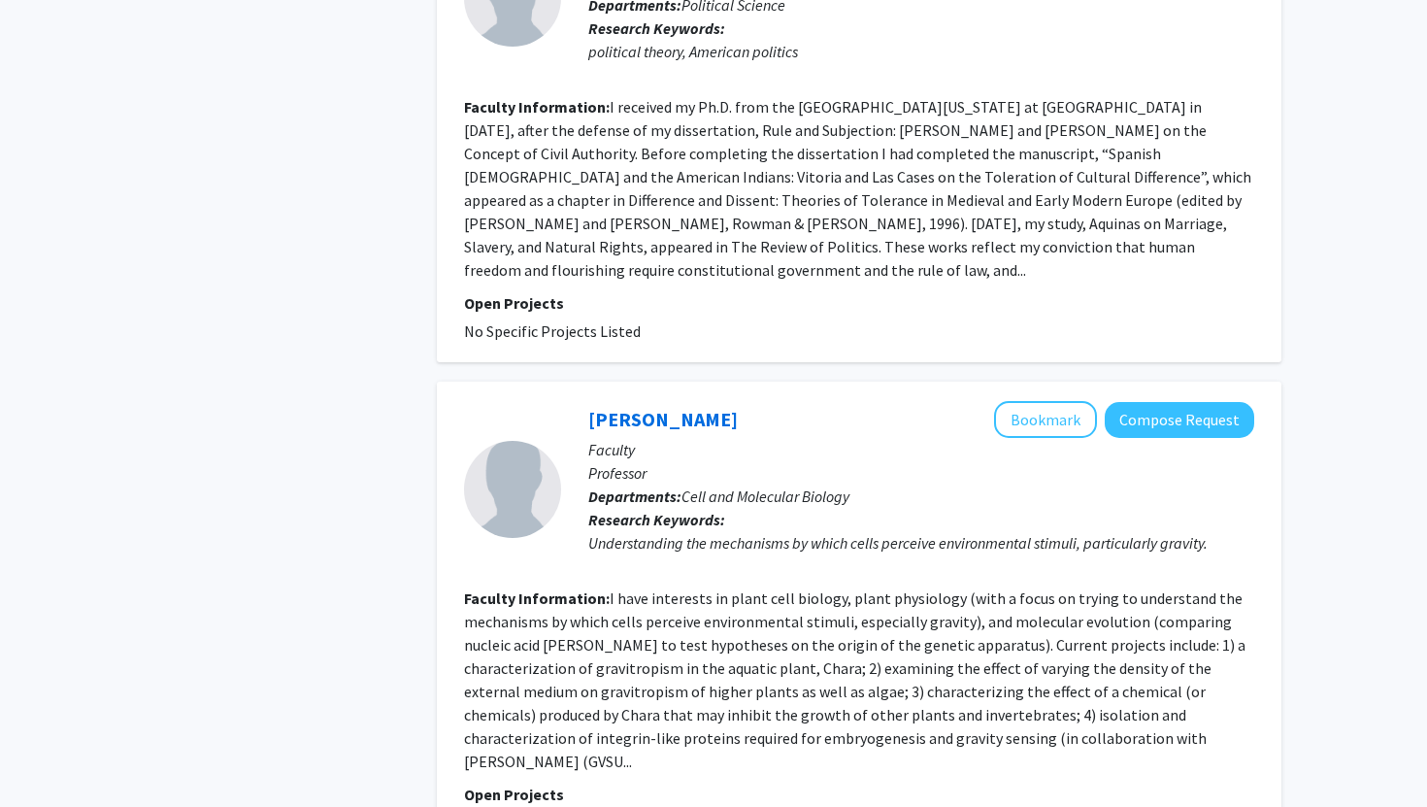
scroll to position [4167, 0]
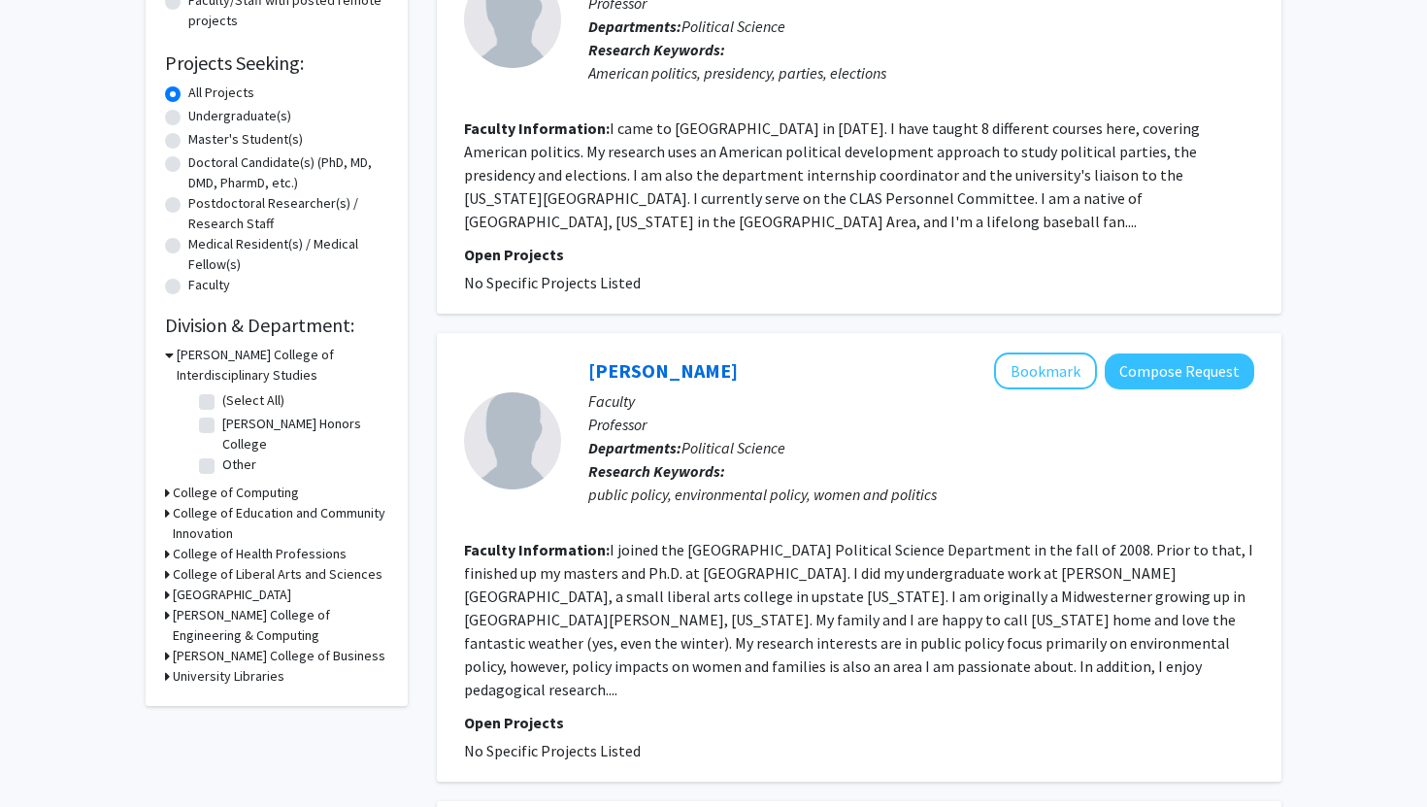
scroll to position [338, 0]
